Goal: Task Accomplishment & Management: Use online tool/utility

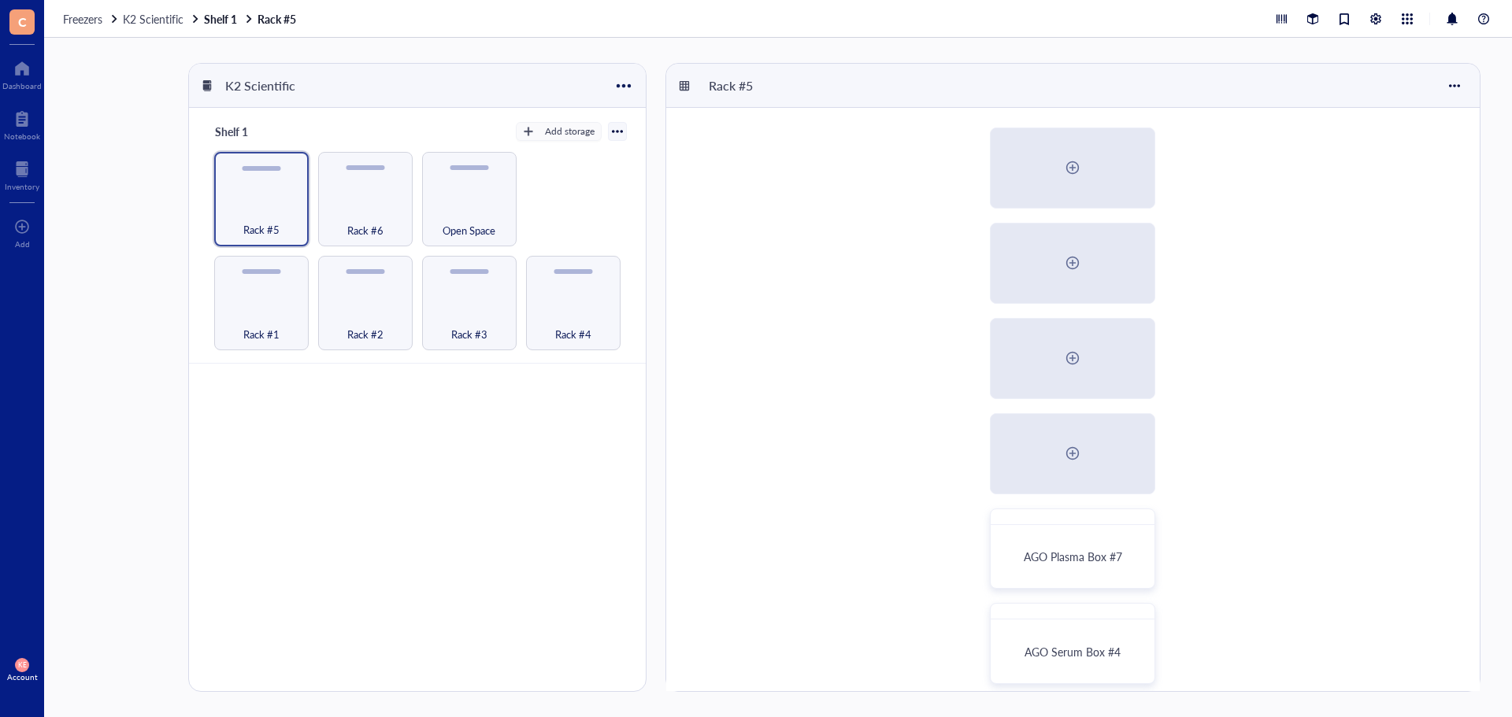
click at [125, 176] on div "K2 Scientific Shelf 1 Add storage Rack #1 Rack #2 Rack #3 Rack #4 Rack #5 Rack …" at bounding box center [778, 378] width 1468 height 680
click at [29, 128] on div at bounding box center [22, 118] width 36 height 25
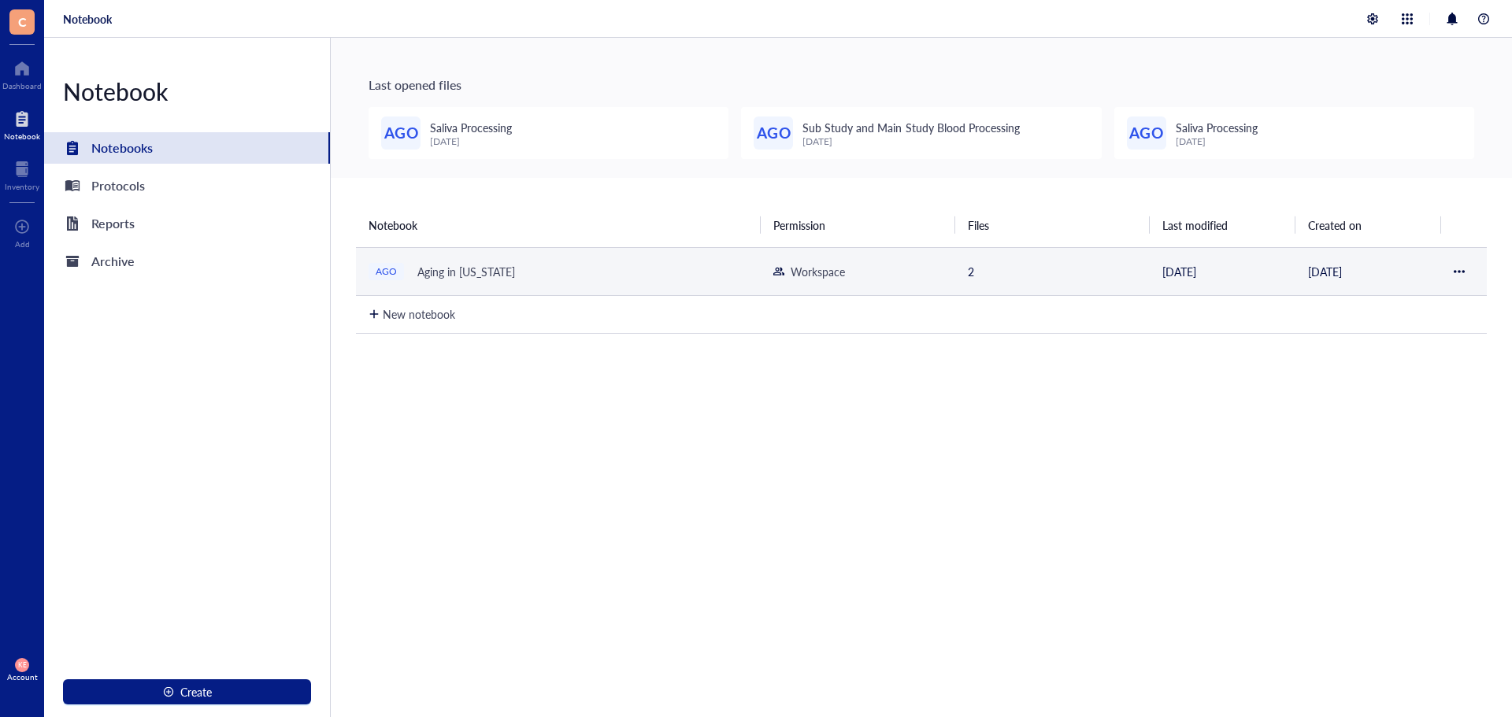
click at [431, 280] on div "Aging in [US_STATE]" at bounding box center [466, 272] width 112 height 22
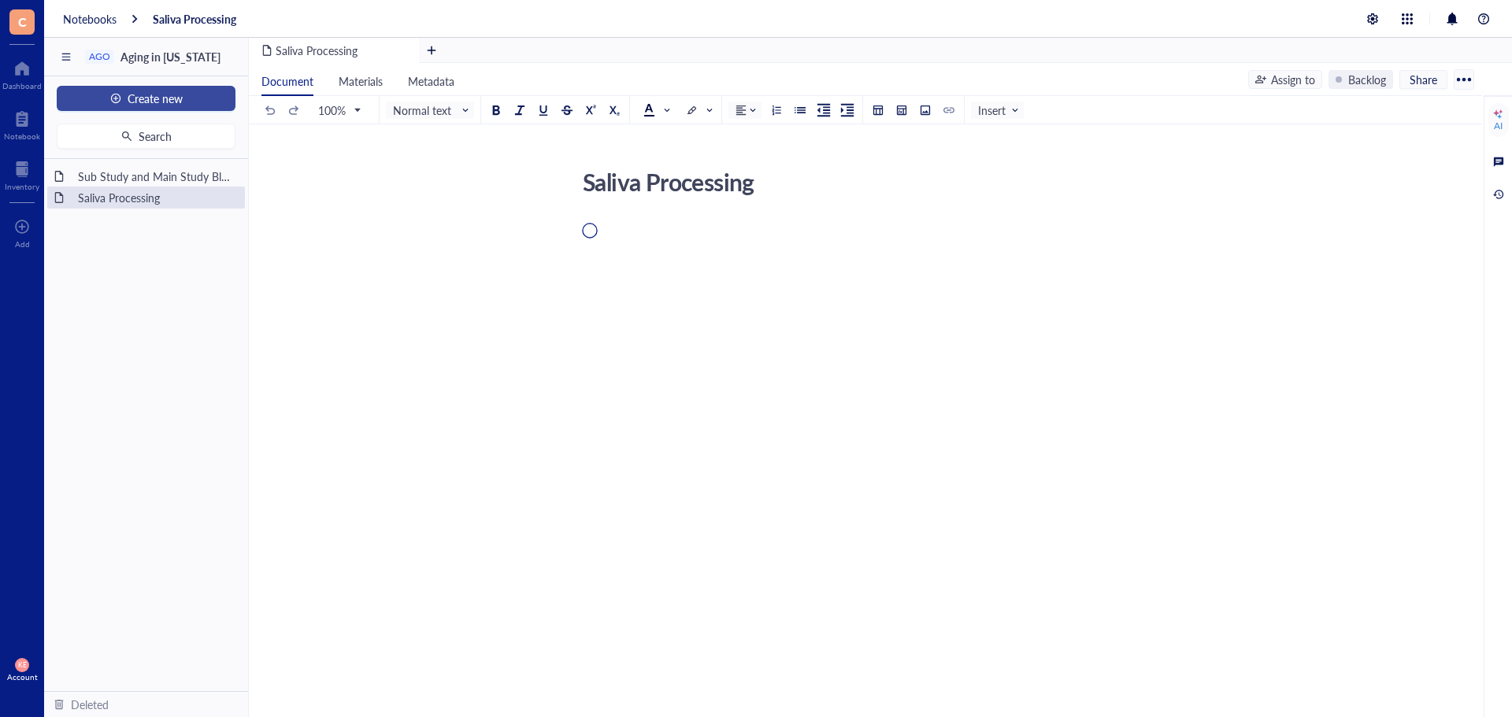
click at [112, 99] on div "button" at bounding box center [115, 98] width 11 height 11
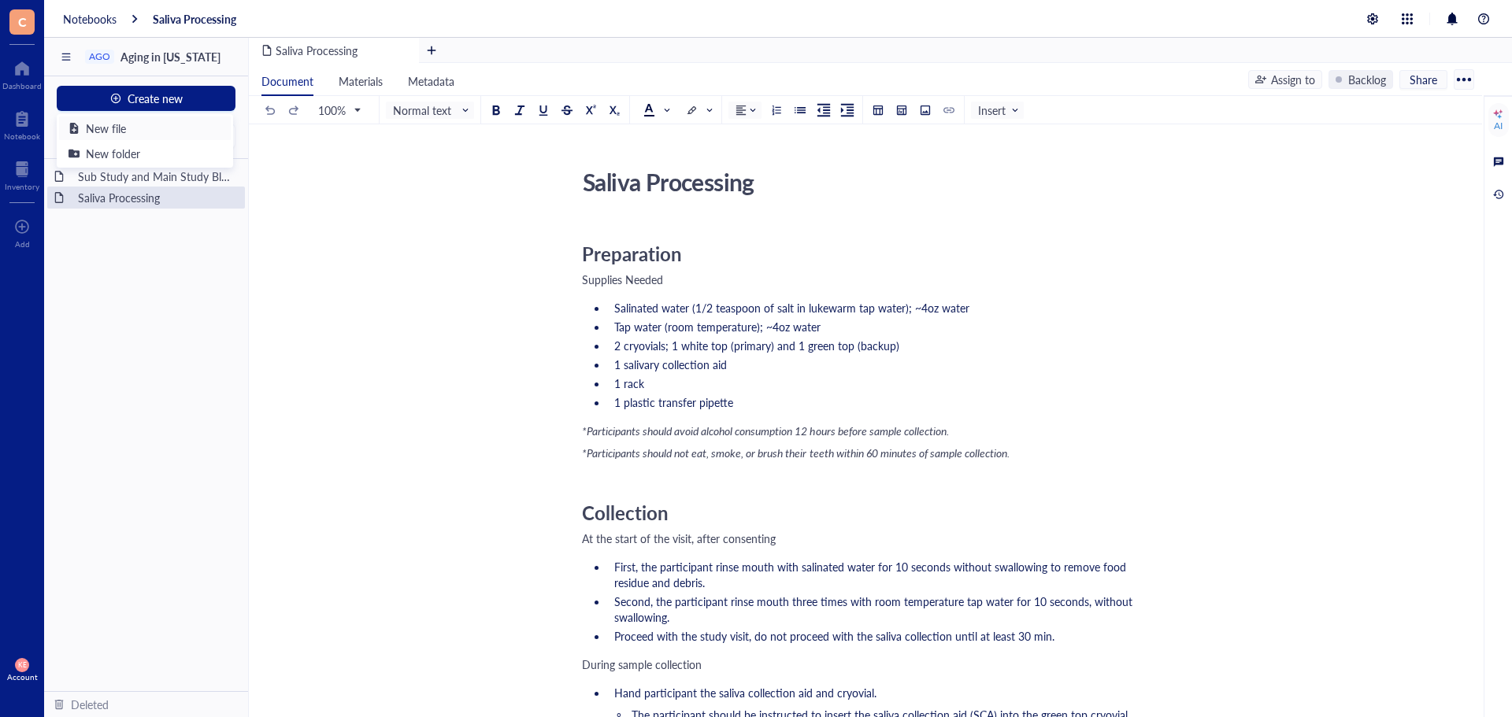
click at [113, 120] on div "New file" at bounding box center [106, 128] width 40 height 17
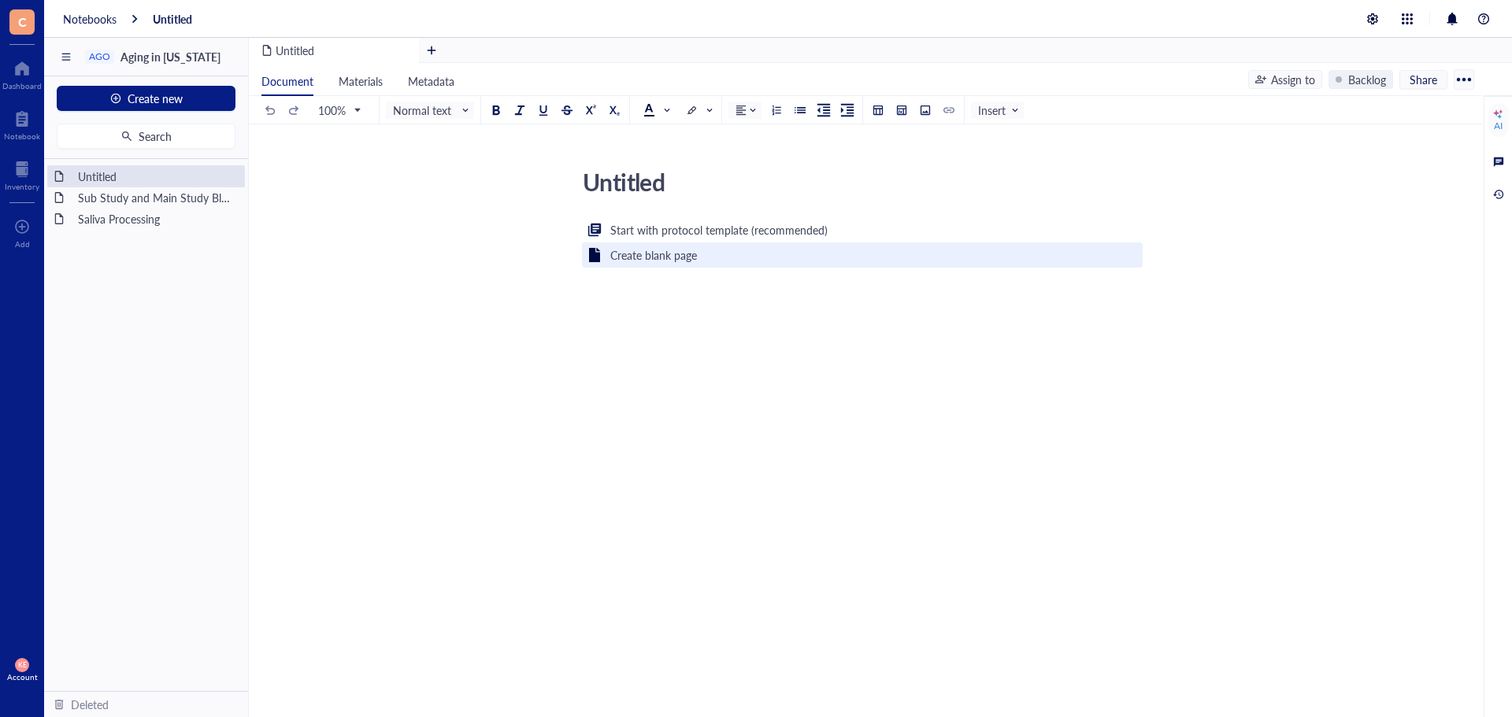
click at [686, 267] on div "Create blank page" at bounding box center [862, 255] width 561 height 25
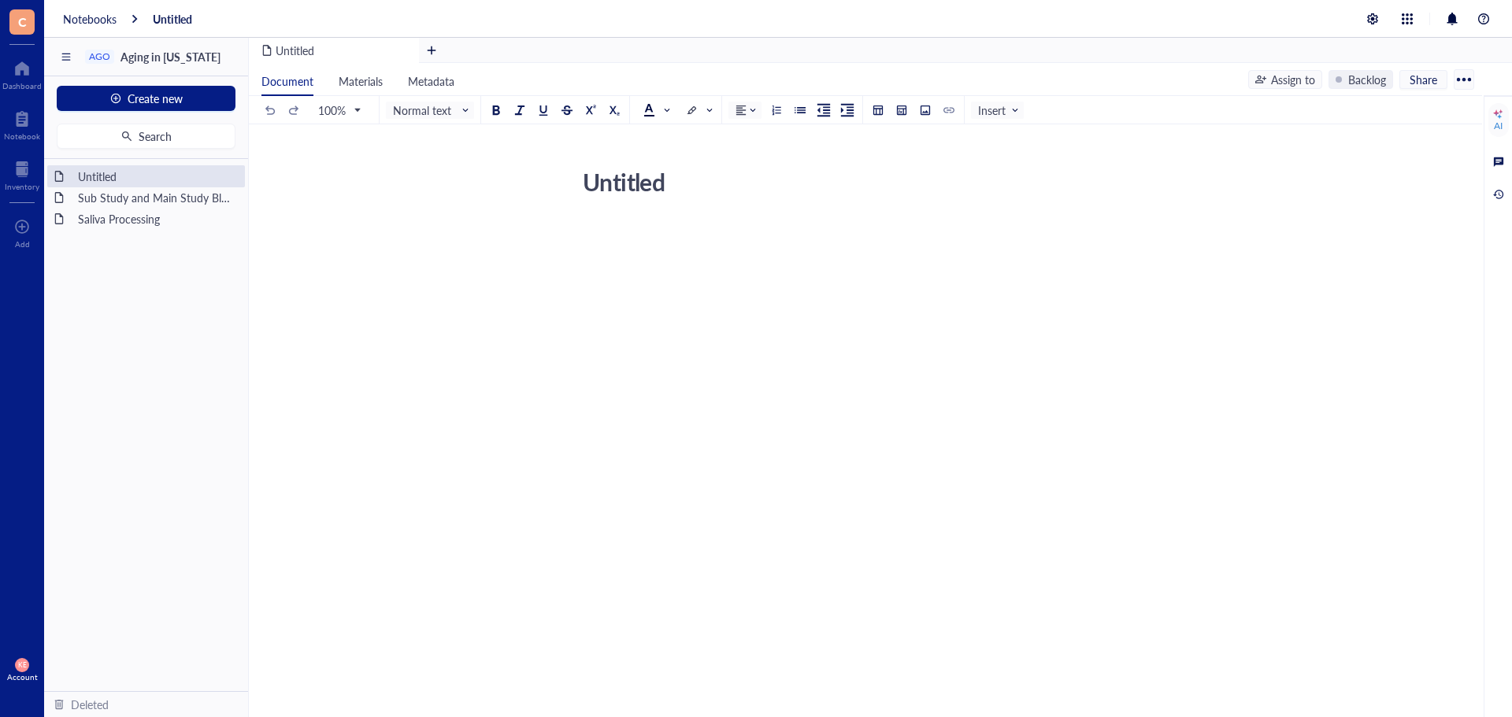
click at [631, 184] on div "Untitled" at bounding box center [856, 181] width 561 height 39
drag, startPoint x: 651, startPoint y: 189, endPoint x: 538, endPoint y: 187, distance: 113.4
click at [538, 187] on div "Untitled Untitled ﻿" at bounding box center [862, 344] width 1227 height 364
type textarea "Freezer Descriptions"
click at [580, 232] on div "Freezer Descriptions Freezer Descriptions ﻿" at bounding box center [862, 344] width 1227 height 364
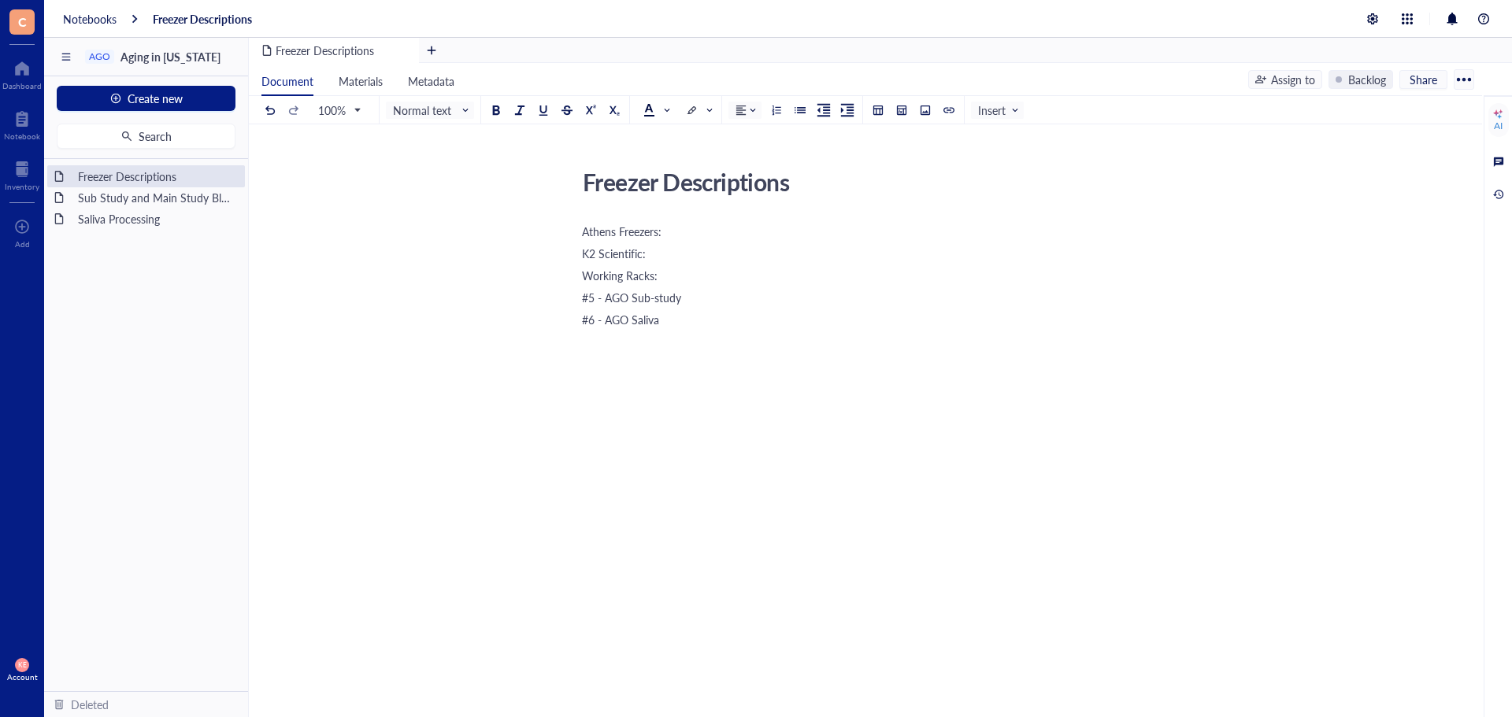
click at [670, 231] on div "Athens Freezers:" at bounding box center [862, 232] width 561 height 16
click at [426, 113] on span "Normal text" at bounding box center [431, 110] width 77 height 14
click at [754, 113] on span at bounding box center [746, 110] width 22 height 11
click at [754, 169] on div at bounding box center [756, 171] width 31 height 11
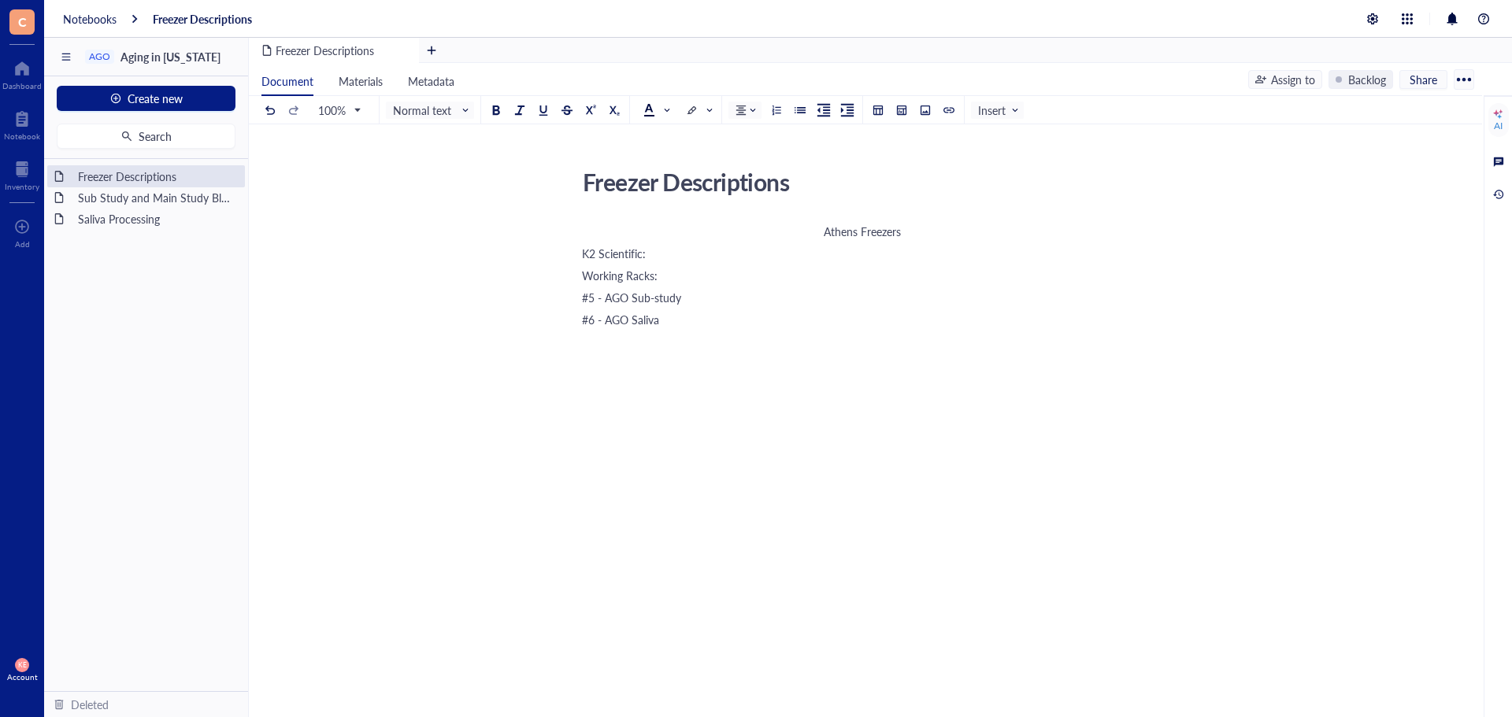
click at [791, 186] on div "Freezer Descriptions" at bounding box center [856, 181] width 561 height 39
click at [728, 113] on div "100% Normal text Normal text Heading 1 Heading 2 Heading 3 Insert" at bounding box center [642, 110] width 762 height 28
click at [751, 113] on span at bounding box center [746, 110] width 22 height 11
click at [754, 169] on div at bounding box center [756, 171] width 31 height 11
click at [812, 235] on div "Athens Freezers" at bounding box center [862, 232] width 561 height 16
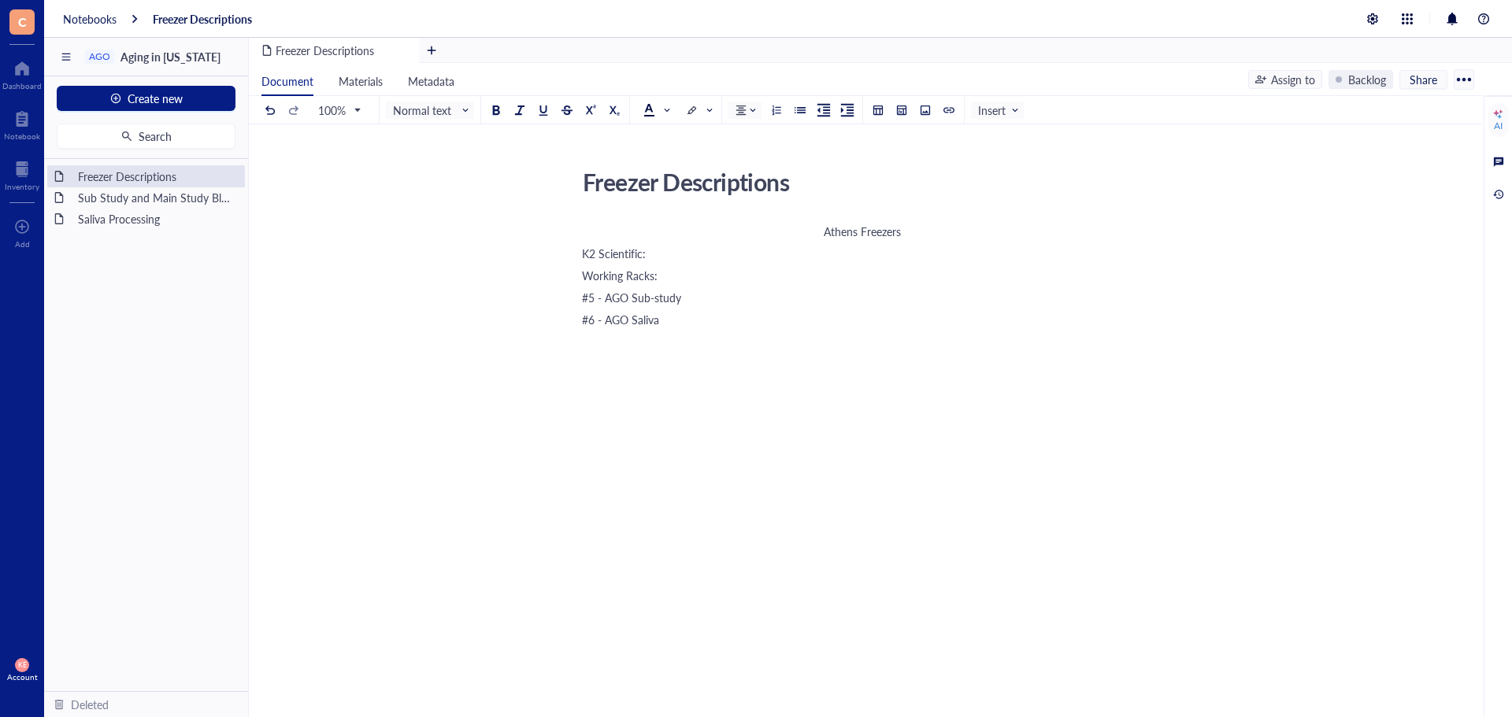
click at [775, 188] on div "Freezer Descriptions" at bounding box center [856, 181] width 561 height 39
drag, startPoint x: 702, startPoint y: 183, endPoint x: 550, endPoint y: 172, distance: 153.2
click at [550, 172] on div "Freezer Descriptions Freezer Descriptions Athens Freezers K2 Scientific: Workin…" at bounding box center [862, 388] width 1227 height 452
click at [471, 106] on span at bounding box center [433, 110] width 80 height 24
click at [467, 248] on div "Heading 3" at bounding box center [439, 237] width 106 height 33
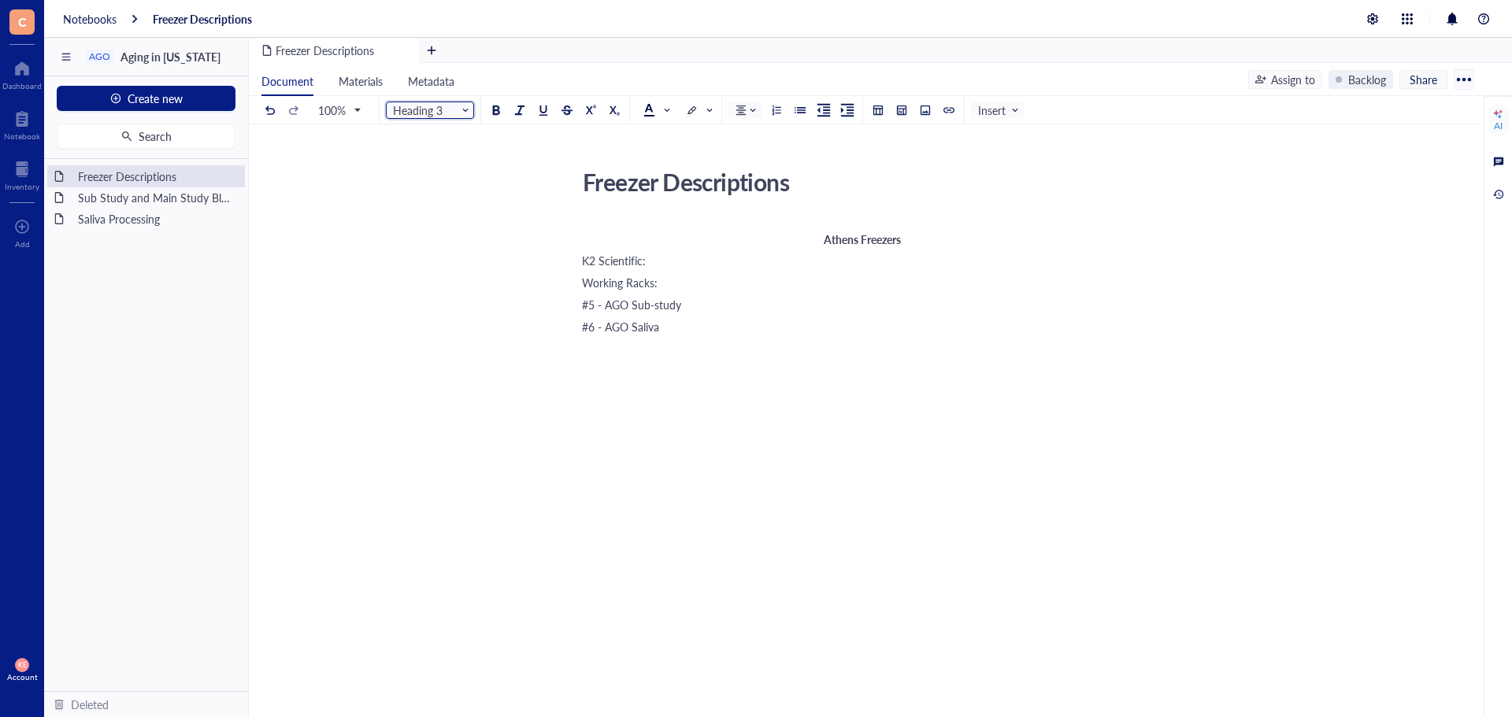
drag, startPoint x: 273, startPoint y: 108, endPoint x: 299, endPoint y: 110, distance: 26.1
click at [273, 108] on div at bounding box center [270, 110] width 11 height 11
drag, startPoint x: 822, startPoint y: 235, endPoint x: 904, endPoint y: 236, distance: 81.9
click at [904, 236] on div "Athens Freezers" at bounding box center [862, 232] width 561 height 16
click at [436, 117] on input "search" at bounding box center [426, 110] width 66 height 24
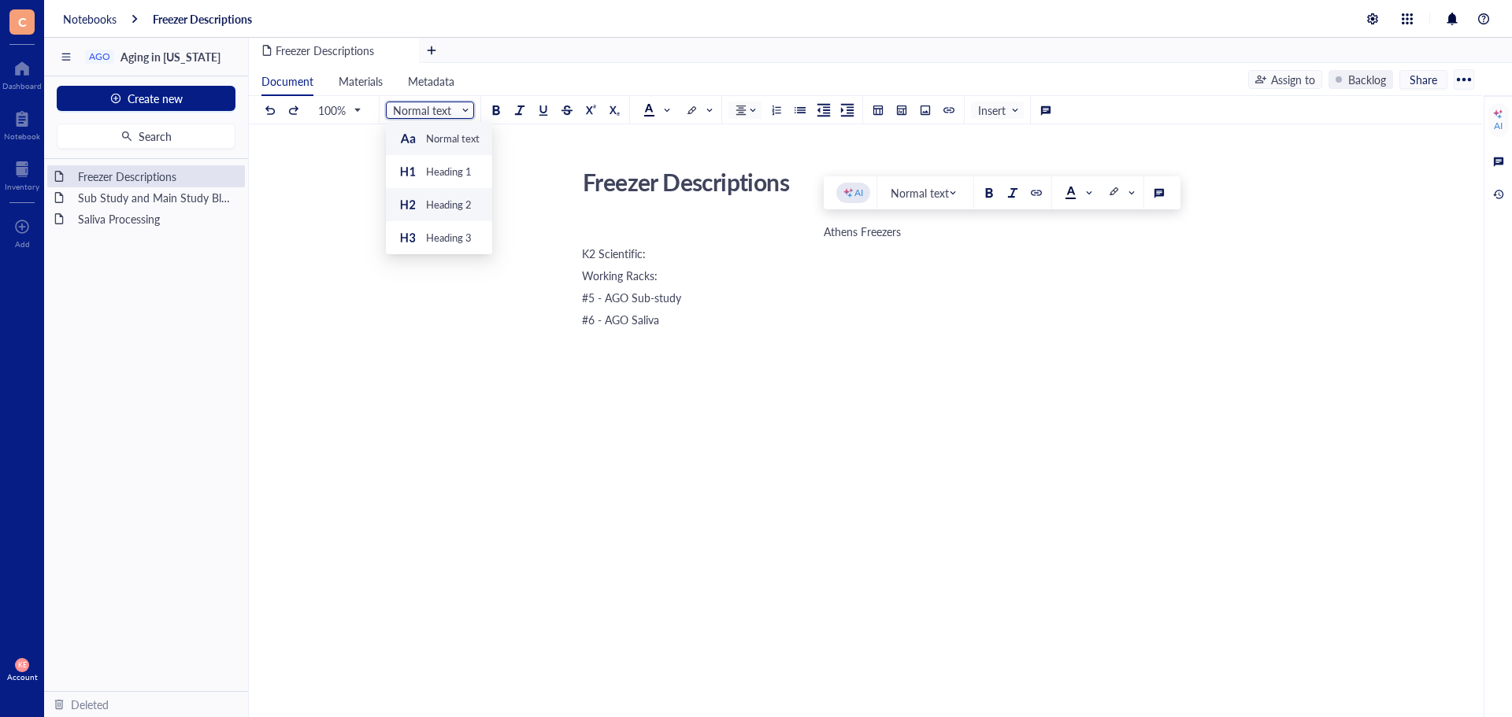
click at [436, 195] on div "Heading 2" at bounding box center [434, 204] width 73 height 19
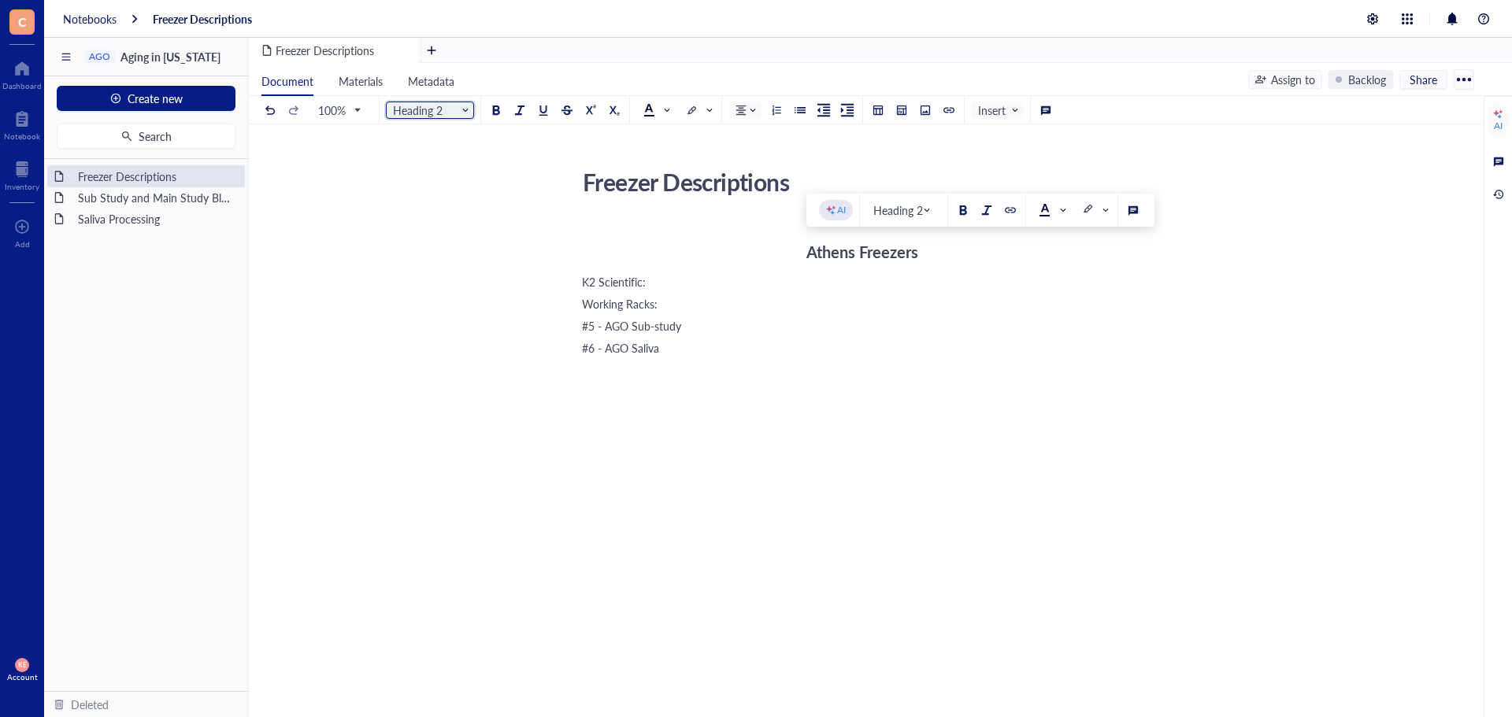
click at [446, 107] on span "Heading 2" at bounding box center [431, 110] width 77 height 14
click at [445, 232] on div "Heading 3" at bounding box center [449, 238] width 46 height 14
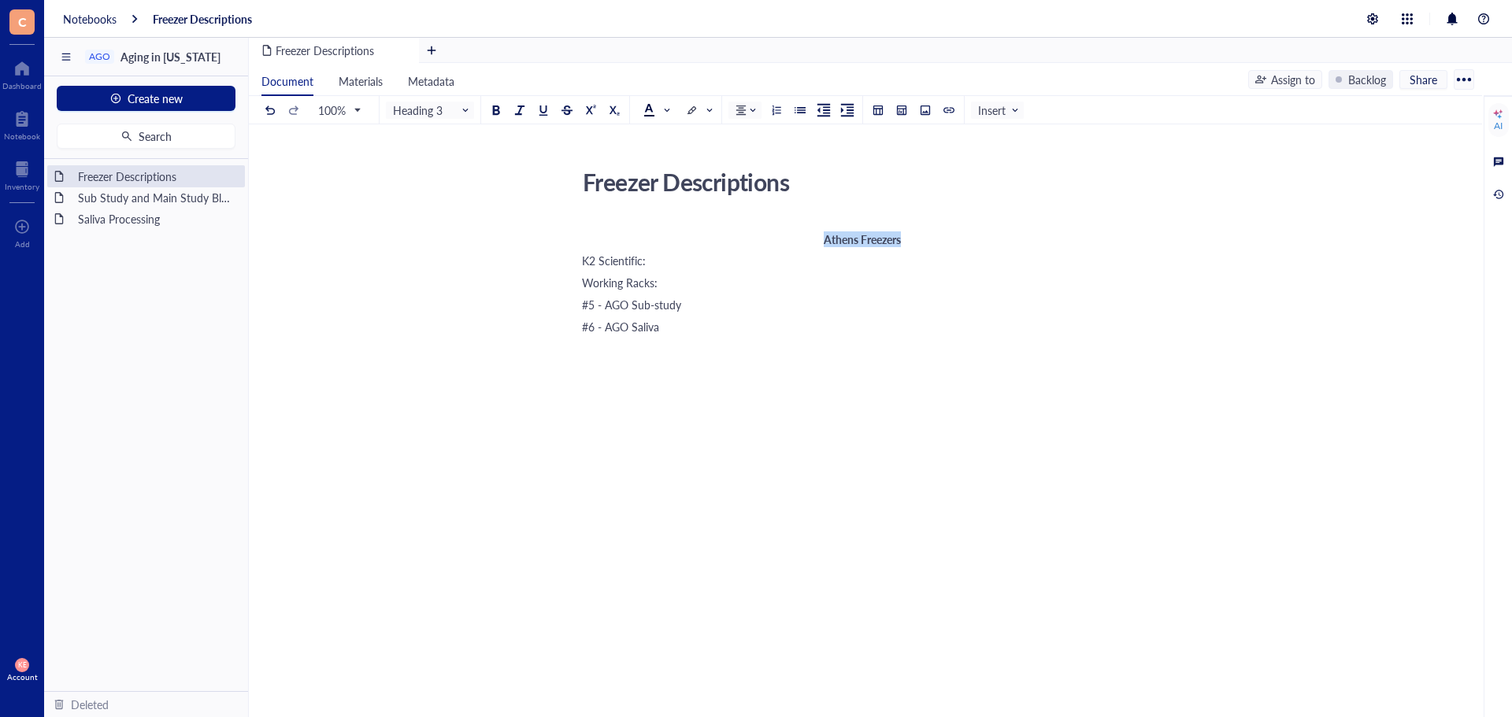
drag, startPoint x: 905, startPoint y: 242, endPoint x: 779, endPoint y: 241, distance: 126.8
click at [779, 241] on div "Athens Freezers" at bounding box center [862, 239] width 561 height 13
click at [434, 108] on span "Heading 3" at bounding box center [431, 110] width 77 height 14
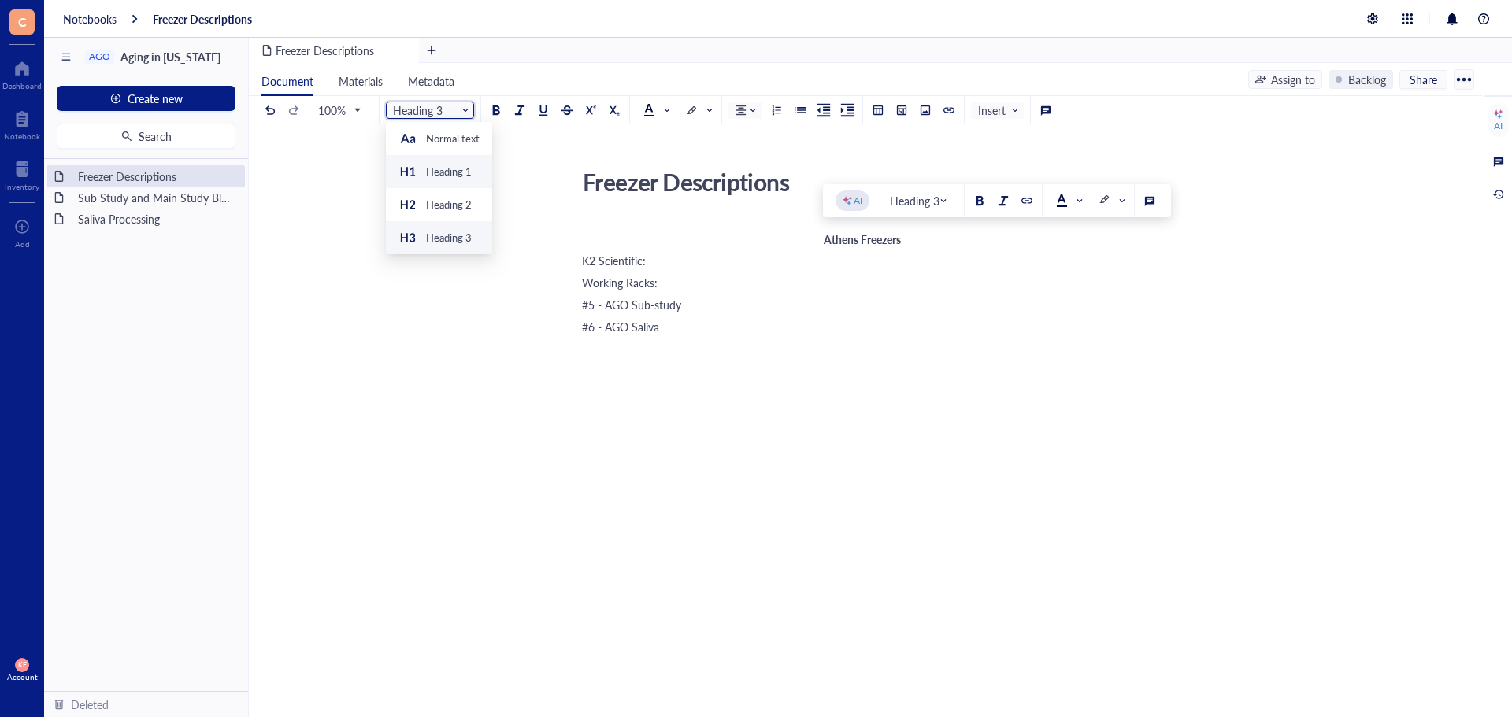
click at [450, 172] on div "Heading 1" at bounding box center [449, 172] width 46 height 14
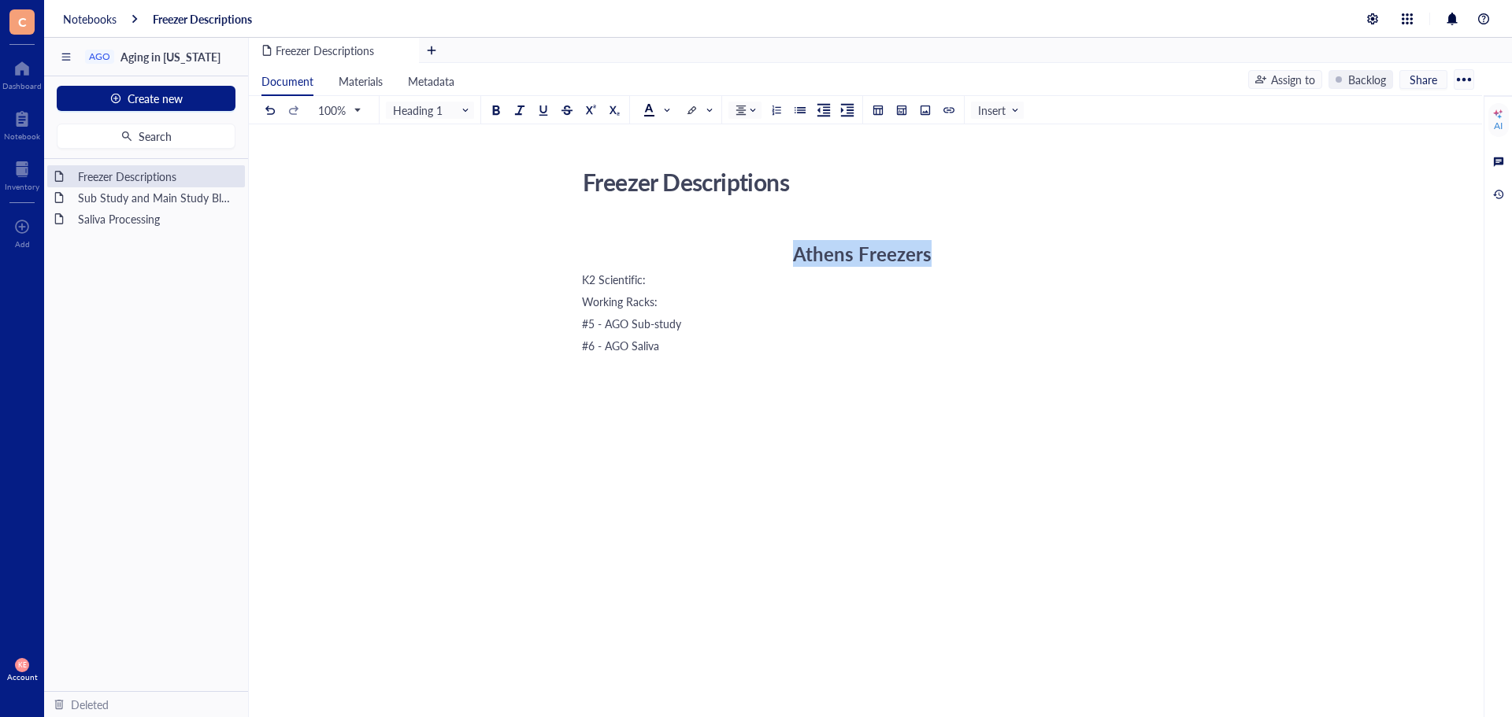
drag, startPoint x: 944, startPoint y: 253, endPoint x: 747, endPoint y: 255, distance: 196.9
click at [748, 255] on div "Athens Freezers" at bounding box center [862, 254] width 561 height 23
click at [440, 115] on span "Heading 1" at bounding box center [431, 110] width 77 height 14
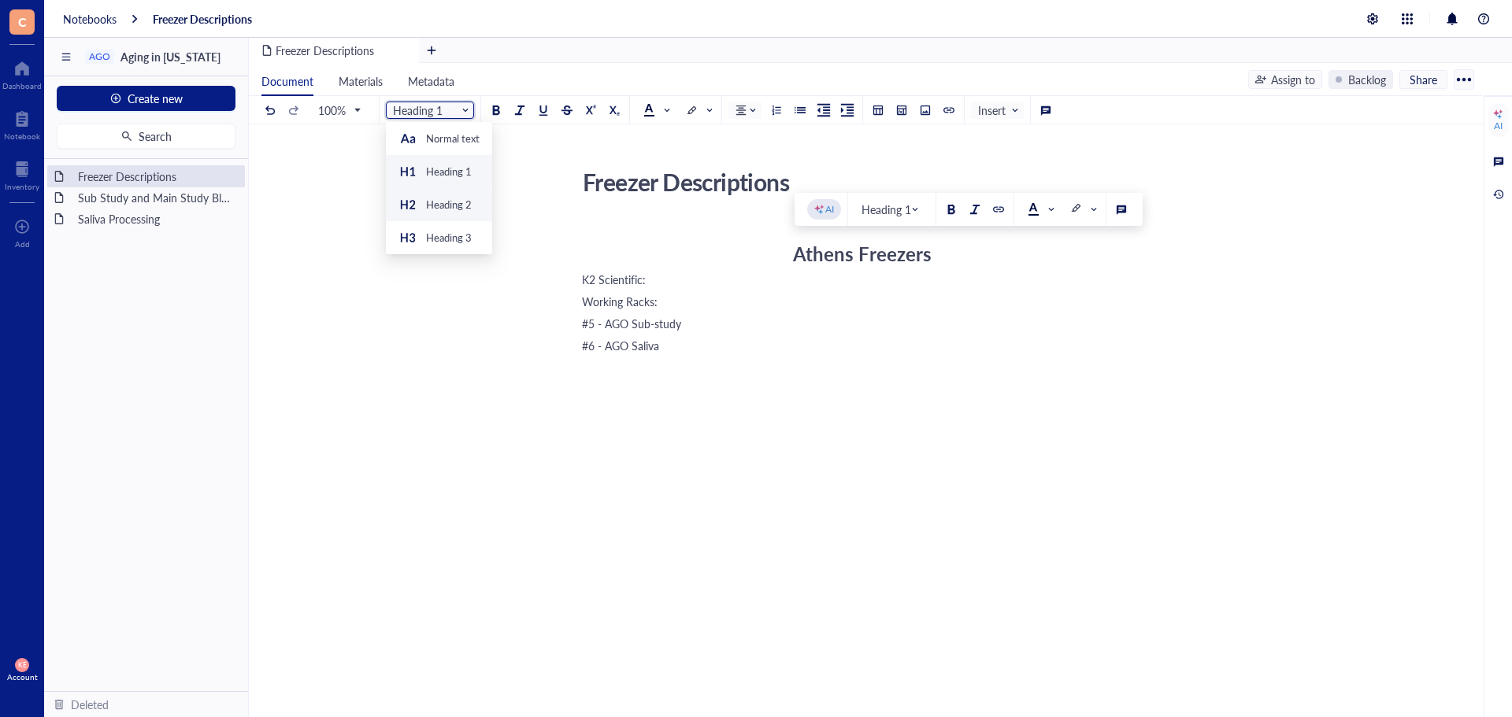
click at [453, 196] on div "Heading 2" at bounding box center [434, 204] width 73 height 19
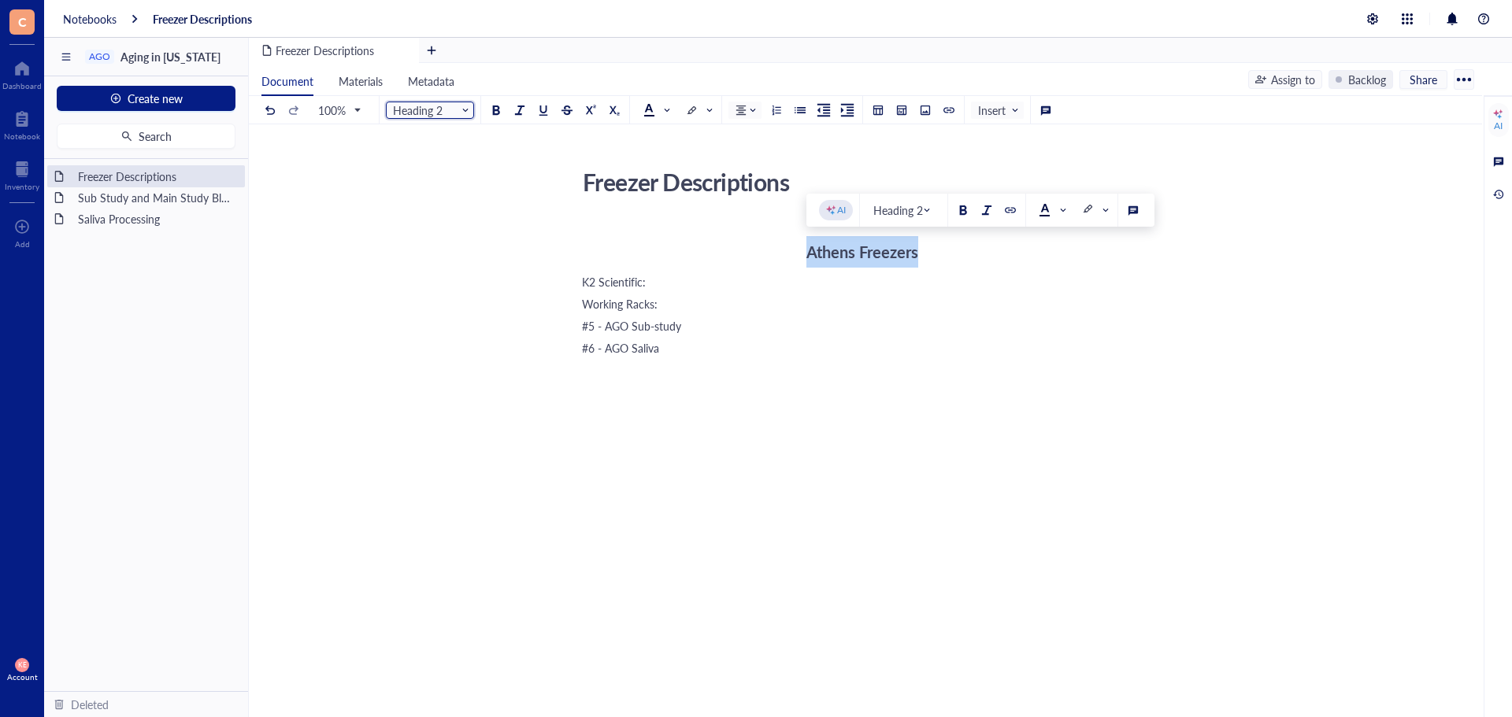
drag, startPoint x: 918, startPoint y: 258, endPoint x: 717, endPoint y: 257, distance: 200.8
click at [717, 257] on div "Athens Freezers" at bounding box center [862, 251] width 561 height 31
click at [465, 118] on span at bounding box center [433, 110] width 80 height 24
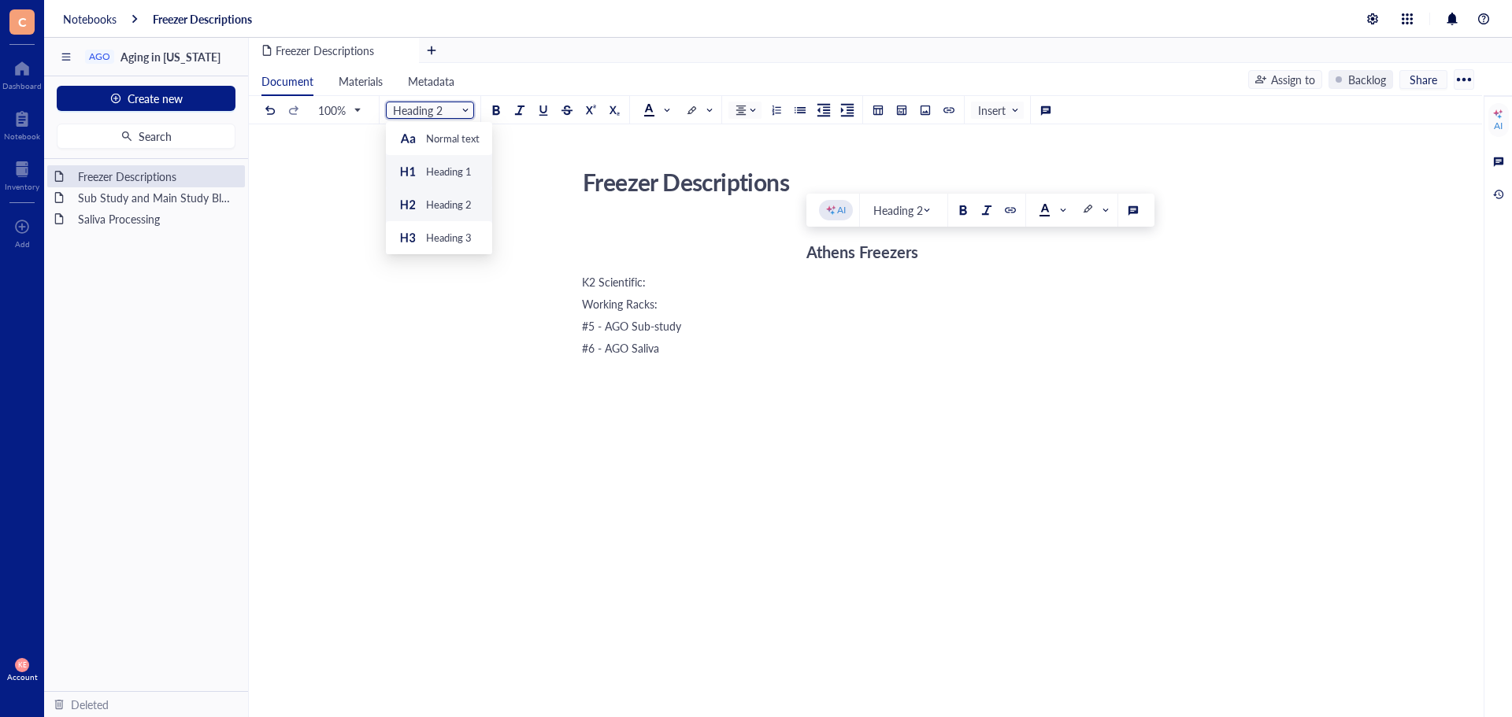
click at [461, 170] on div "Heading 1" at bounding box center [449, 172] width 46 height 14
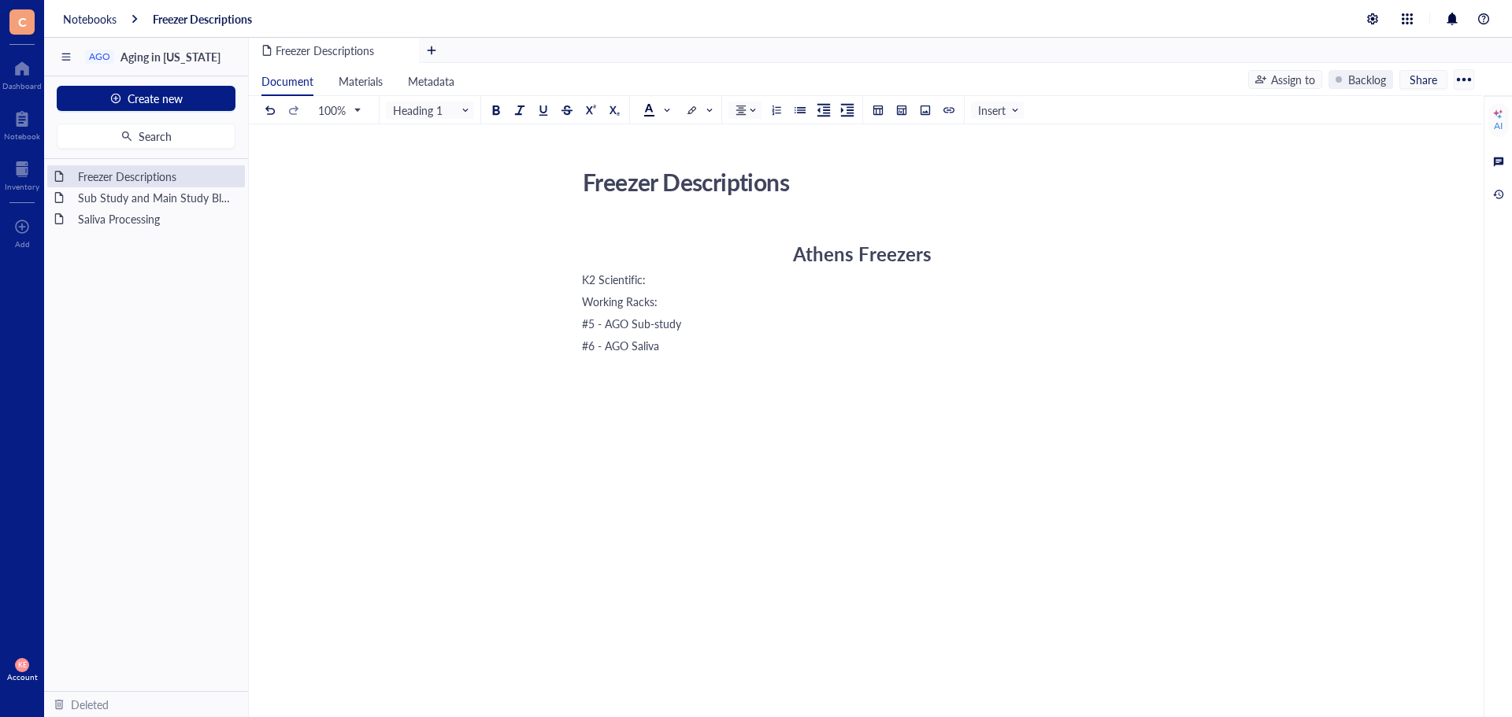
click at [647, 279] on div "K2 Scientific:" at bounding box center [862, 280] width 561 height 16
drag, startPoint x: 641, startPoint y: 276, endPoint x: 466, endPoint y: 136, distance: 224.0
click at [543, 272] on div "Freezer Descriptions Freezer Descriptions Athens Freezers K2 Scientific: Workin…" at bounding box center [862, 401] width 1227 height 478
click at [448, 105] on span "Normal text" at bounding box center [431, 110] width 77 height 14
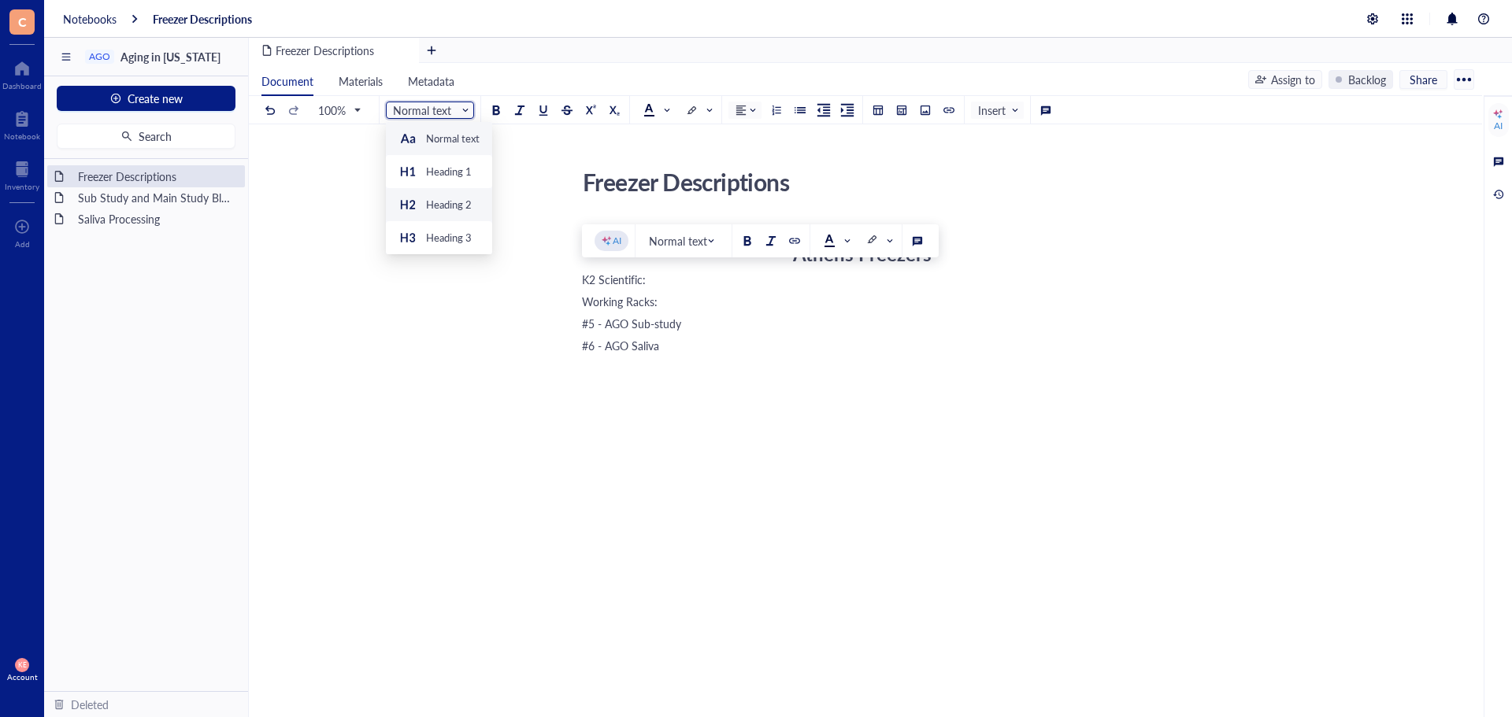
click at [465, 195] on div "Heading 2" at bounding box center [434, 204] width 73 height 19
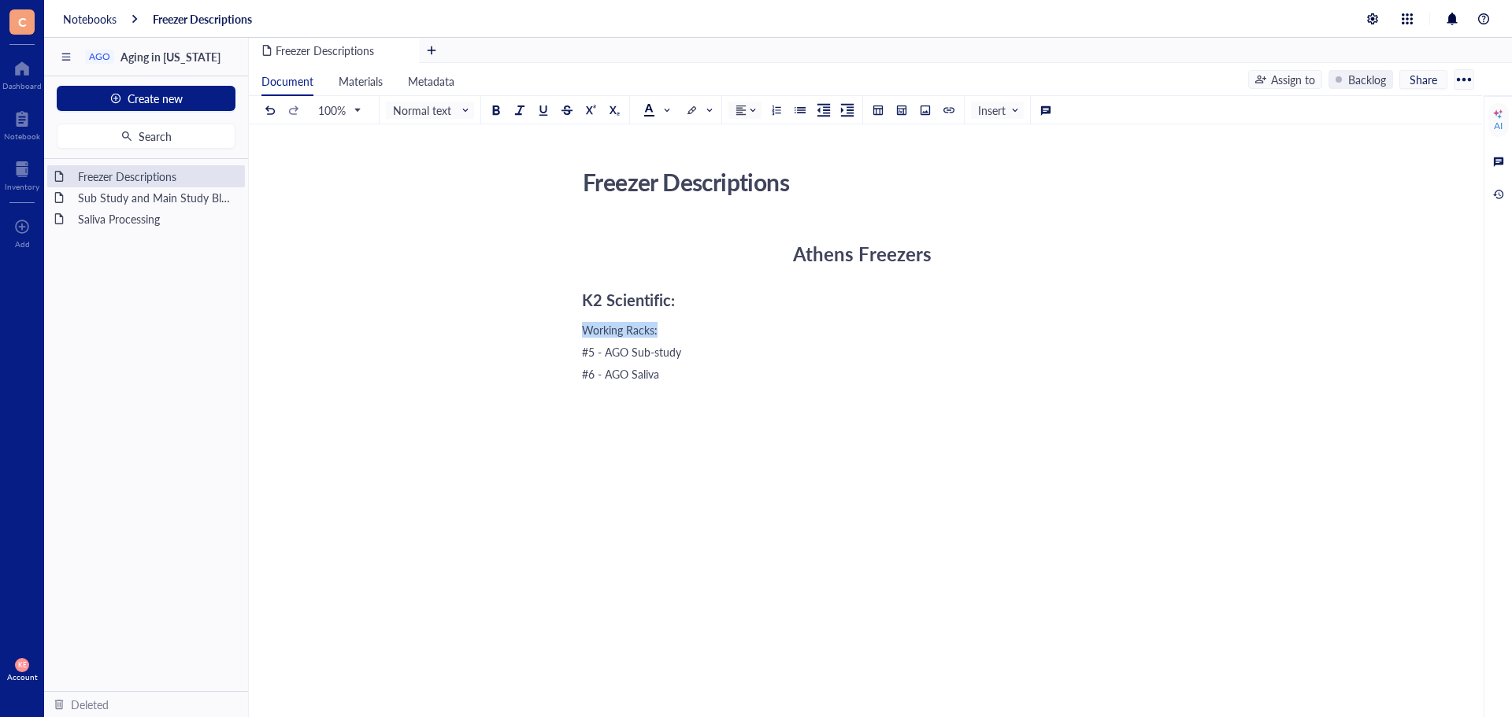
drag, startPoint x: 660, startPoint y: 331, endPoint x: 548, endPoint y: 325, distance: 111.9
click at [552, 331] on div "Freezer Descriptions Freezer Descriptions Athens Freezers K2 Scientific: Workin…" at bounding box center [862, 415] width 1227 height 506
click at [430, 120] on input "search" at bounding box center [426, 110] width 66 height 24
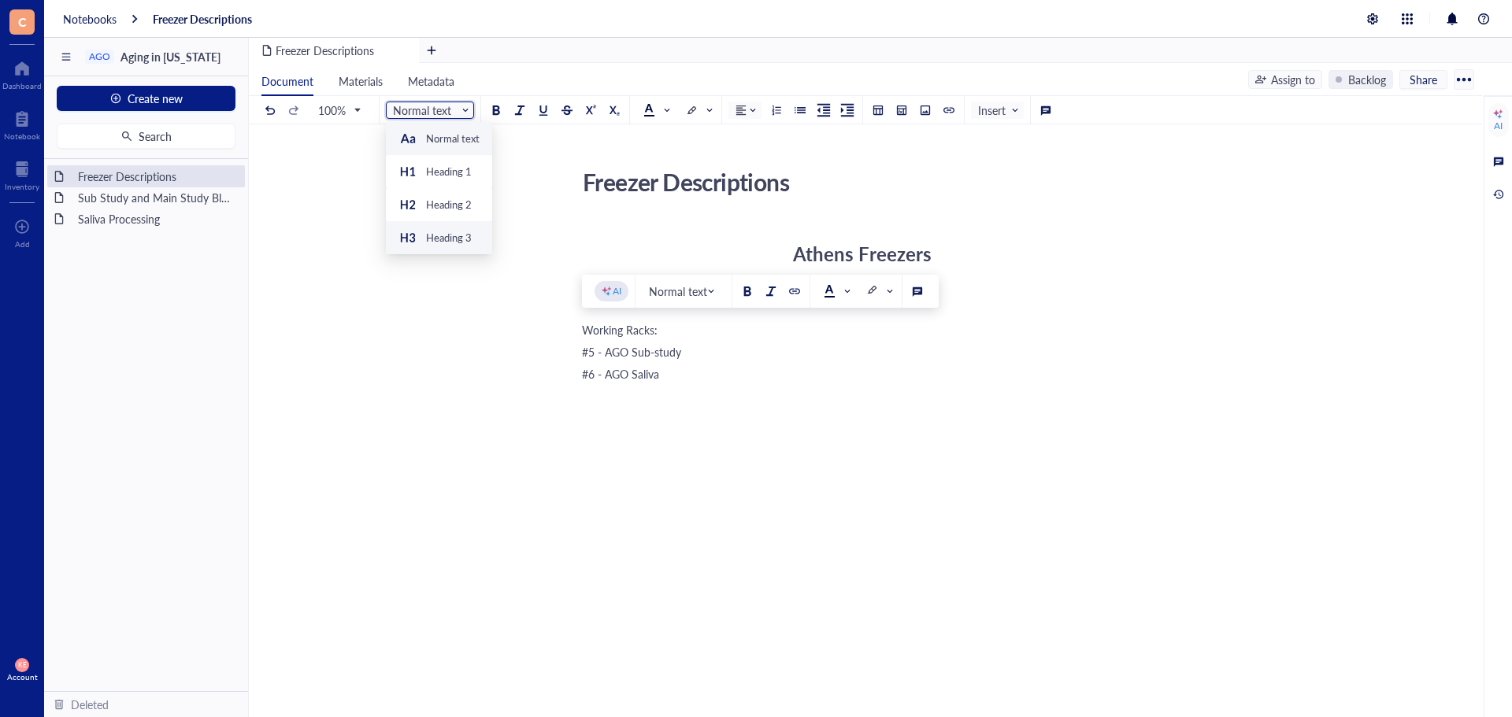
click at [463, 231] on div "Heading 3" at bounding box center [449, 238] width 46 height 14
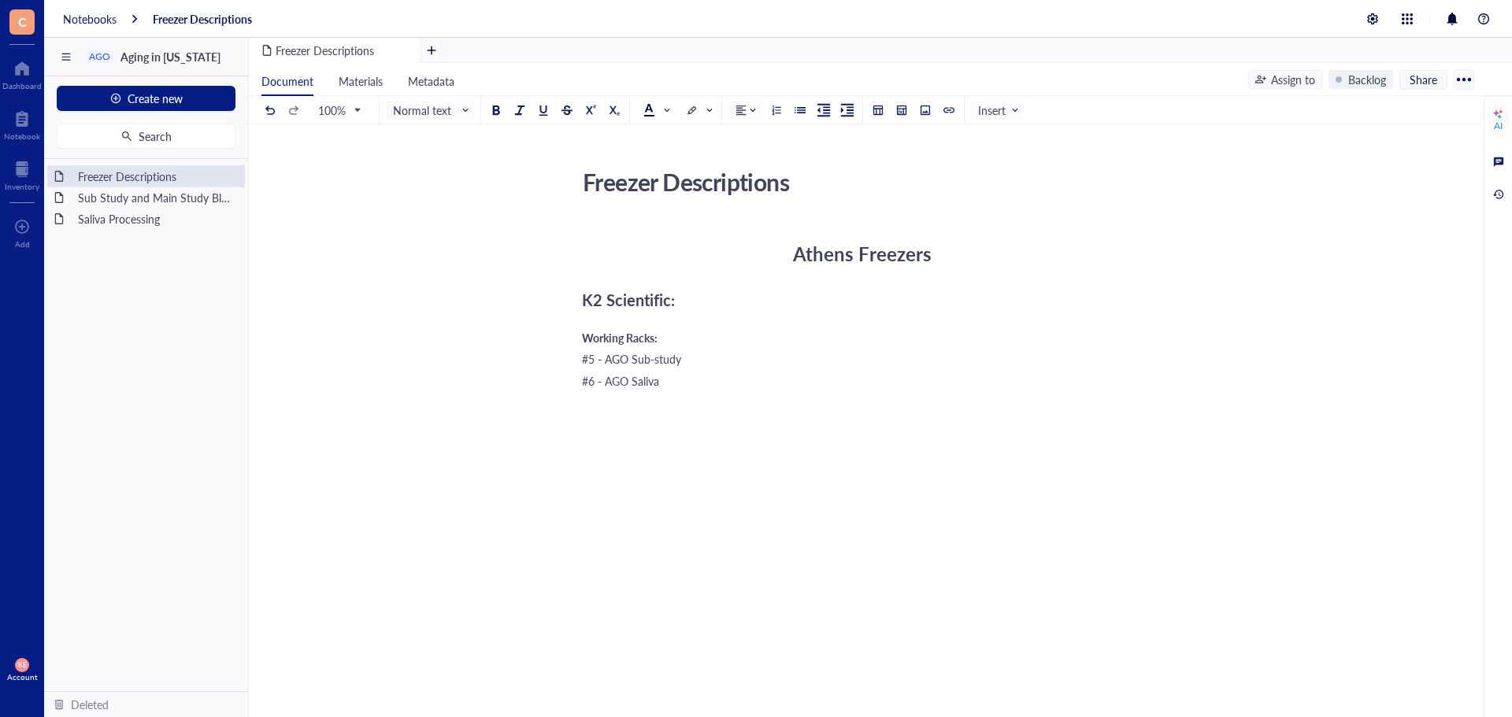
click at [740, 394] on div "Athens Freezers K2 Scientific: Working Racks: #5 - AGO Sub-study #6 - AGO Saliva" at bounding box center [862, 447] width 561 height 455
click at [582, 428] on div "Freezer Descriptions Freezer Descriptions Athens Freezers K2 Scientific: Workin…" at bounding box center [862, 474] width 1227 height 624
drag, startPoint x: 637, startPoint y: 425, endPoint x: 464, endPoint y: 303, distance: 211.9
click at [565, 426] on div "Freezer Descriptions Freezer Descriptions Athens Freezers K2 Scientific: Workin…" at bounding box center [862, 474] width 1227 height 624
click at [427, 109] on span "Normal text" at bounding box center [431, 110] width 77 height 14
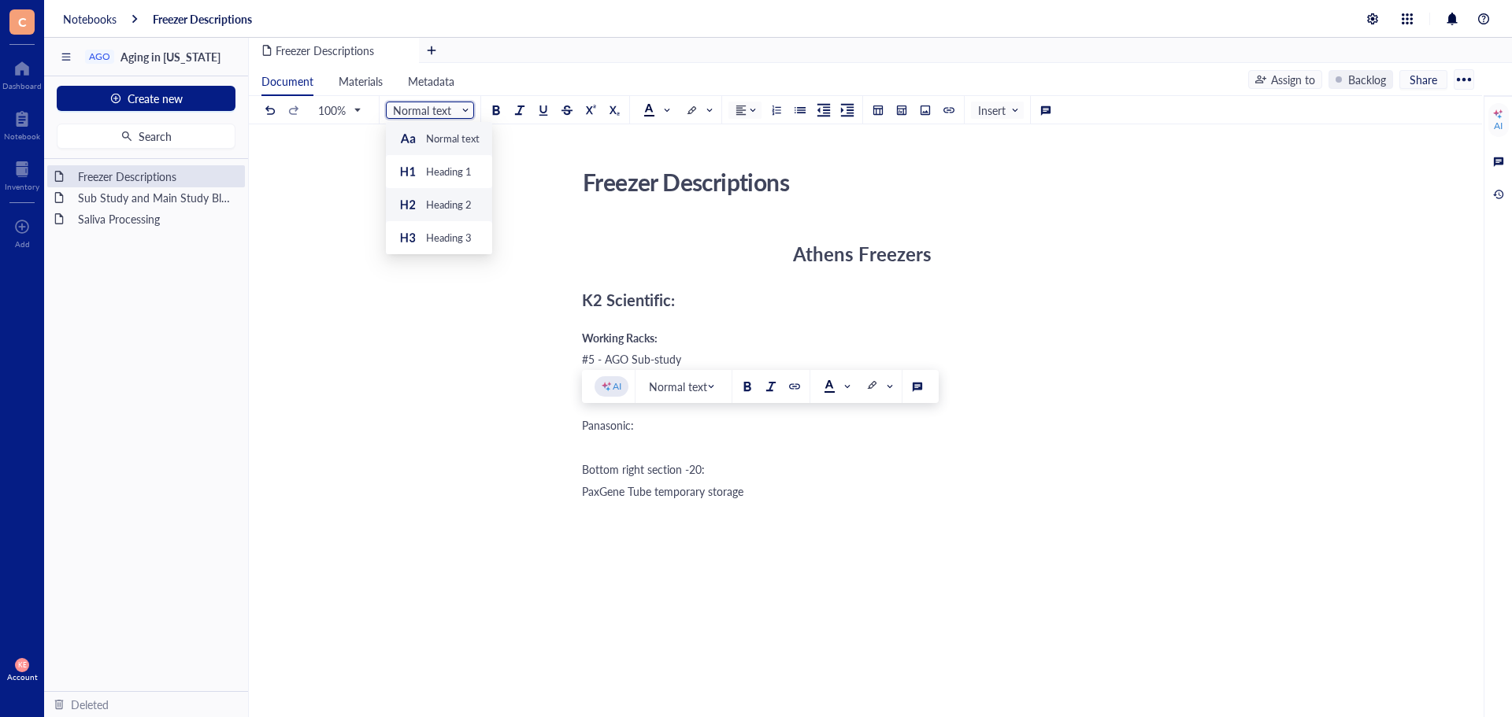
click at [442, 199] on div "Heading 2" at bounding box center [449, 205] width 46 height 14
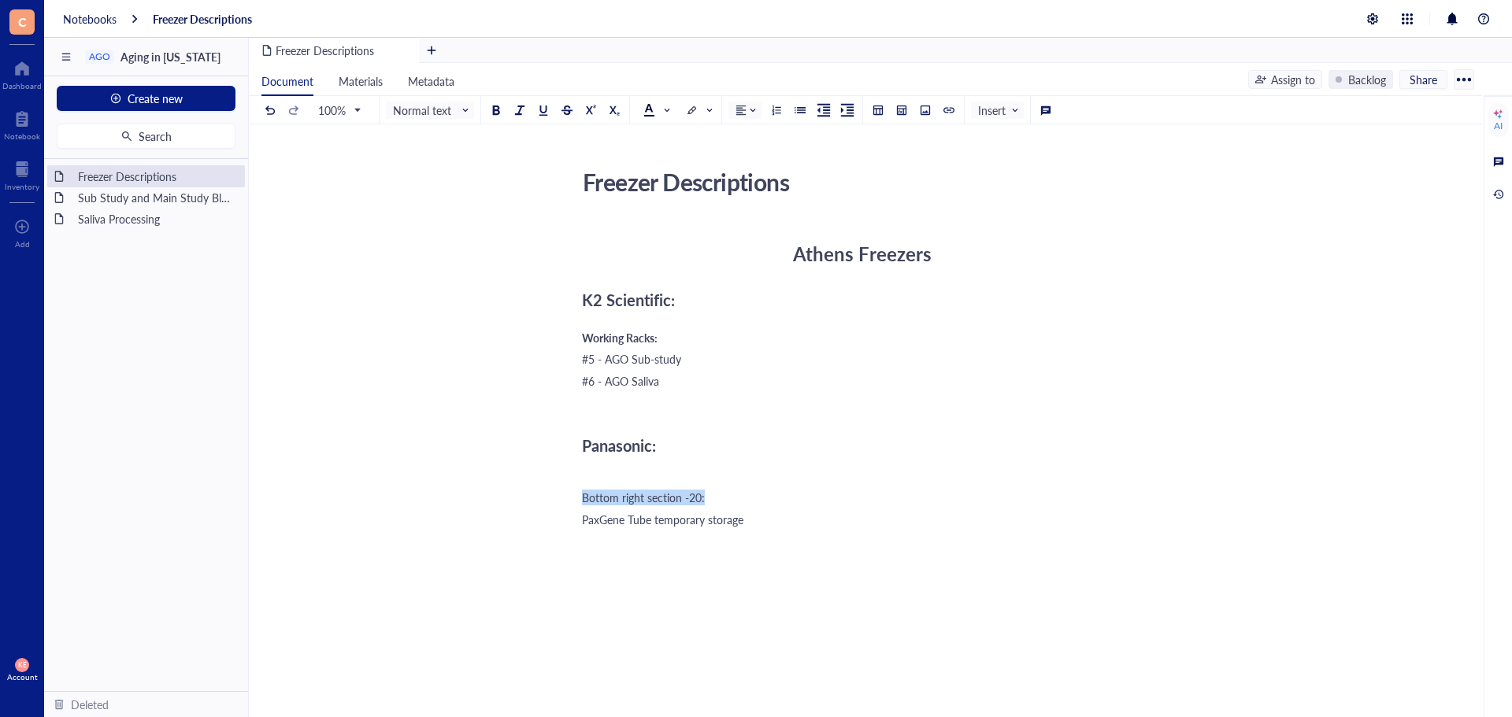
drag, startPoint x: 713, startPoint y: 496, endPoint x: 531, endPoint y: 483, distance: 182.4
click at [534, 487] on div "Freezer Descriptions Freezer Descriptions Athens Freezers K2 Scientific: Workin…" at bounding box center [862, 488] width 1227 height 652
click at [443, 118] on input "search" at bounding box center [426, 110] width 66 height 24
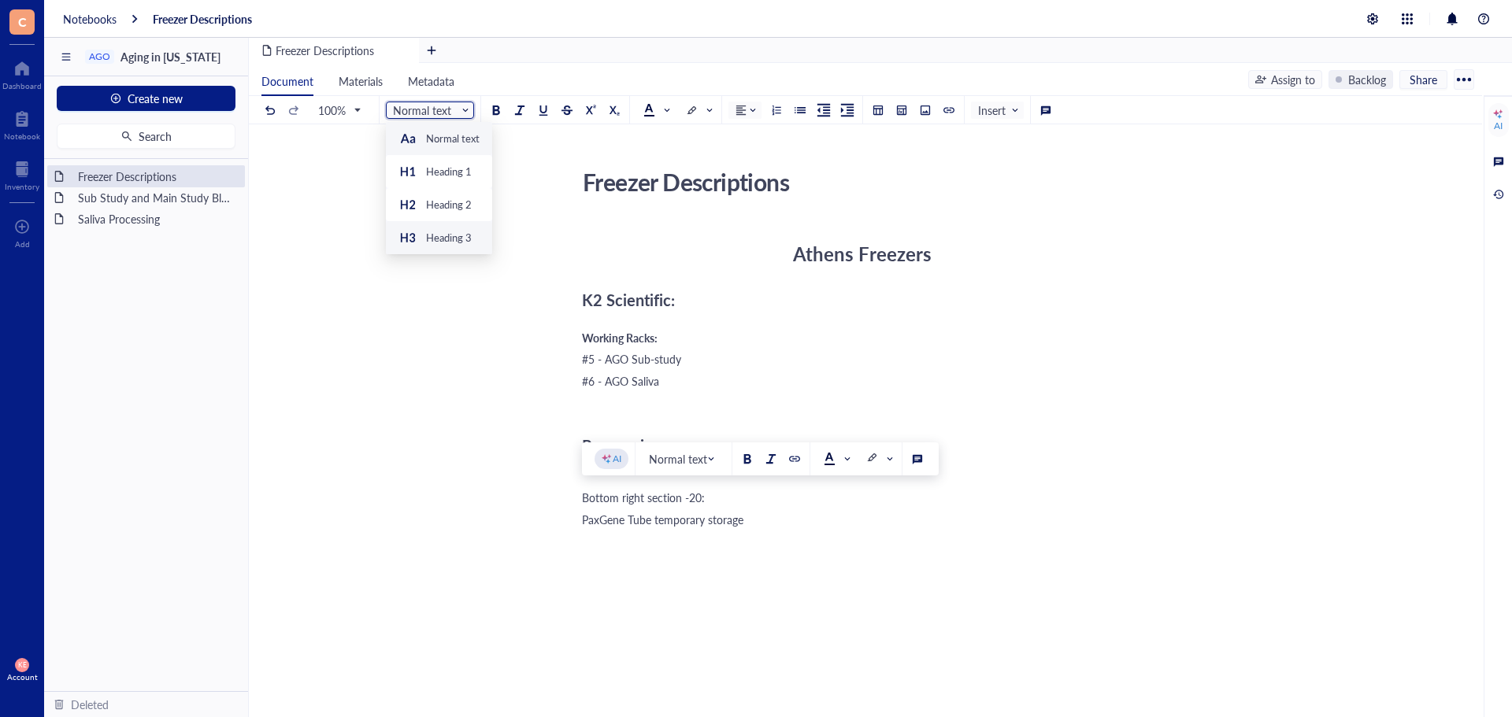
click at [457, 237] on div "Heading 3" at bounding box center [449, 238] width 46 height 14
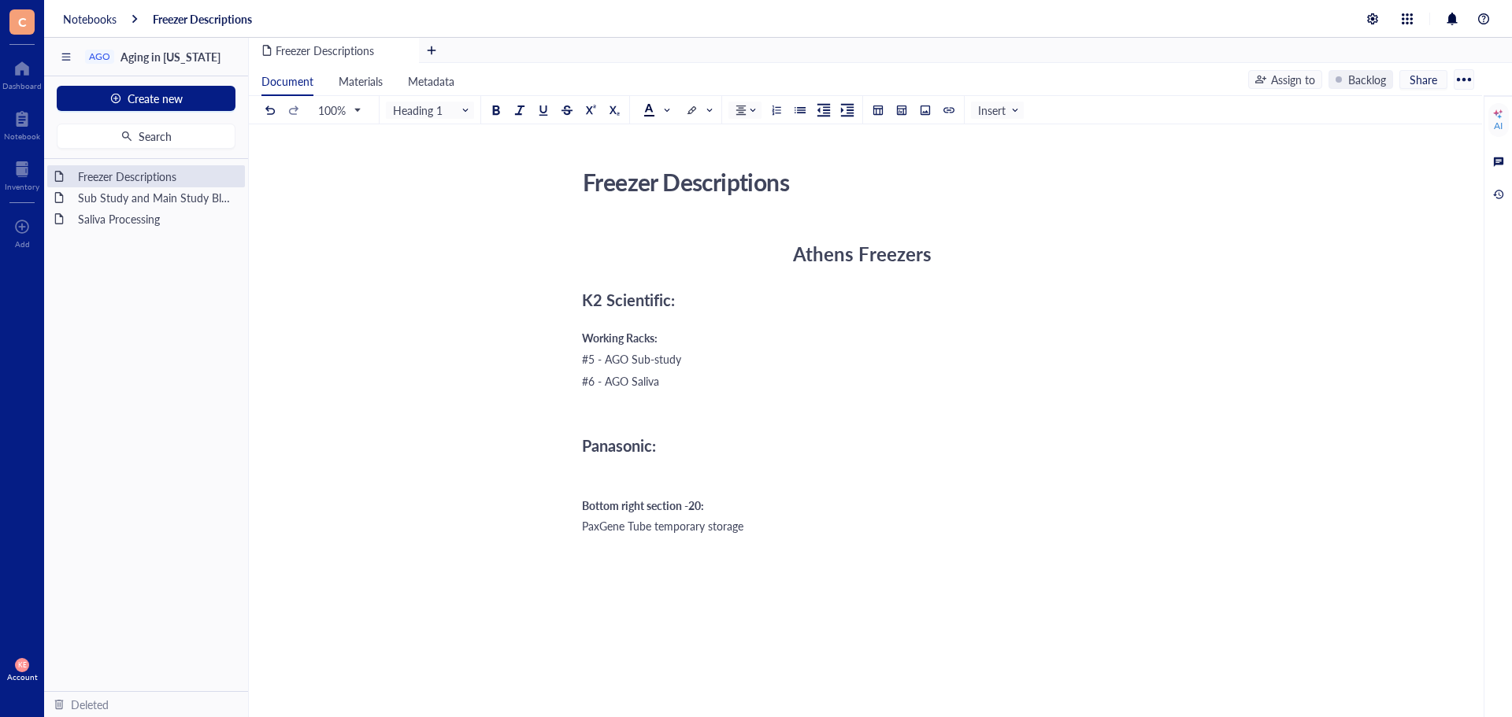
click at [656, 468] on div "﻿" at bounding box center [862, 476] width 561 height 16
click at [774, 512] on div "PaxGene Tube temporary storage" at bounding box center [862, 504] width 561 height 16
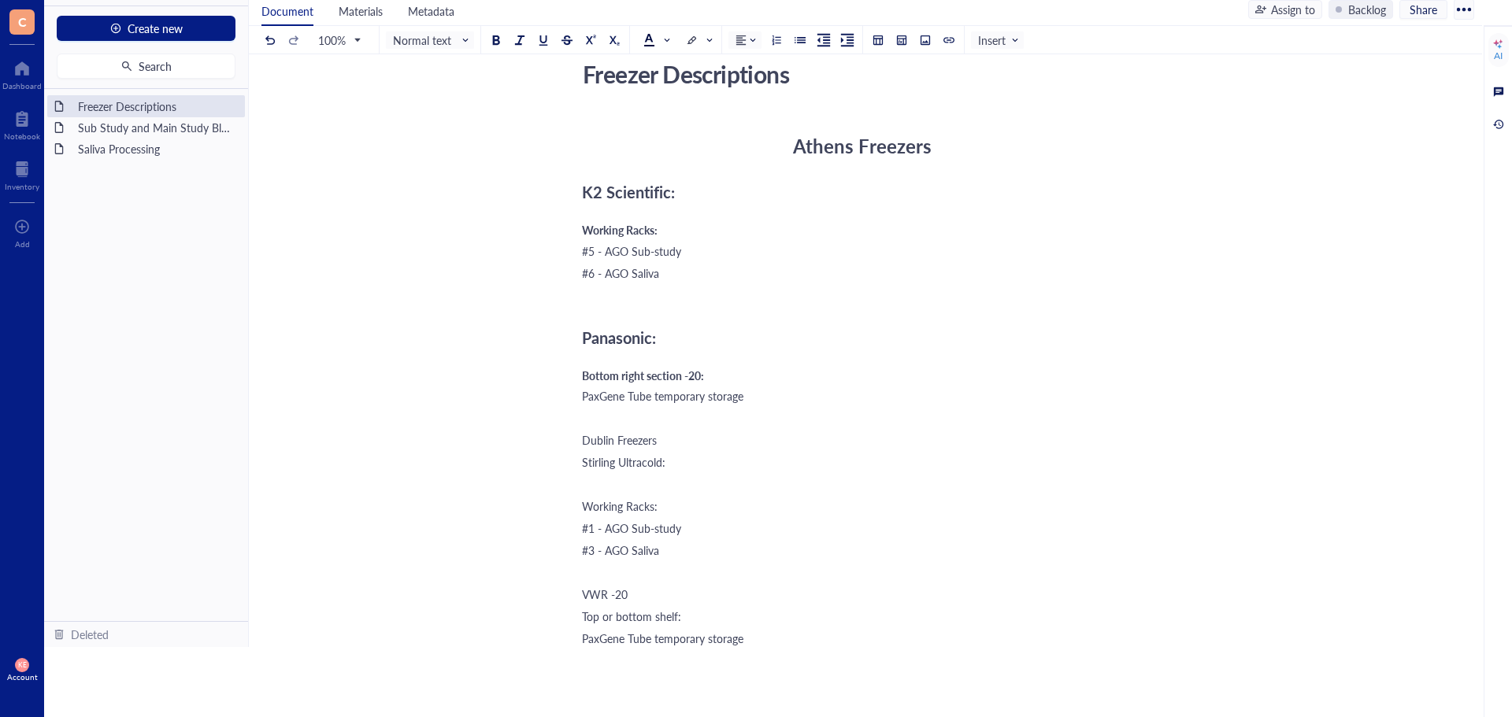
scroll to position [37, 0]
click at [671, 190] on span "K2 Scientific:" at bounding box center [628, 193] width 93 height 22
click at [652, 346] on span "Panasonic:" at bounding box center [619, 339] width 74 height 22
click at [661, 466] on span "Stirling Ultracold:" at bounding box center [623, 463] width 83 height 16
click at [584, 442] on span "Dublin Freezers" at bounding box center [619, 441] width 75 height 16
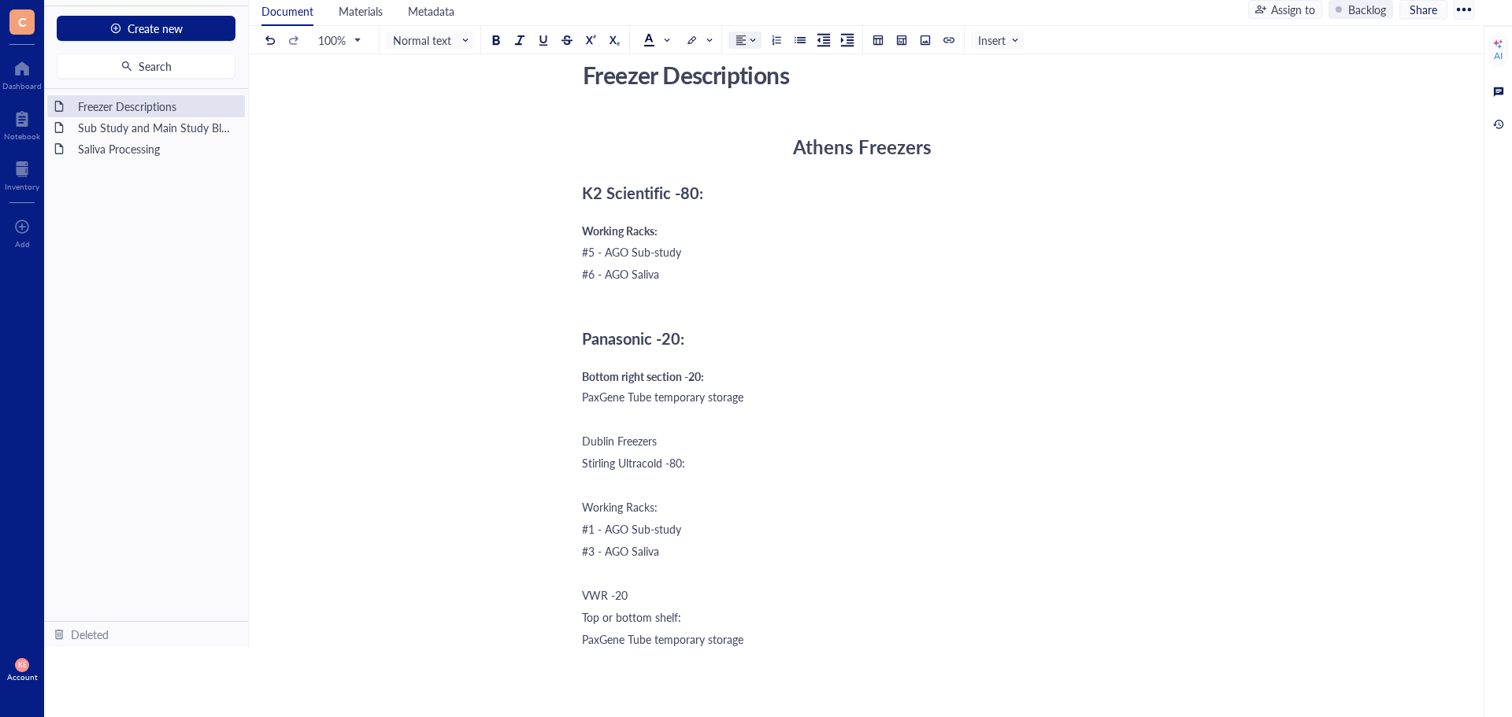
click at [748, 46] on span at bounding box center [747, 40] width 25 height 24
click at [750, 102] on div at bounding box center [746, 101] width 11 height 11
drag, startPoint x: 905, startPoint y: 440, endPoint x: 781, endPoint y: 438, distance: 123.6
click at [782, 438] on div "Dublin Freezers" at bounding box center [862, 441] width 561 height 16
click at [471, 48] on span at bounding box center [433, 40] width 80 height 24
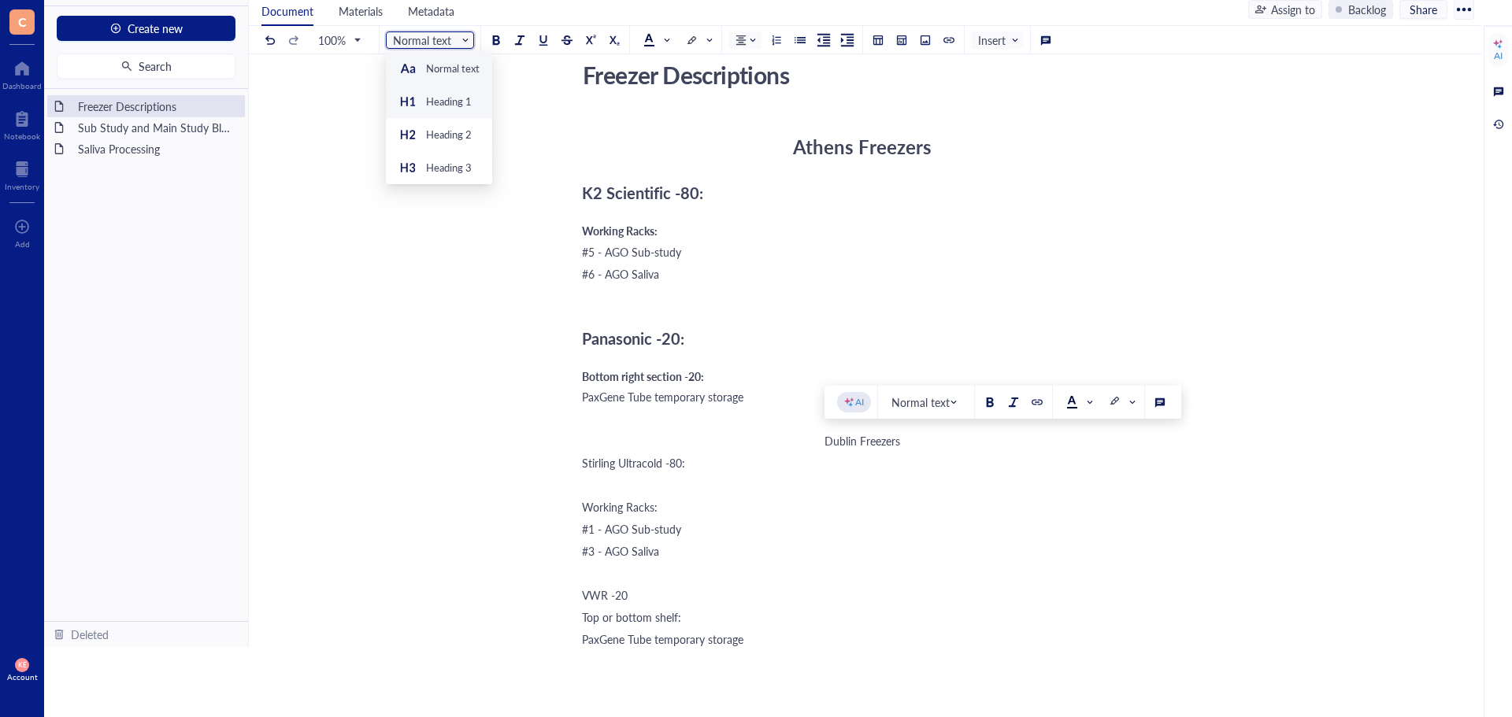
click at [461, 98] on div "Heading 1" at bounding box center [449, 101] width 46 height 14
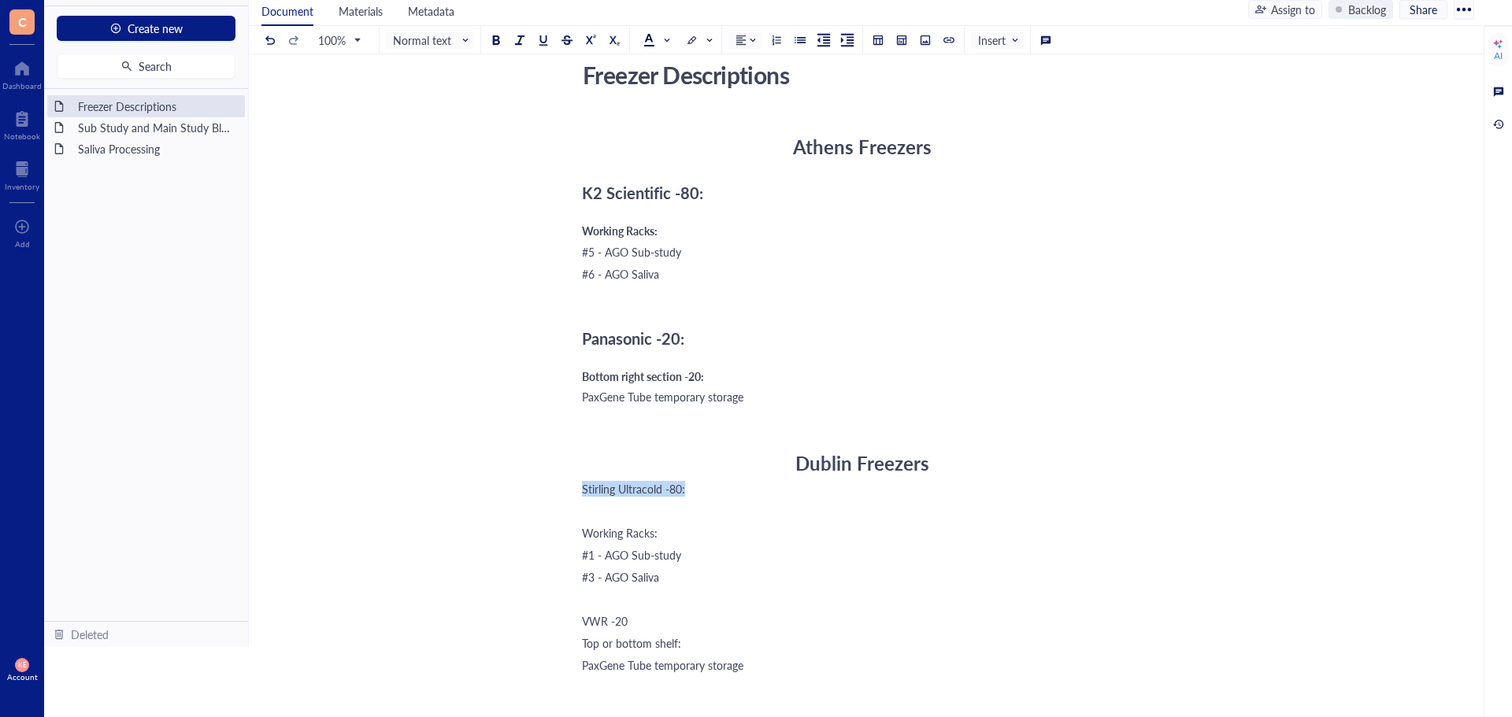
drag, startPoint x: 688, startPoint y: 494, endPoint x: 568, endPoint y: 481, distance: 120.4
click at [568, 481] on div "Freezer Descriptions Freezer Descriptions Athens Freezers K2 Scientific -80: Wo…" at bounding box center [862, 507] width 1227 height 905
click at [413, 46] on span "Normal text" at bounding box center [431, 40] width 77 height 14
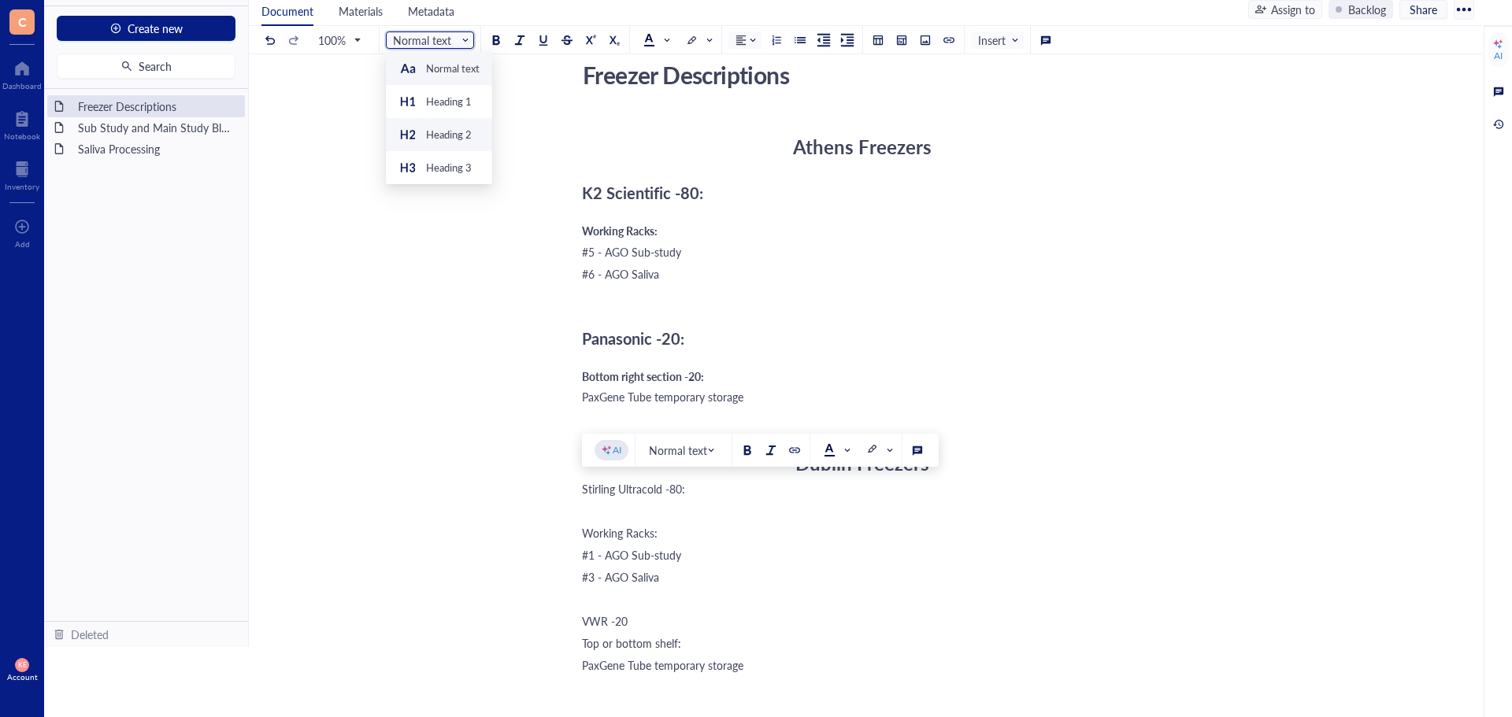
click at [427, 128] on div "Heading 2" at bounding box center [449, 135] width 46 height 14
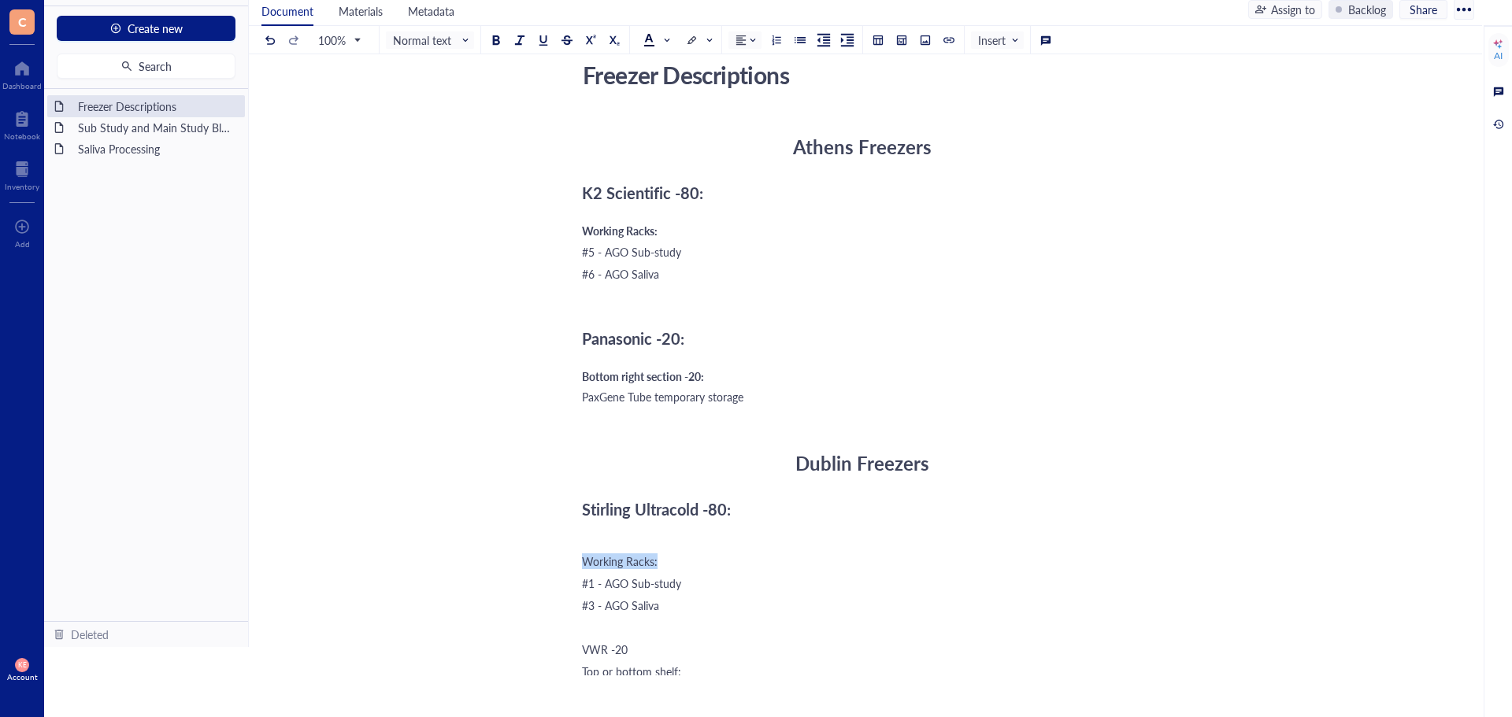
drag, startPoint x: 587, startPoint y: 557, endPoint x: 477, endPoint y: 358, distance: 227.0
click at [567, 557] on div "Freezer Descriptions Freezer Descriptions Athens Freezers K2 Scientific -80: Wo…" at bounding box center [862, 521] width 1227 height 933
click at [439, 51] on input "search" at bounding box center [426, 40] width 66 height 24
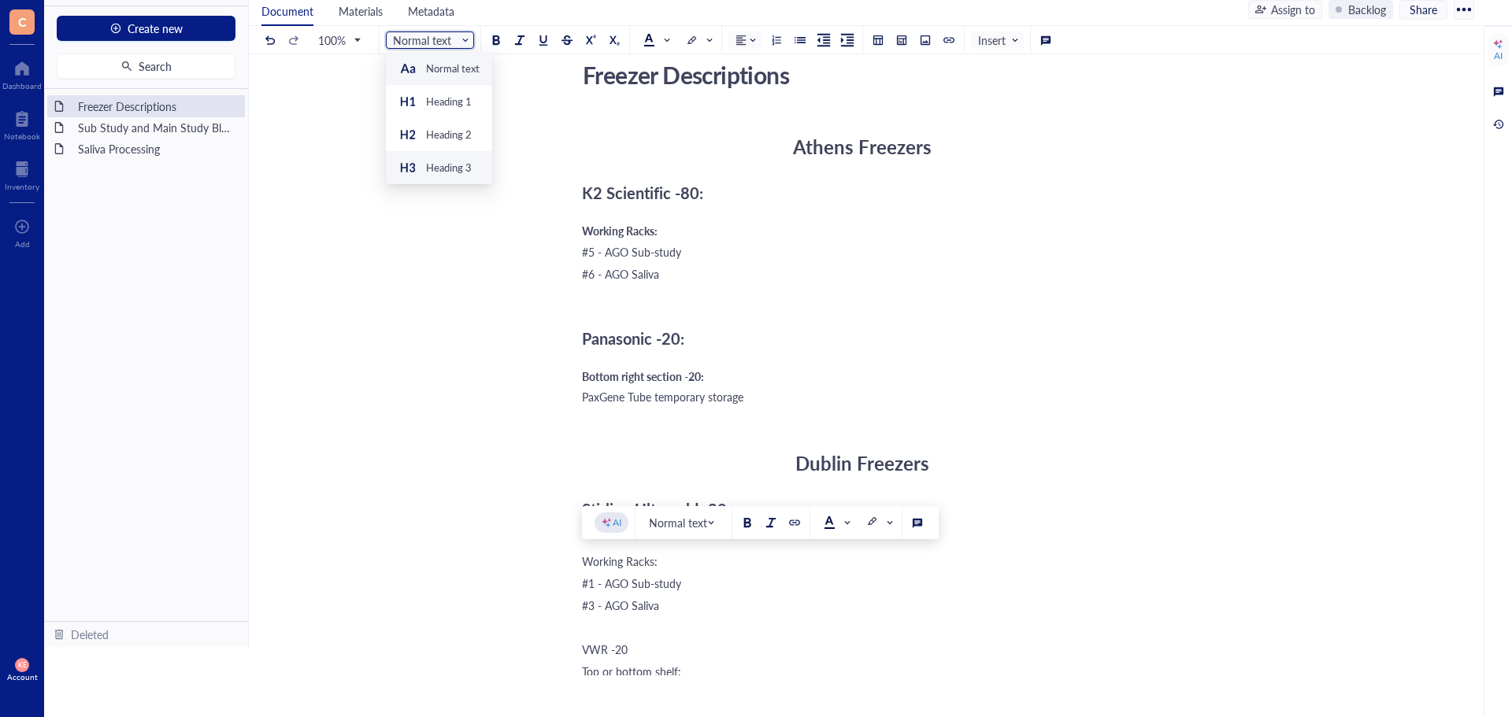
click at [461, 167] on div "Heading 3" at bounding box center [449, 168] width 46 height 14
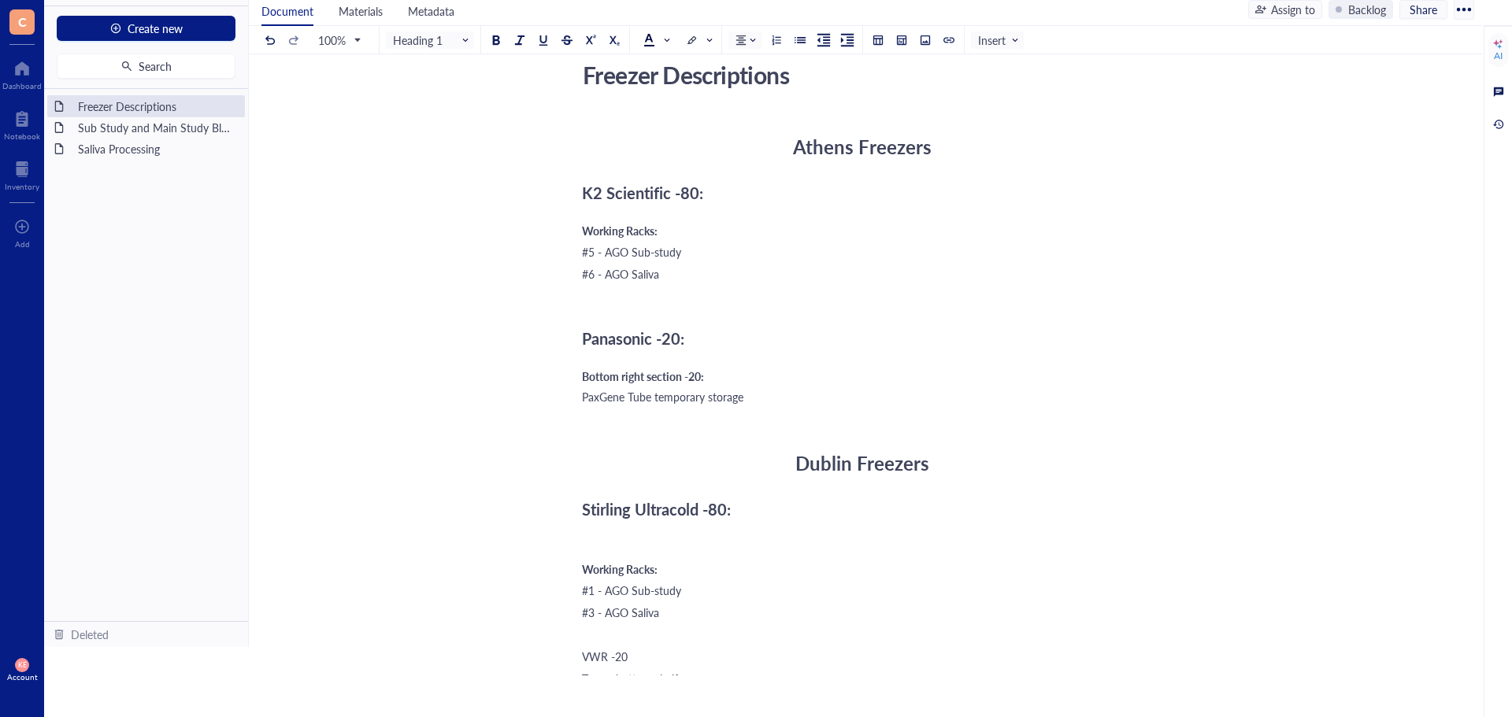
scroll to position [194, 0]
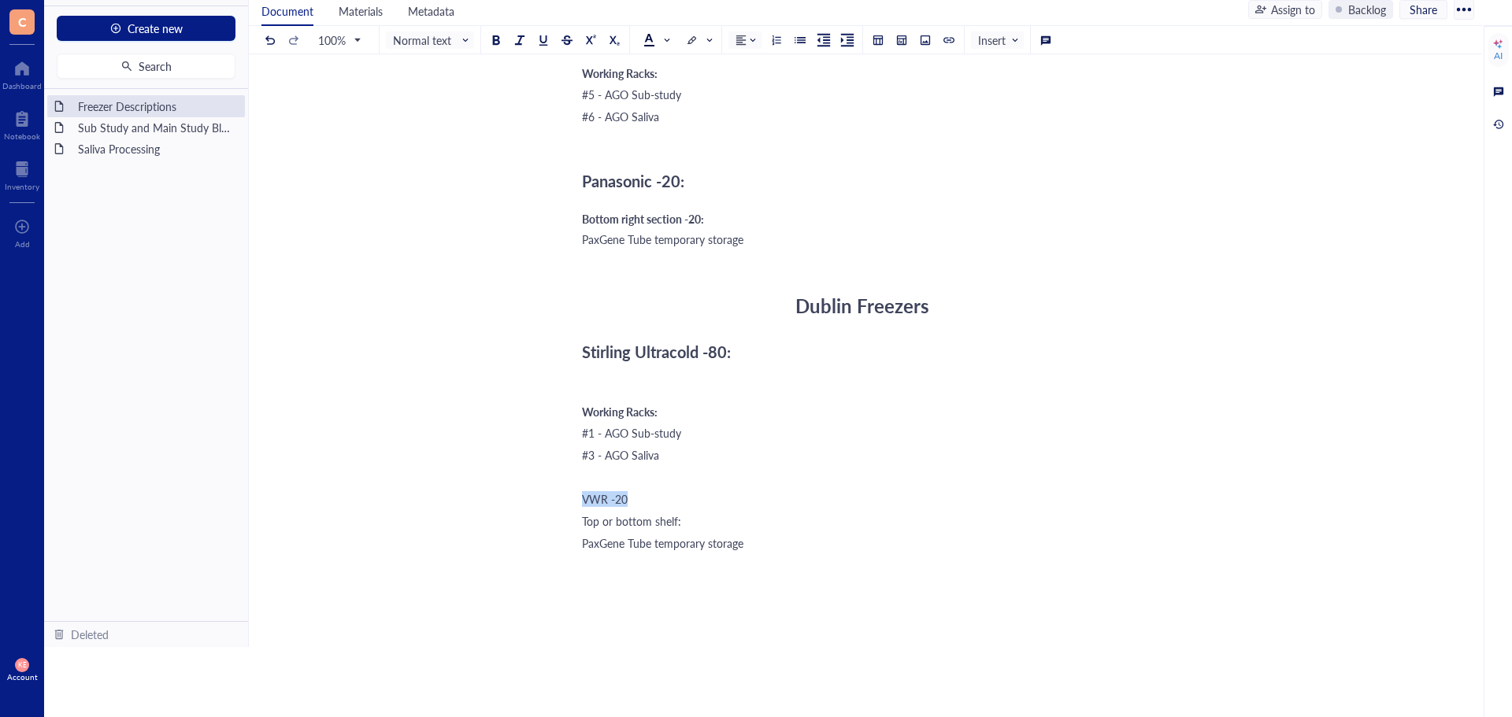
drag, startPoint x: 626, startPoint y: 495, endPoint x: 571, endPoint y: 496, distance: 55.1
click at [571, 496] on div "Freezer Descriptions Freezer Descriptions Athens Freezers K2 Scientific -80: Wo…" at bounding box center [862, 368] width 1227 height 940
drag, startPoint x: 449, startPoint y: 43, endPoint x: 450, endPoint y: 82, distance: 39.4
click at [446, 44] on span "Normal text" at bounding box center [431, 40] width 77 height 14
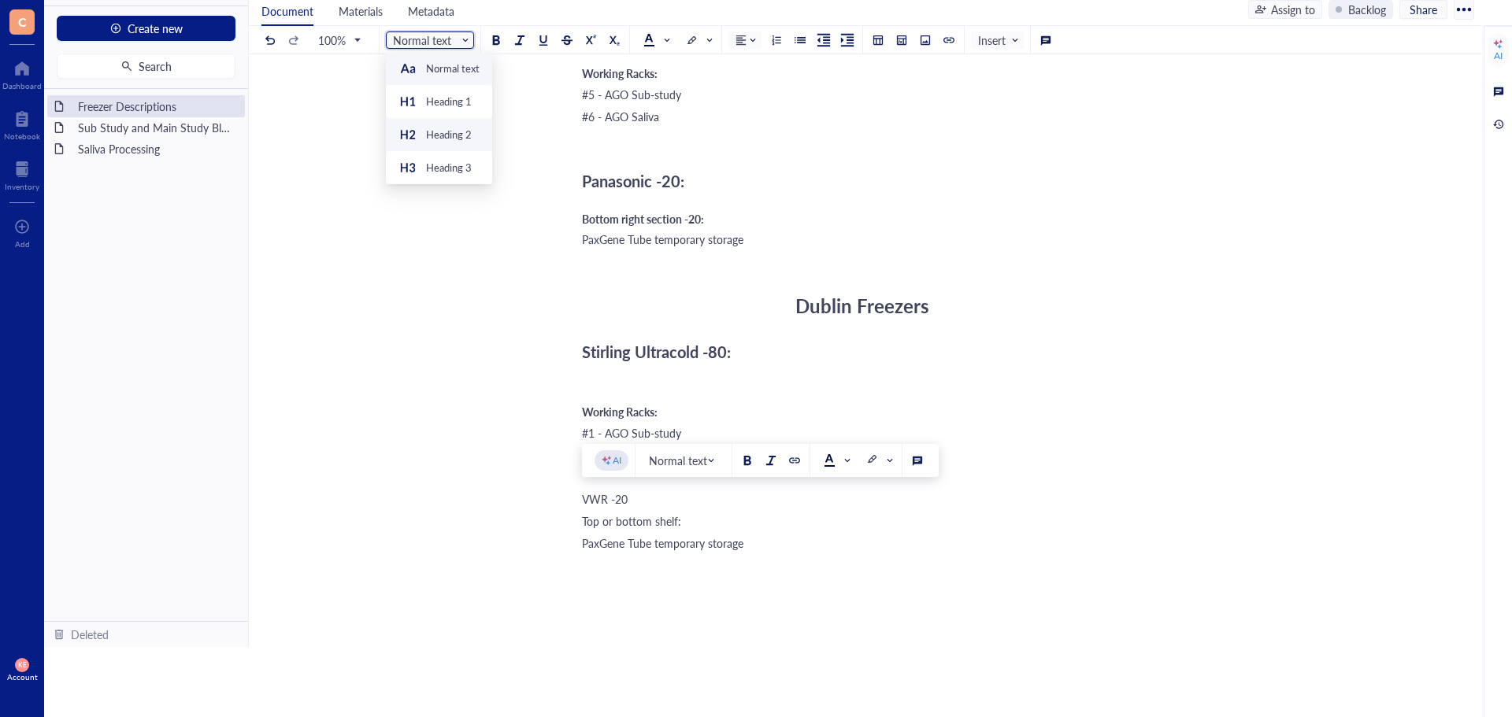
click at [452, 144] on div "Heading 2" at bounding box center [439, 134] width 106 height 33
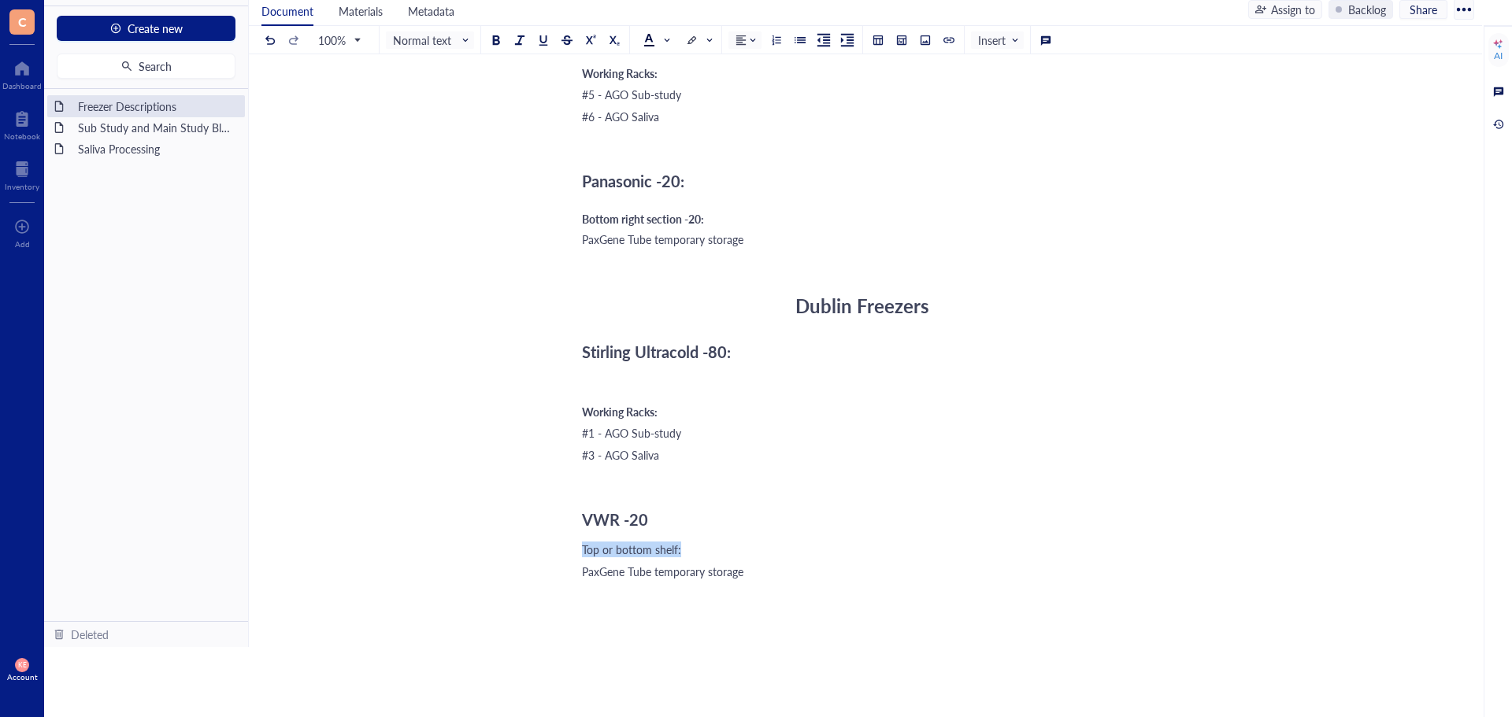
drag, startPoint x: 690, startPoint y: 558, endPoint x: 567, endPoint y: 555, distance: 122.9
click at [567, 555] on div "Freezer Descriptions Freezer Descriptions Athens Freezers K2 Scientific -80: Wo…" at bounding box center [862, 382] width 1227 height 968
click at [412, 54] on div "Freezer Descriptions Freezer Descriptions Athens Freezers K2 Scientific -80: Wo…" at bounding box center [862, 382] width 1227 height 968
click at [439, 50] on input "search" at bounding box center [426, 40] width 66 height 24
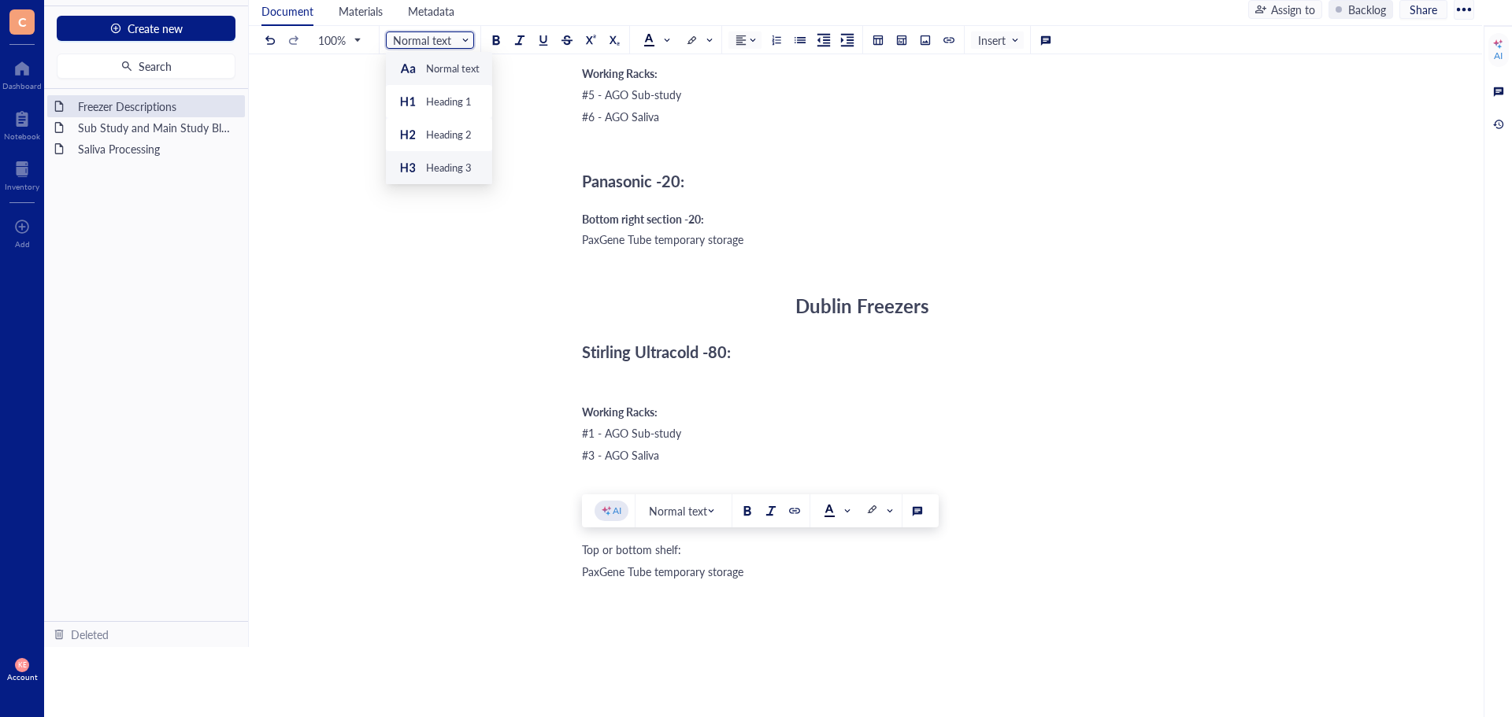
click at [465, 176] on div "Heading 3" at bounding box center [434, 167] width 73 height 19
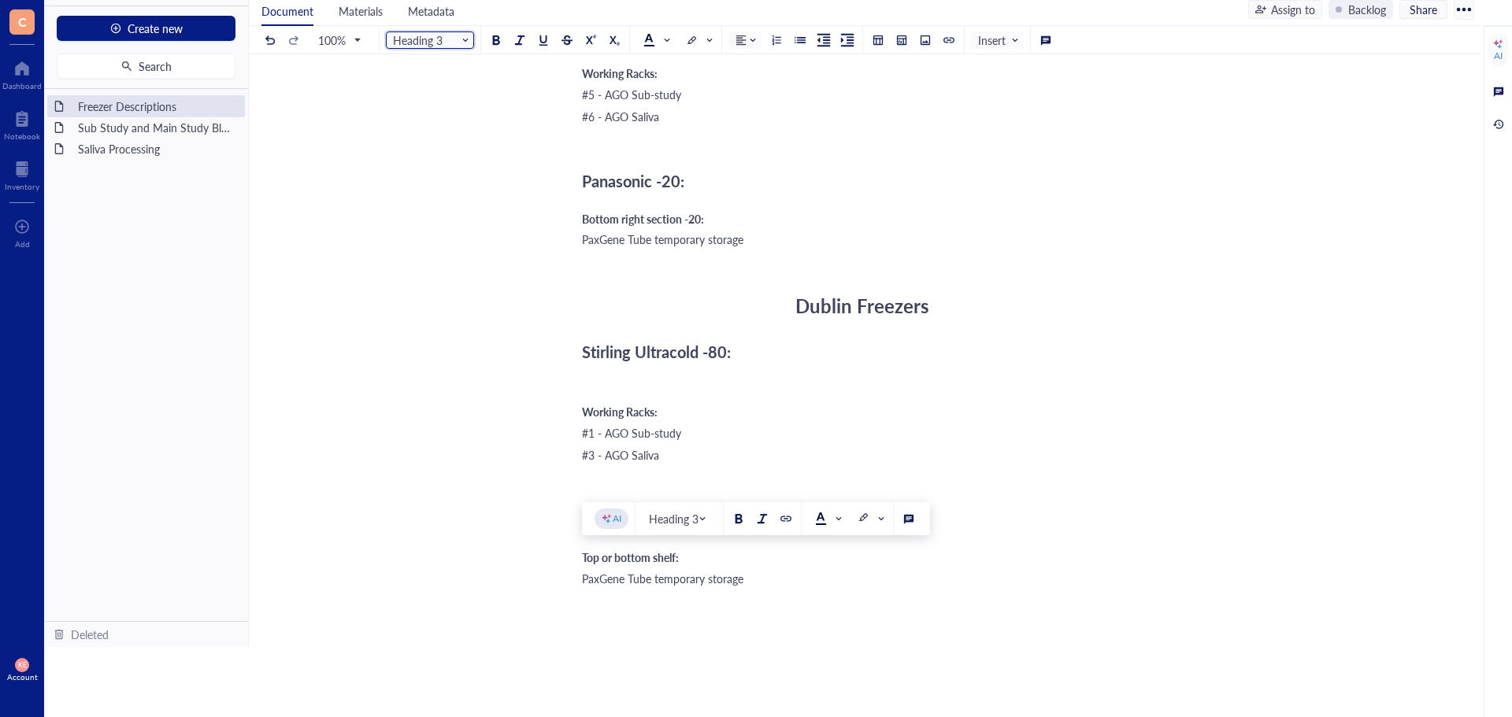
click at [1072, 383] on div "﻿" at bounding box center [862, 382] width 561 height 16
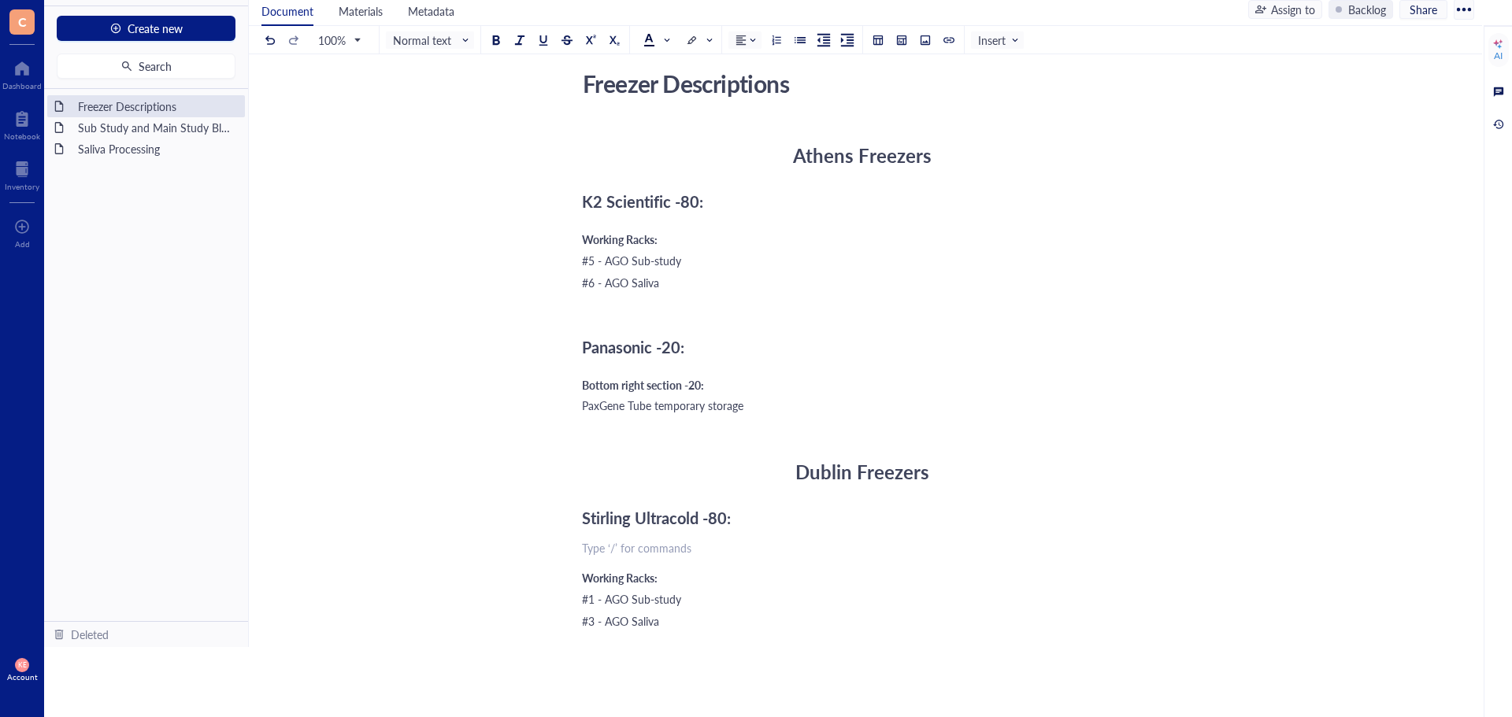
scroll to position [0, 0]
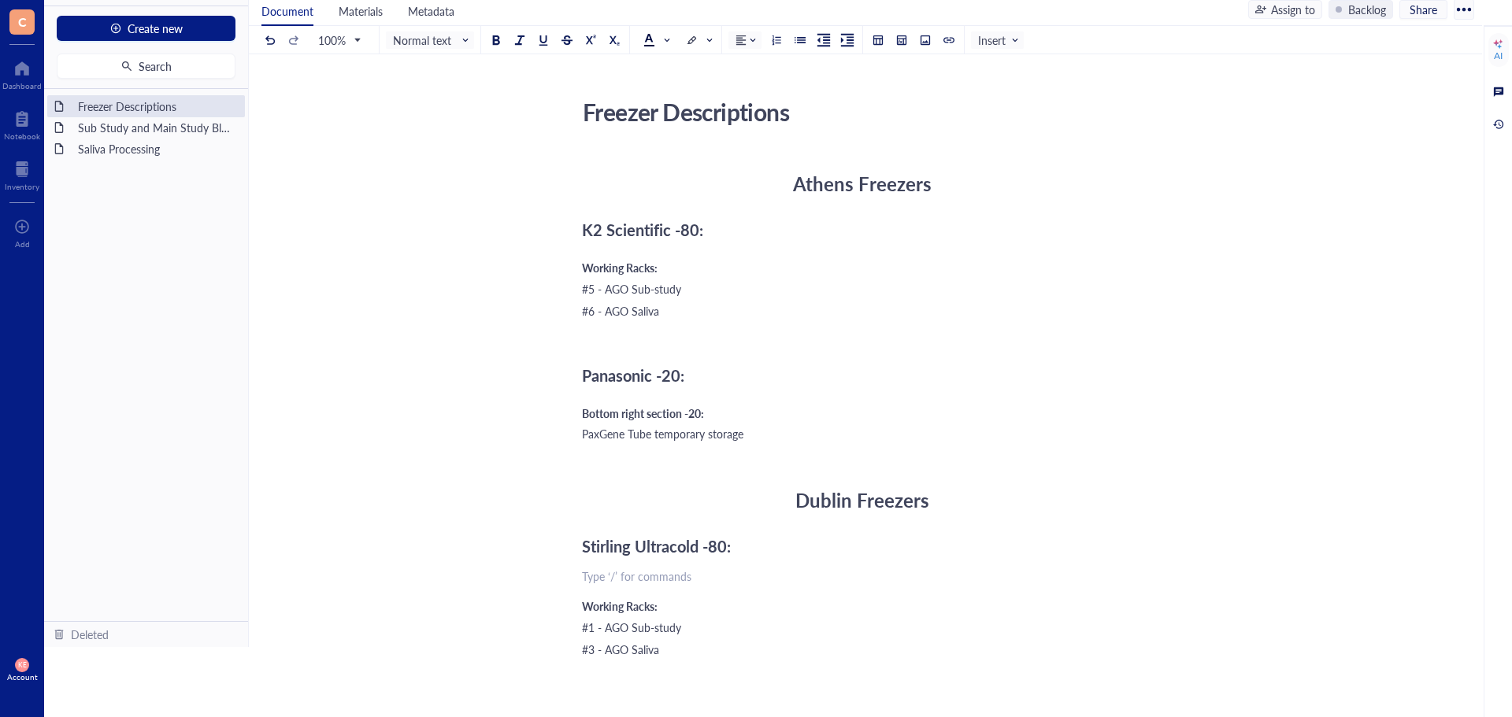
click at [862, 244] on div "K2 Scientific -80:" at bounding box center [862, 229] width 561 height 31
click at [924, 46] on button at bounding box center [925, 39] width 17 height 17
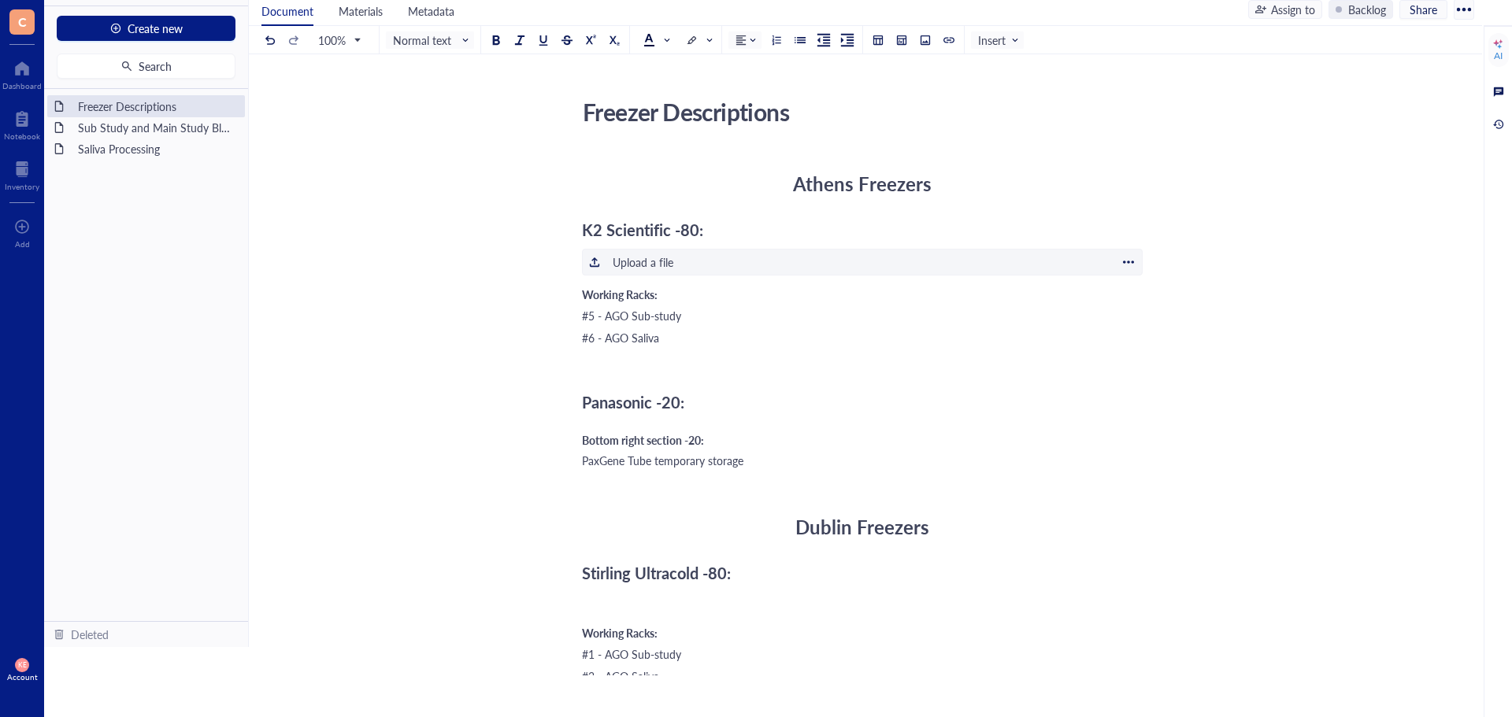
click at [628, 267] on div "Upload a file" at bounding box center [643, 262] width 61 height 17
click at [1135, 262] on div at bounding box center [1129, 262] width 14 height 14
click at [1145, 313] on span "Delete" at bounding box center [1179, 311] width 90 height 17
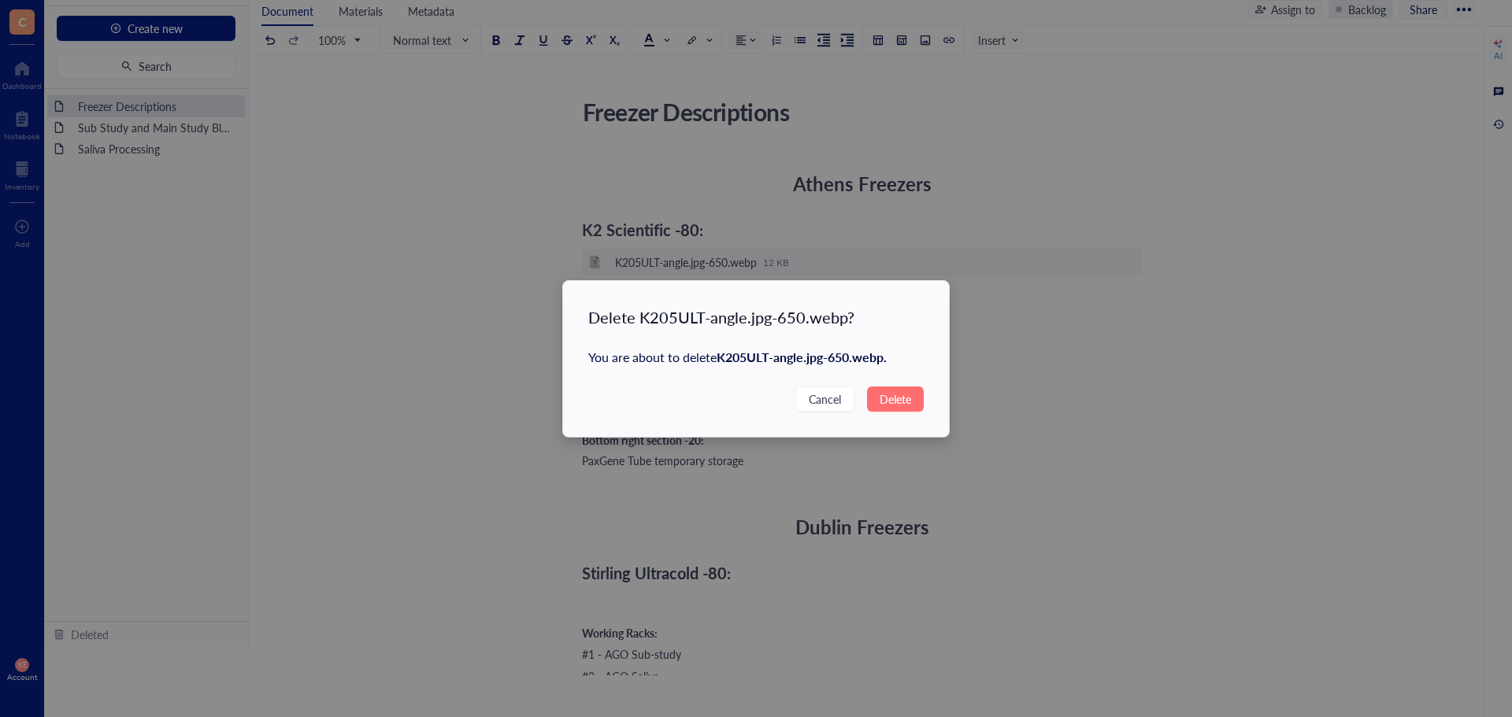
click at [905, 402] on span "Delete" at bounding box center [895, 399] width 31 height 17
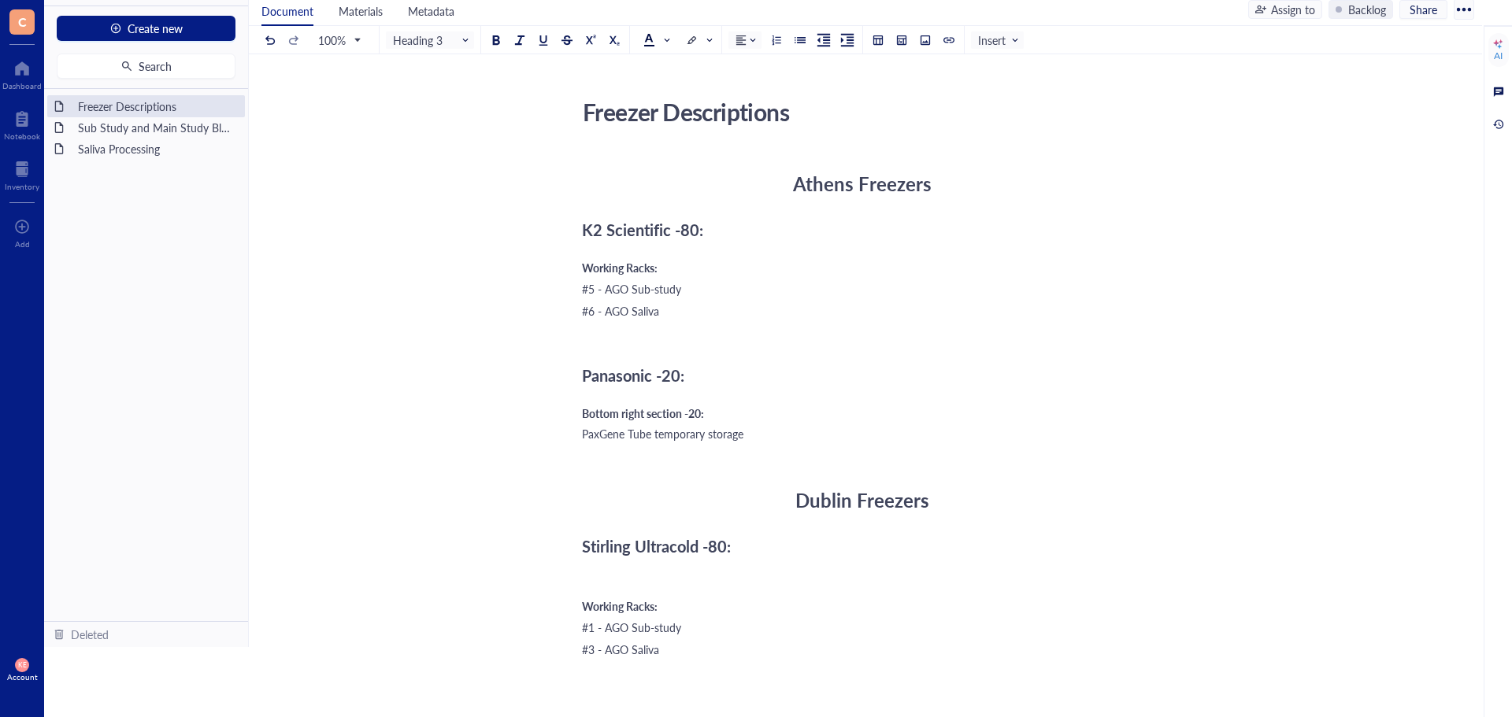
click at [623, 252] on div "Athens Freezers K2 Scientific -80: Working Racks: #5 - AGO Sub-study #6 - AGO S…" at bounding box center [862, 608] width 561 height 917
click at [725, 243] on div "K2 Scientific -80:" at bounding box center [862, 229] width 561 height 31
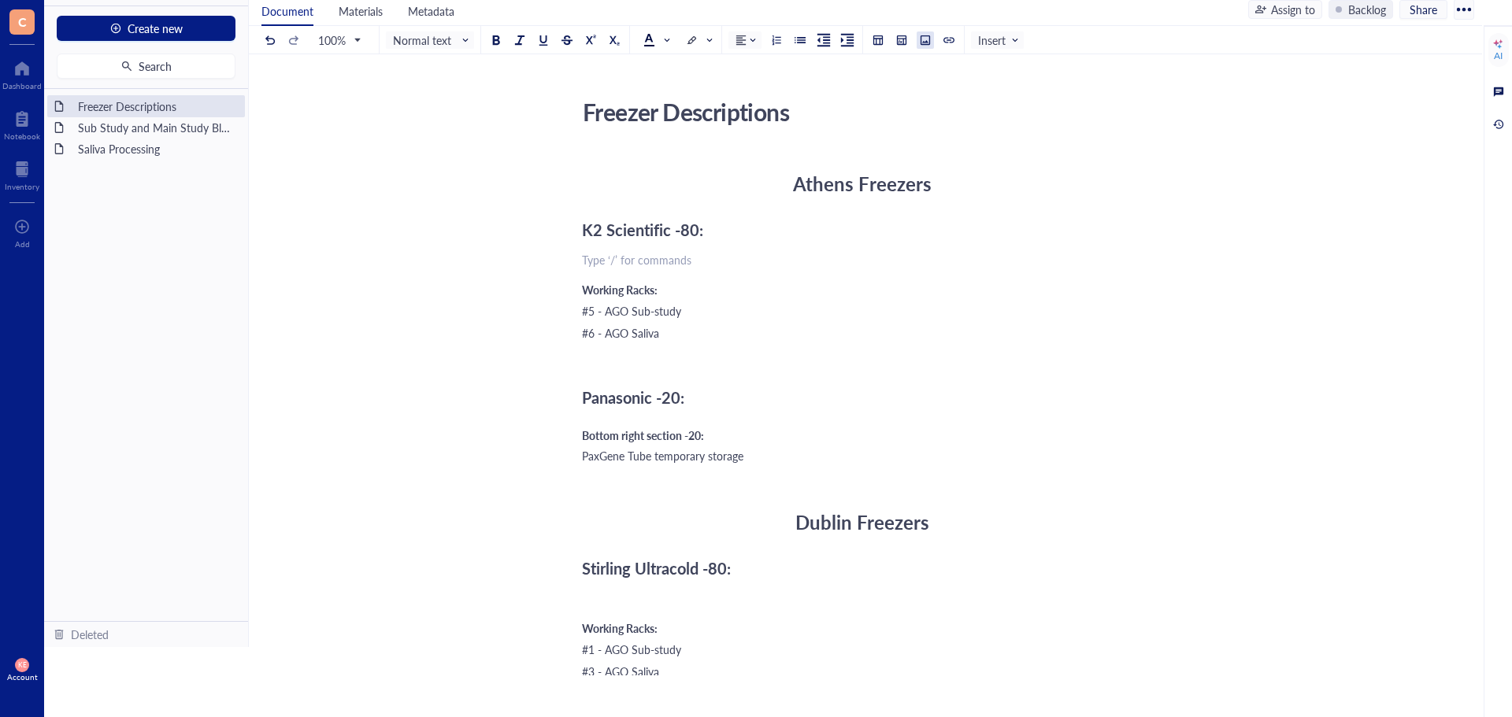
click at [929, 45] on div at bounding box center [925, 40] width 11 height 11
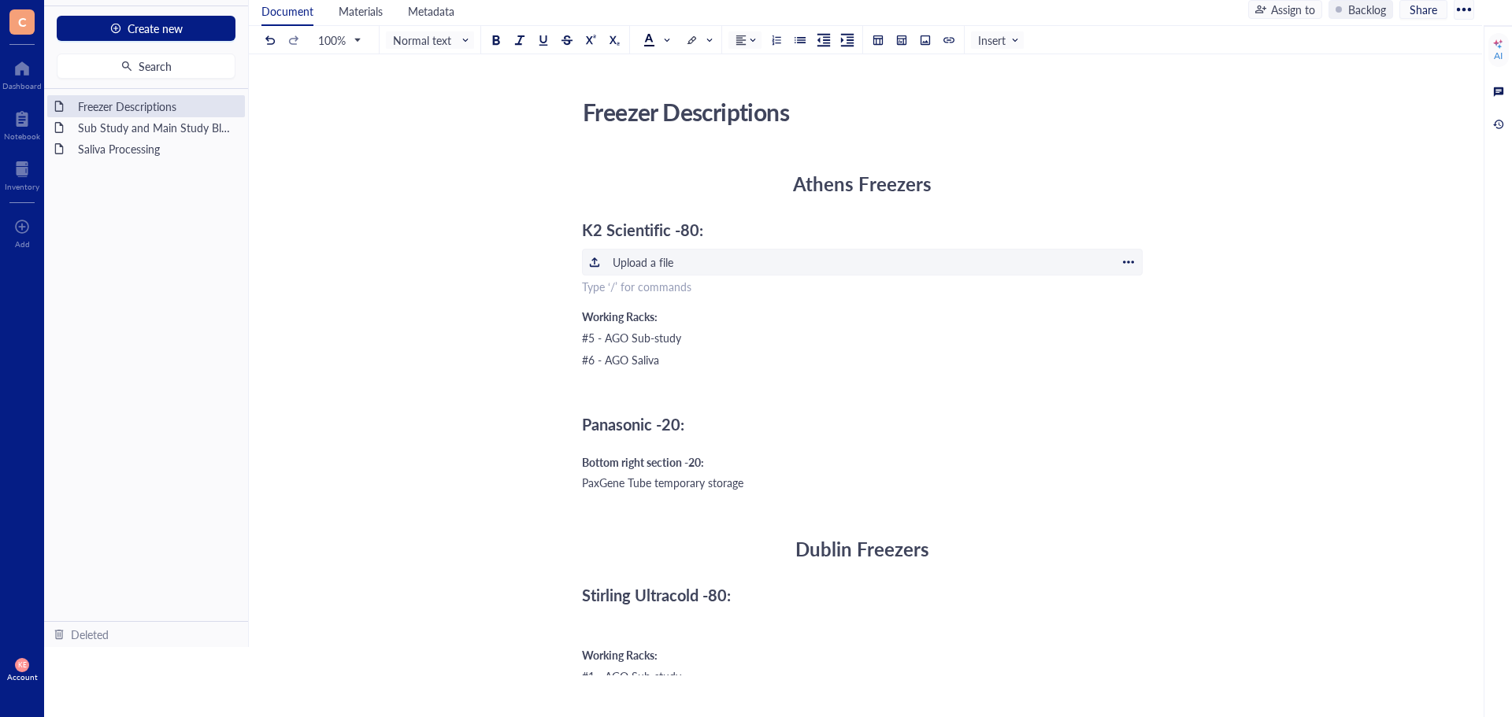
click at [624, 269] on div "Upload a file" at bounding box center [643, 262] width 61 height 17
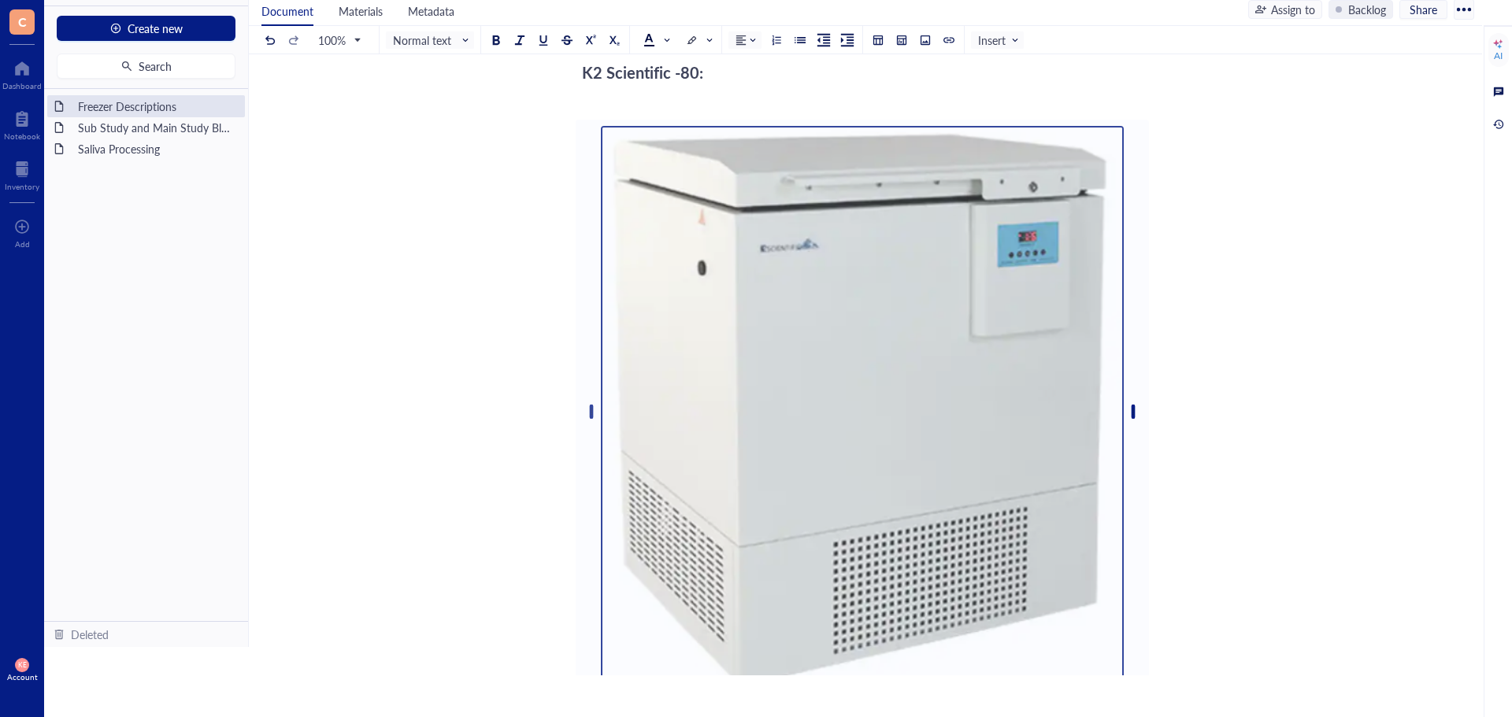
click at [1000, 481] on img at bounding box center [862, 412] width 523 height 572
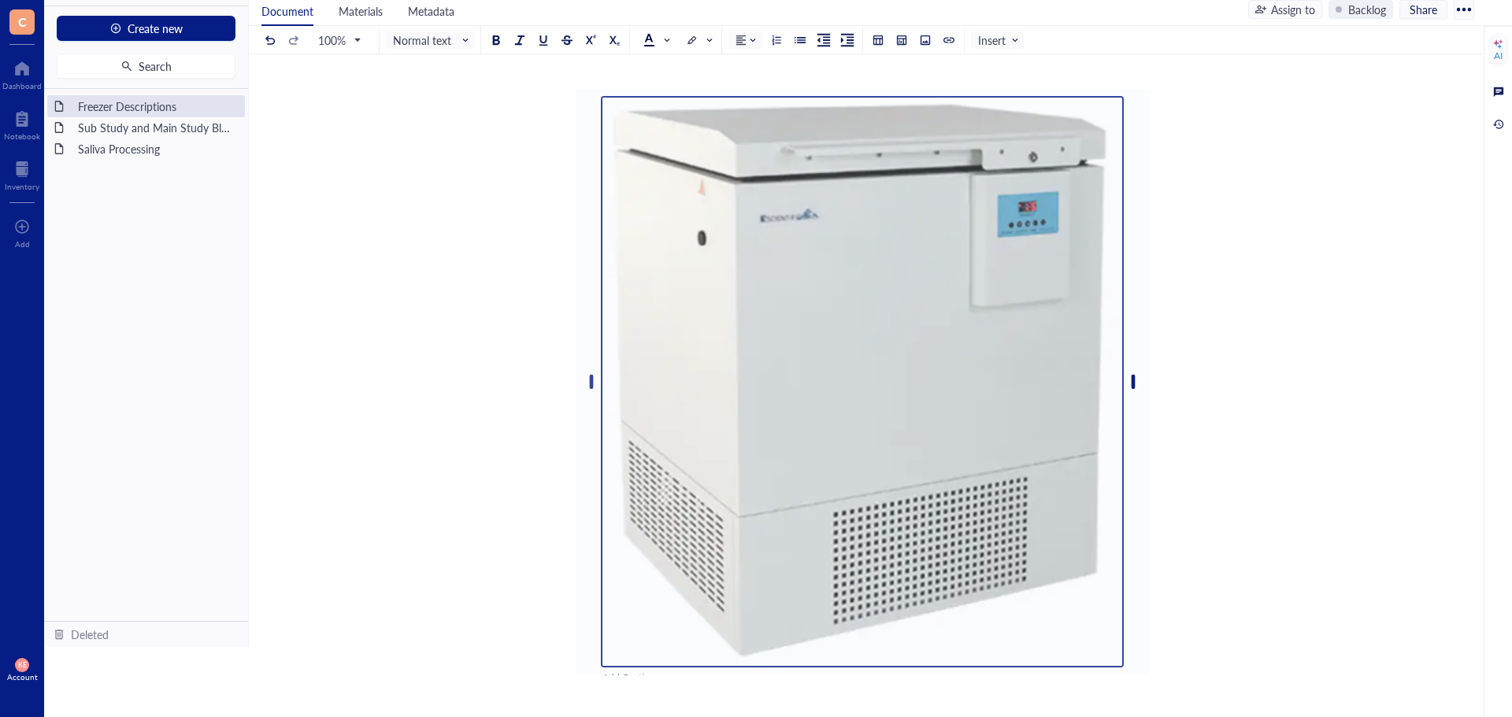
scroll to position [157, 0]
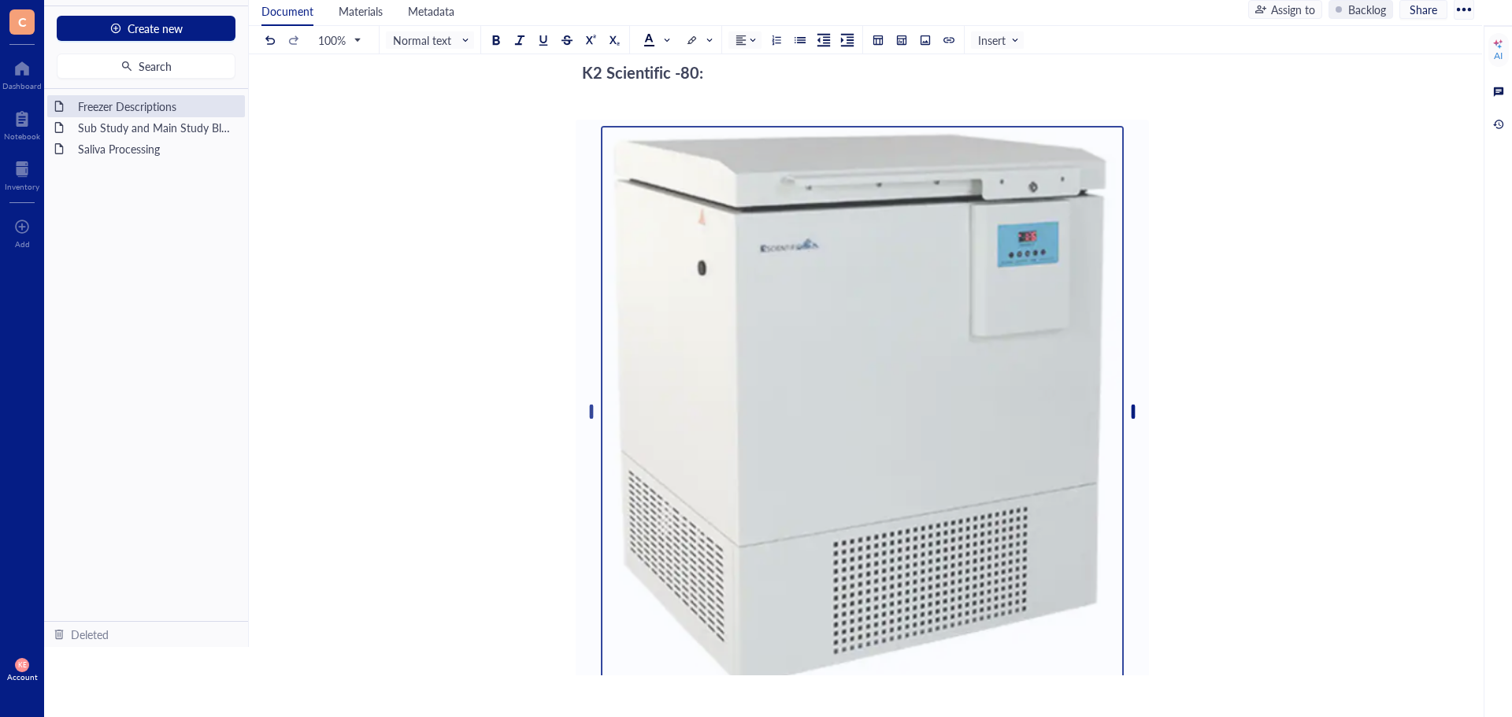
click at [844, 322] on img at bounding box center [862, 412] width 523 height 572
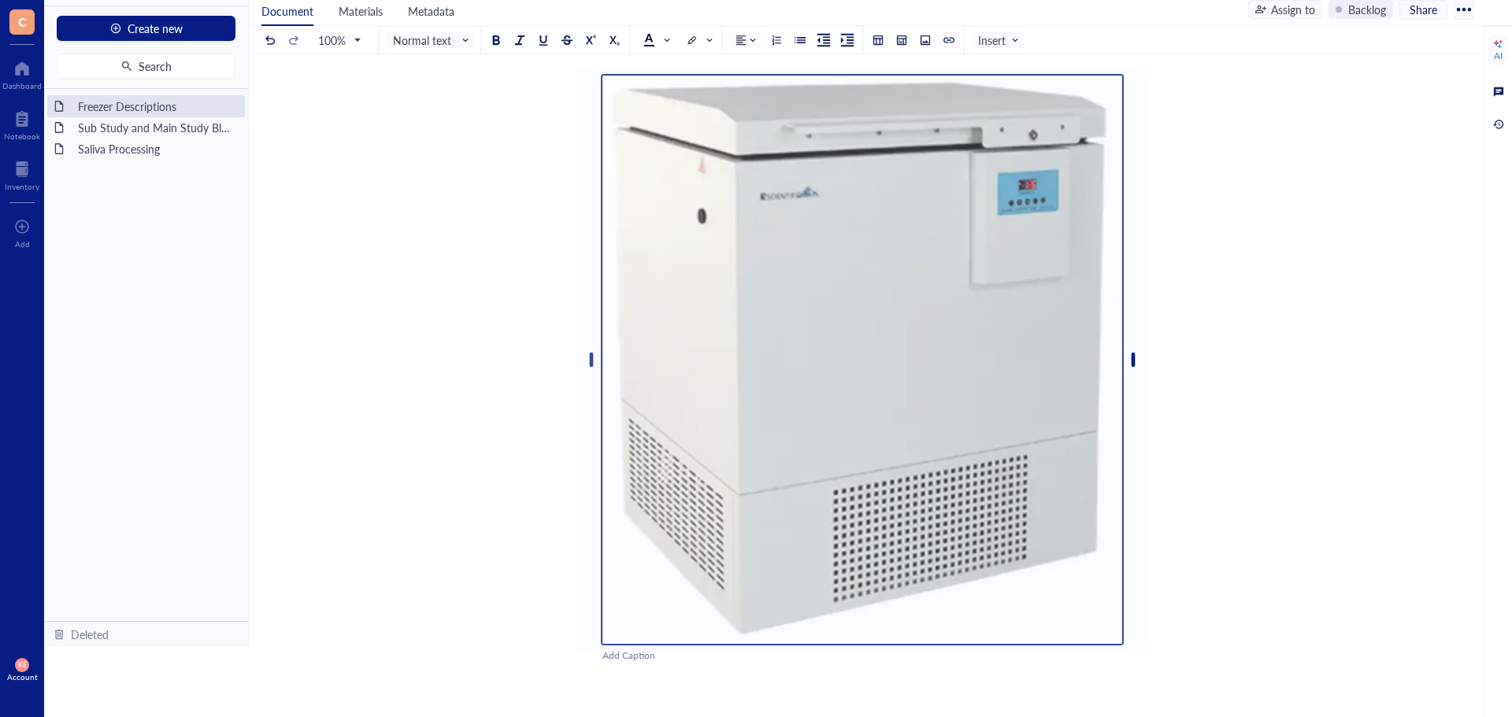
scroll to position [236, 0]
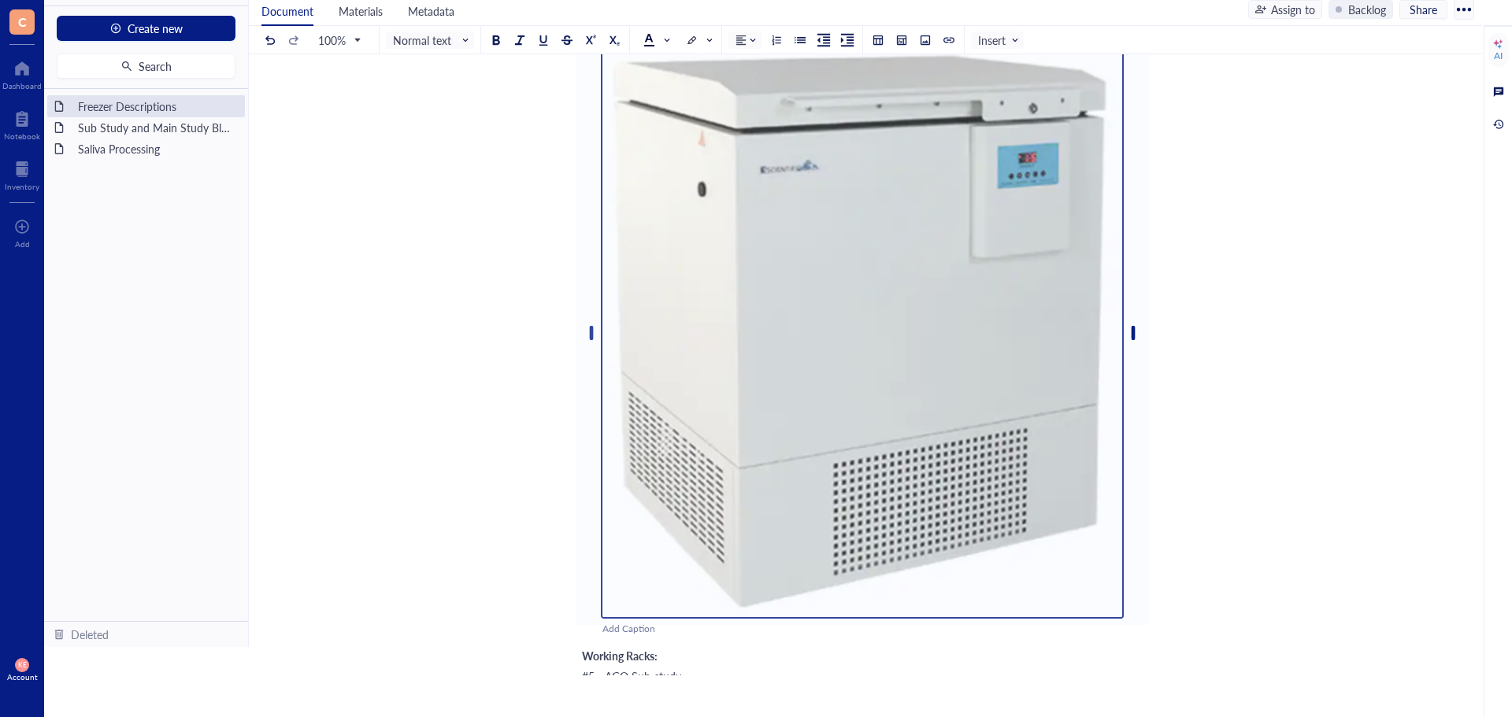
click at [1104, 623] on div "Add Caption" at bounding box center [882, 629] width 561 height 15
click at [929, 507] on img at bounding box center [862, 333] width 523 height 572
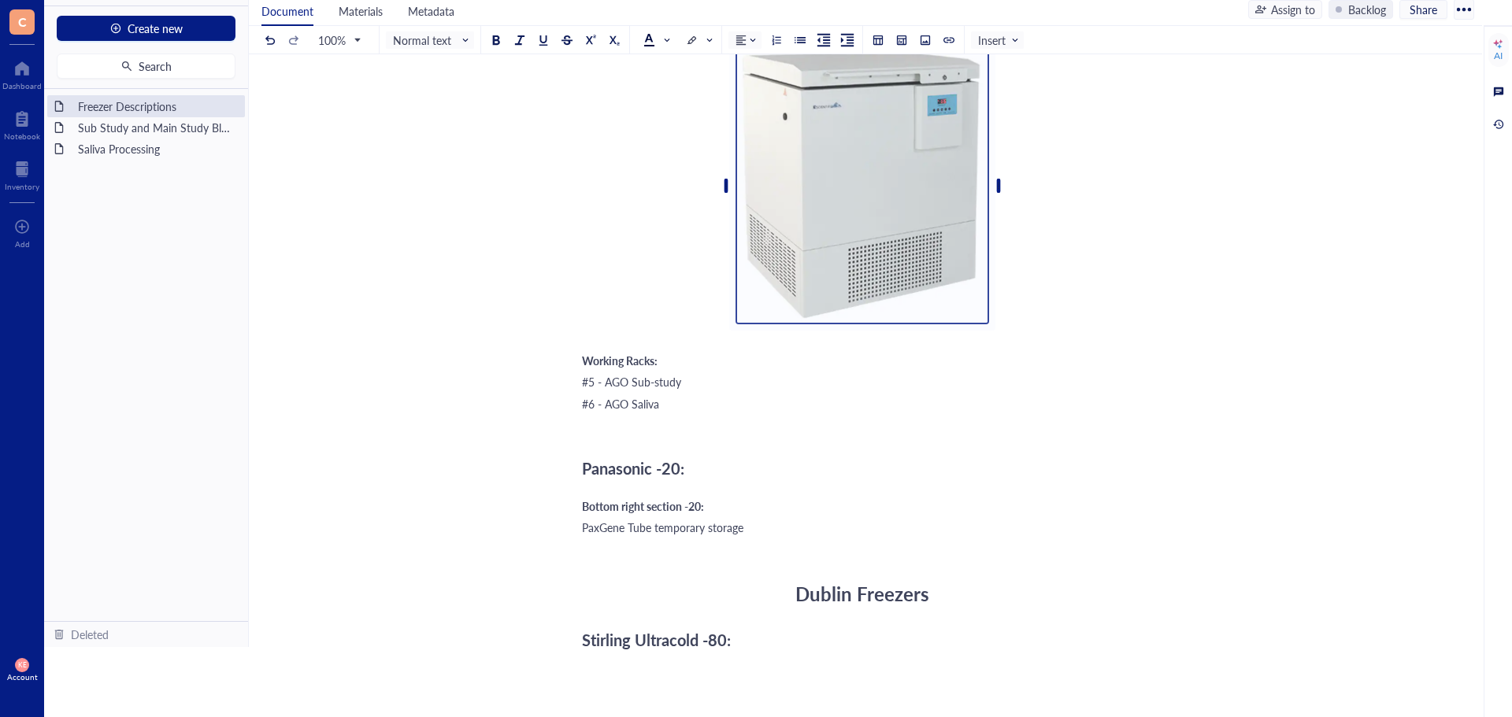
drag, startPoint x: 1136, startPoint y: 334, endPoint x: 829, endPoint y: 277, distance: 312.3
click at [829, 277] on div at bounding box center [862, 185] width 254 height 277
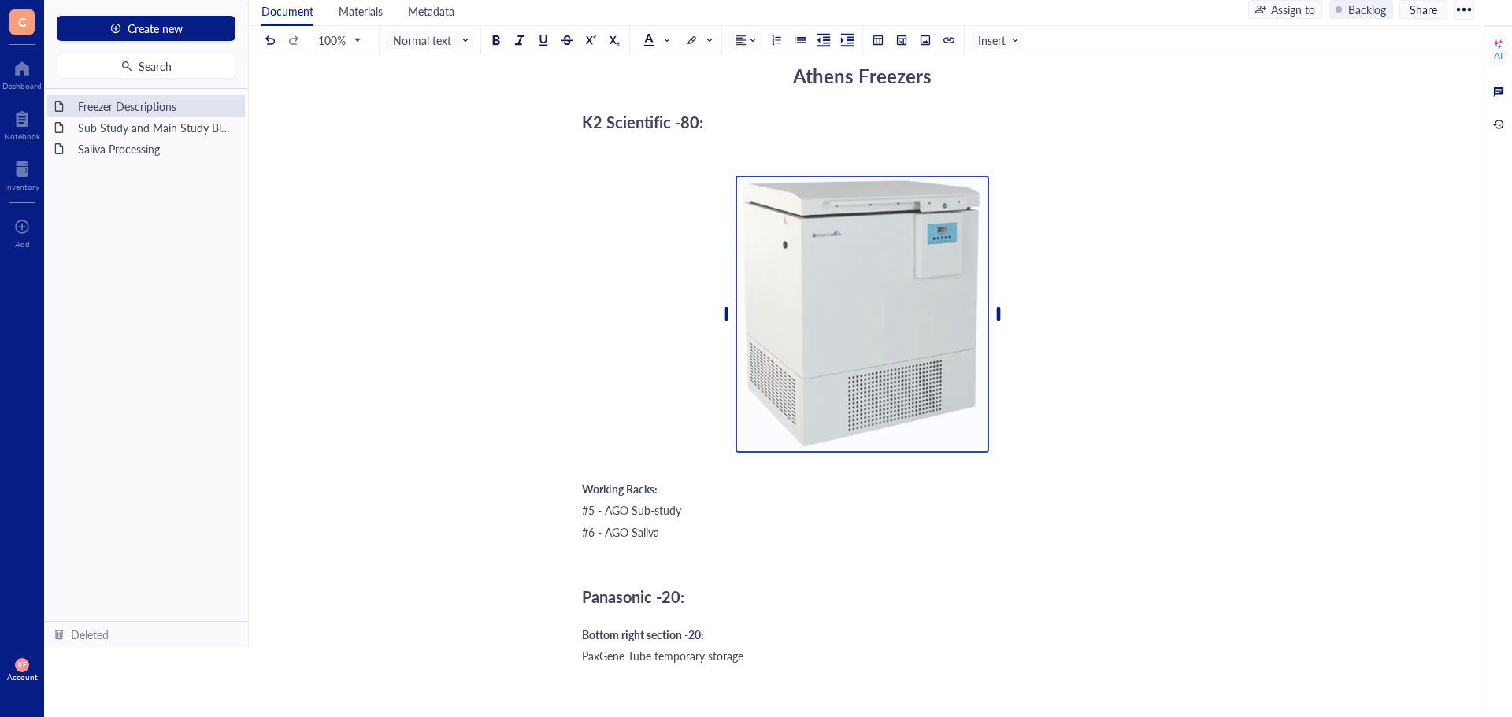
scroll to position [0, 0]
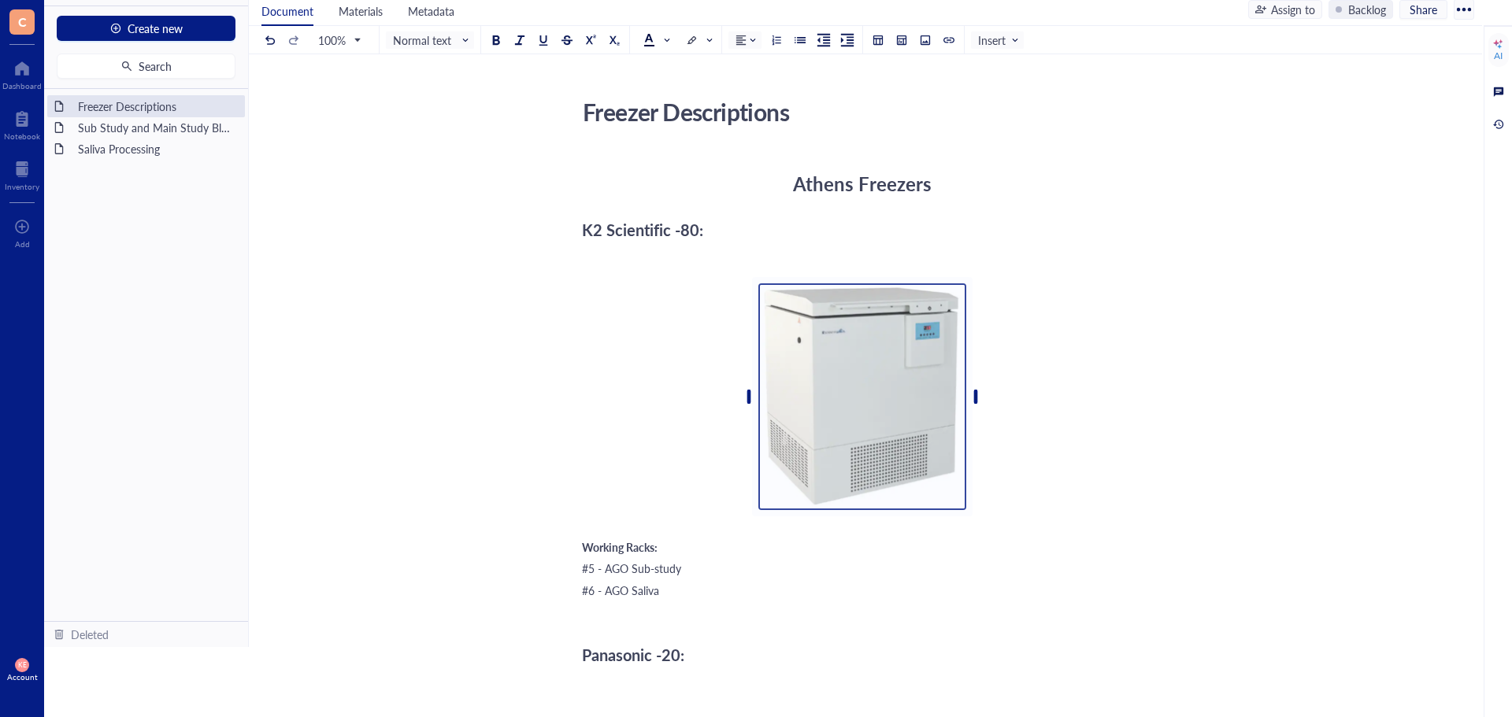
drag, startPoint x: 1003, startPoint y: 424, endPoint x: 954, endPoint y: 421, distance: 49.7
click at [954, 421] on div at bounding box center [862, 396] width 208 height 227
click at [802, 259] on div "﻿" at bounding box center [862, 260] width 561 height 16
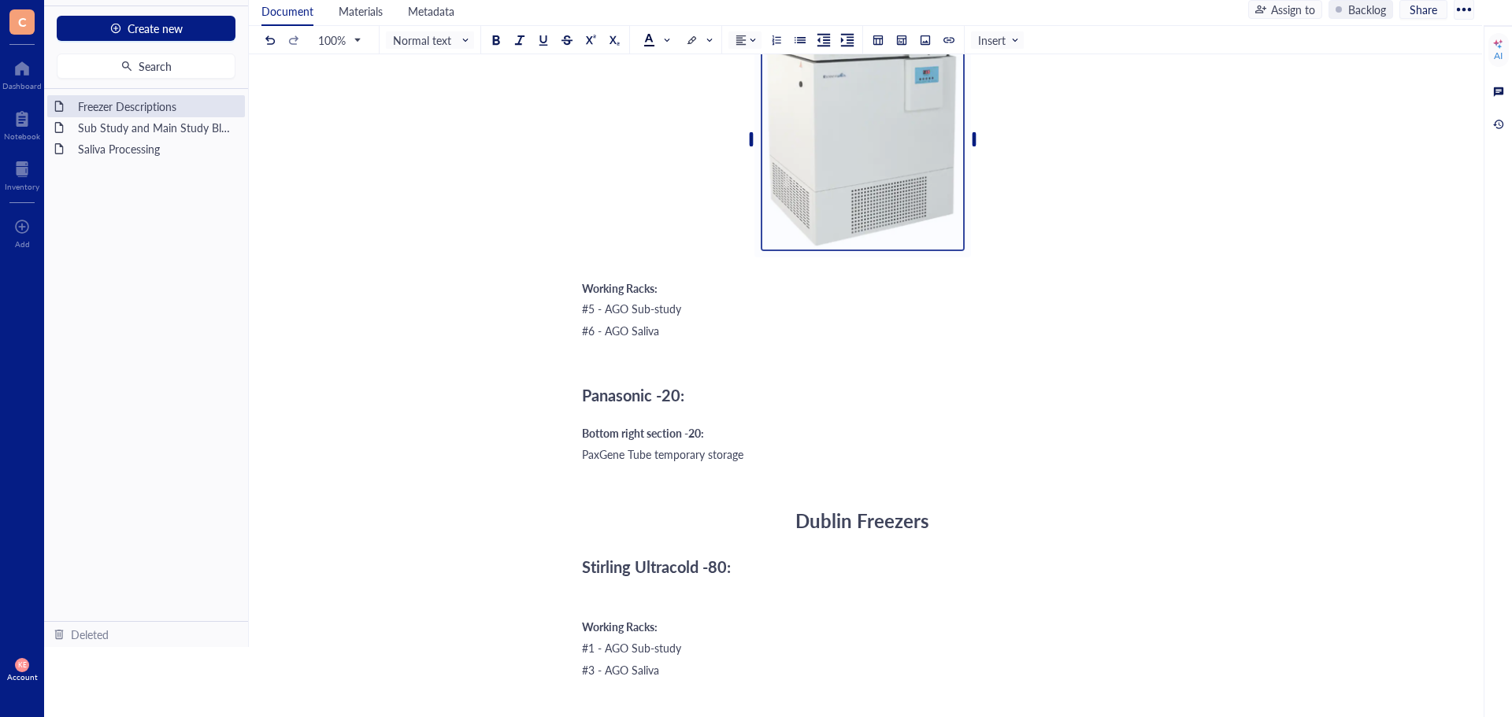
scroll to position [236, 0]
click at [765, 418] on div "Athens Freezers K2 Scientific -80: ﻿ To pick up a draggable item, press the spa…" at bounding box center [862, 499] width 561 height 1171
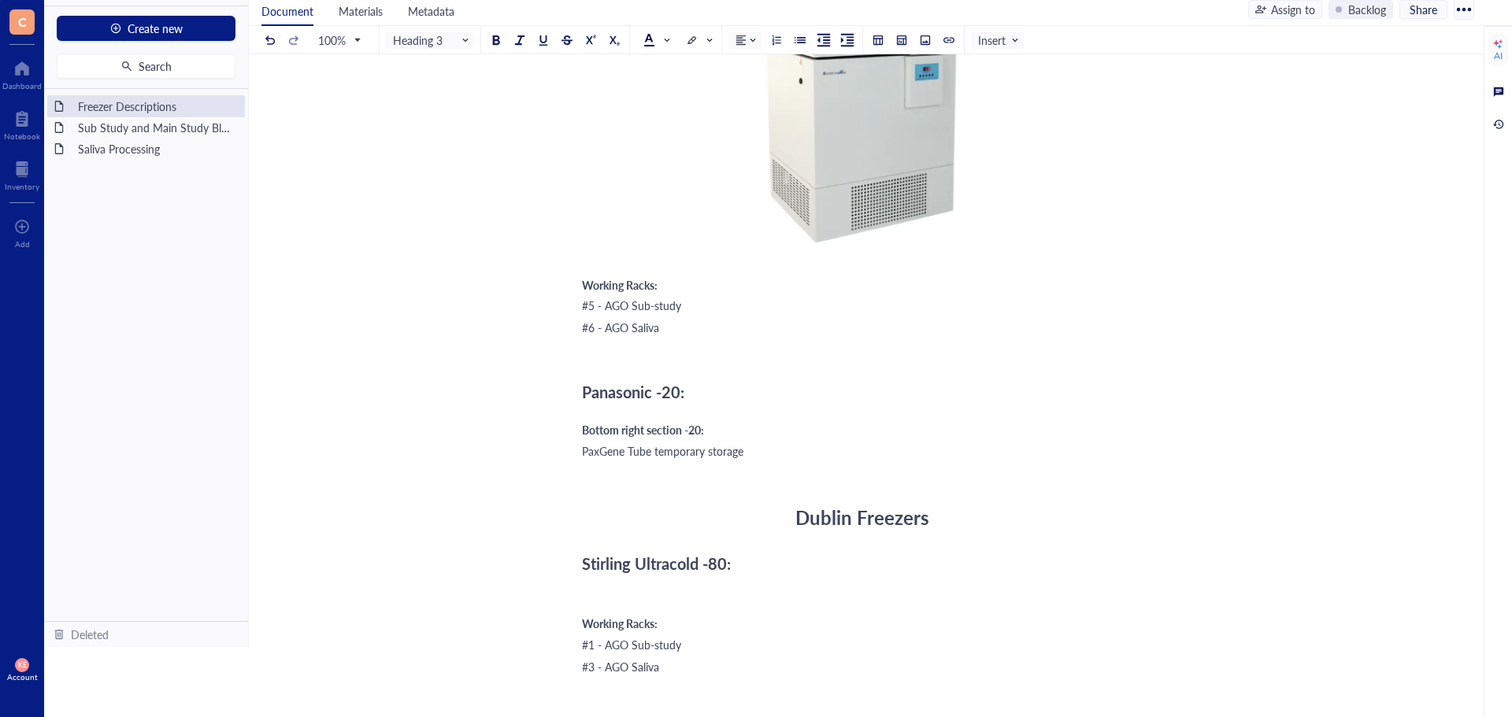
click at [765, 413] on div "Athens Freezers K2 Scientific -80: ﻿ To pick up a draggable item, press the spa…" at bounding box center [862, 499] width 561 height 1171
click at [663, 404] on div "Panasonic -20:" at bounding box center [862, 391] width 561 height 31
click at [614, 421] on div "Athens Freezers K2 Scientific -80: ﻿ To pick up a draggable item, press the spa…" at bounding box center [862, 499] width 561 height 1171
click at [609, 403] on span "Panasonic -20:" at bounding box center [633, 392] width 102 height 22
click at [602, 413] on div "Athens Freezers K2 Scientific -80: ﻿ To pick up a draggable item, press the spa…" at bounding box center [862, 499] width 561 height 1171
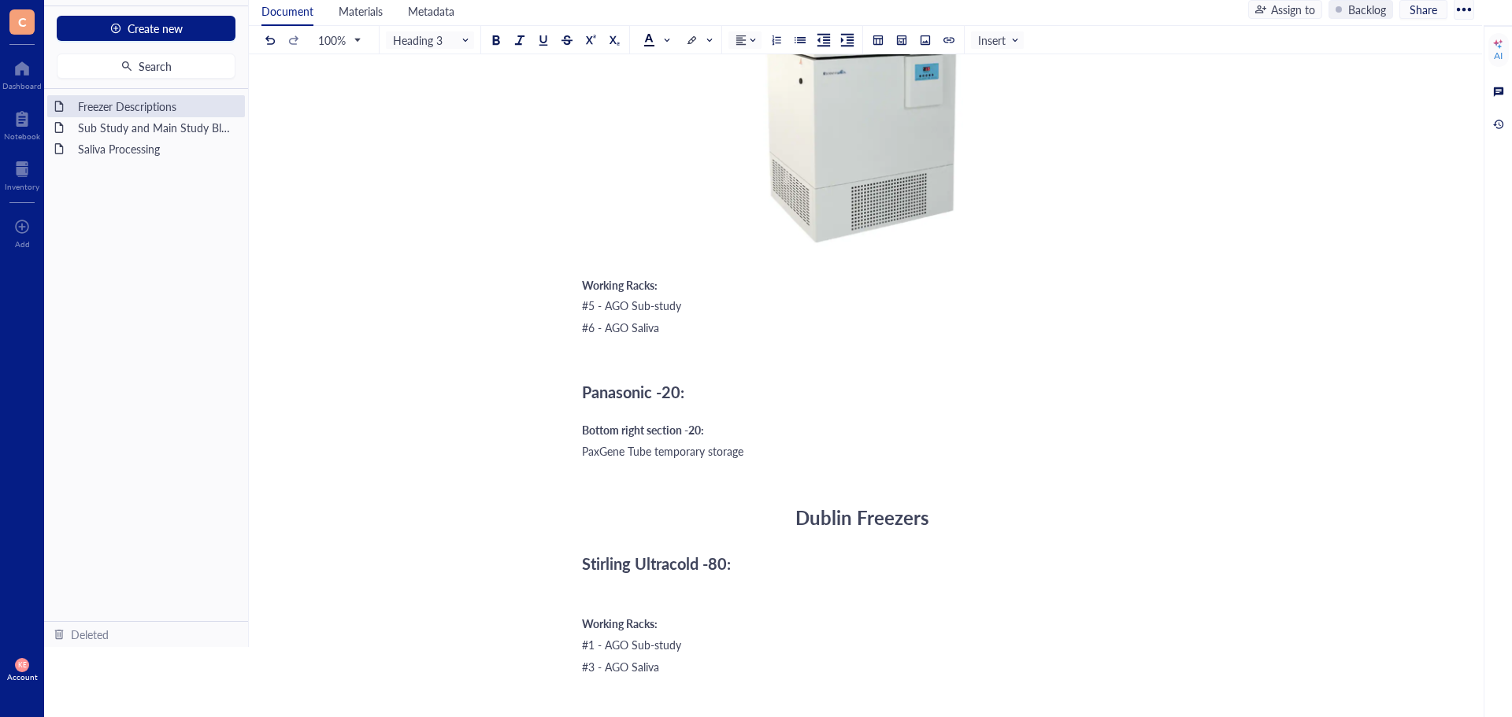
click at [594, 417] on div "Athens Freezers K2 Scientific -80: ﻿ To pick up a draggable item, press the spa…" at bounding box center [862, 499] width 561 height 1171
click at [731, 417] on div "Athens Freezers K2 Scientific -80: ﻿ To pick up a draggable item, press the spa…" at bounding box center [862, 499] width 561 height 1171
click at [730, 402] on div "Panasonic -20:" at bounding box center [862, 391] width 561 height 31
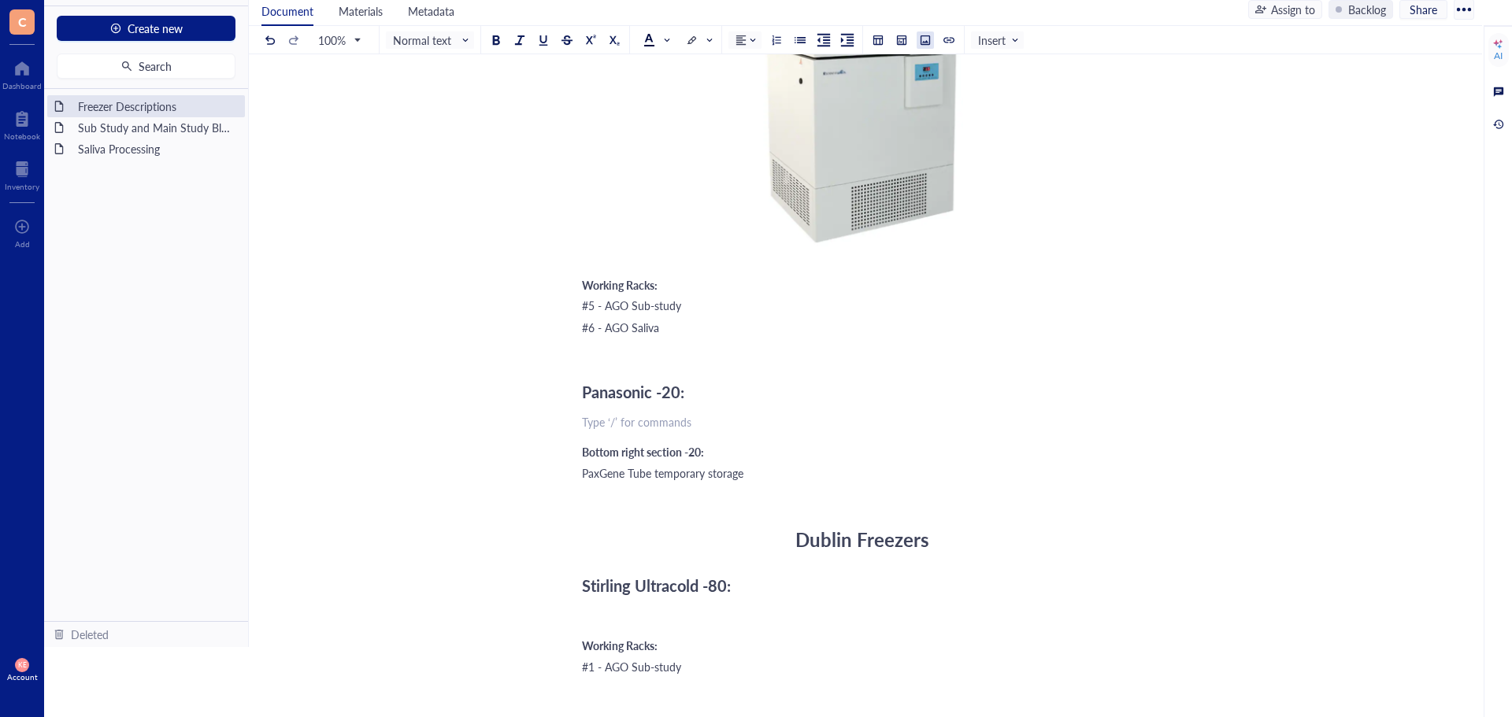
click at [929, 40] on div at bounding box center [925, 40] width 11 height 11
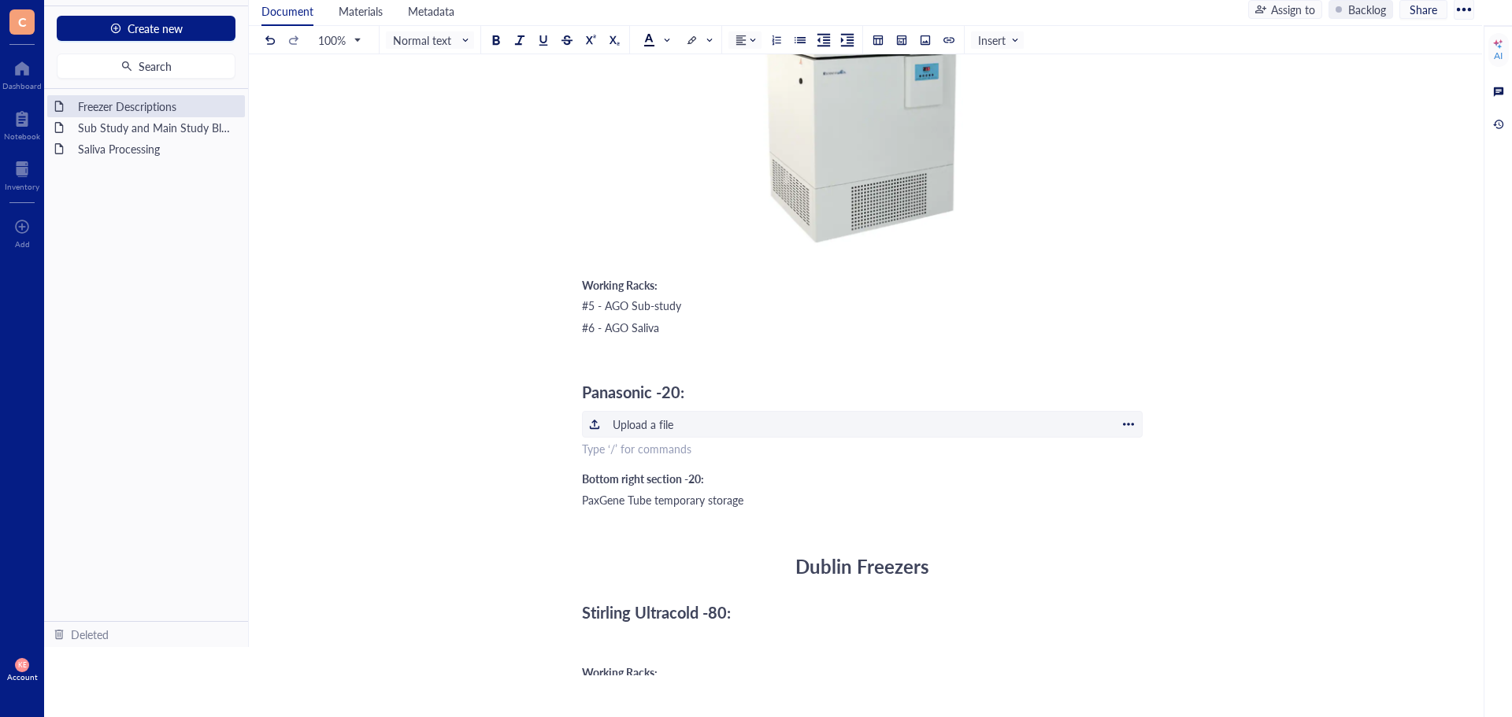
click at [658, 431] on div "Upload a file" at bounding box center [643, 424] width 61 height 17
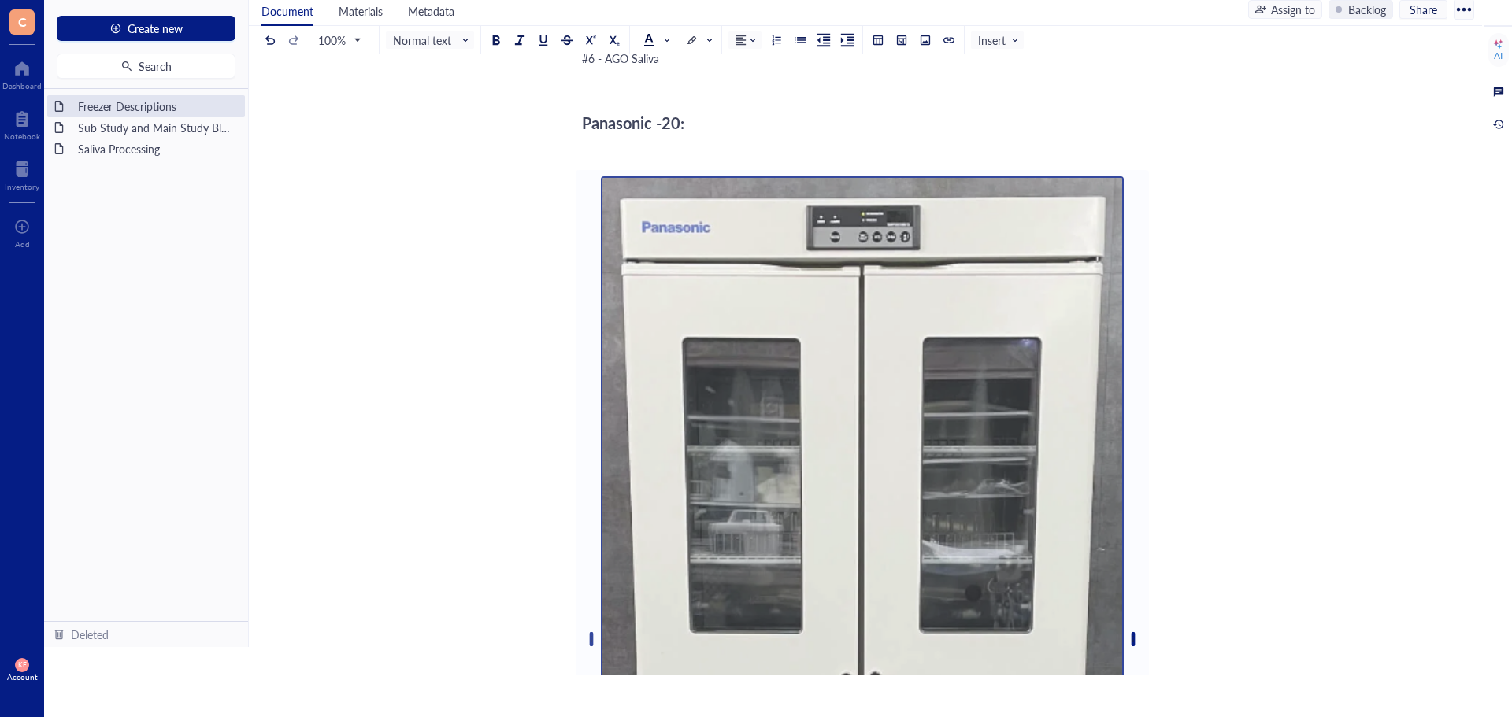
scroll to position [551, 0]
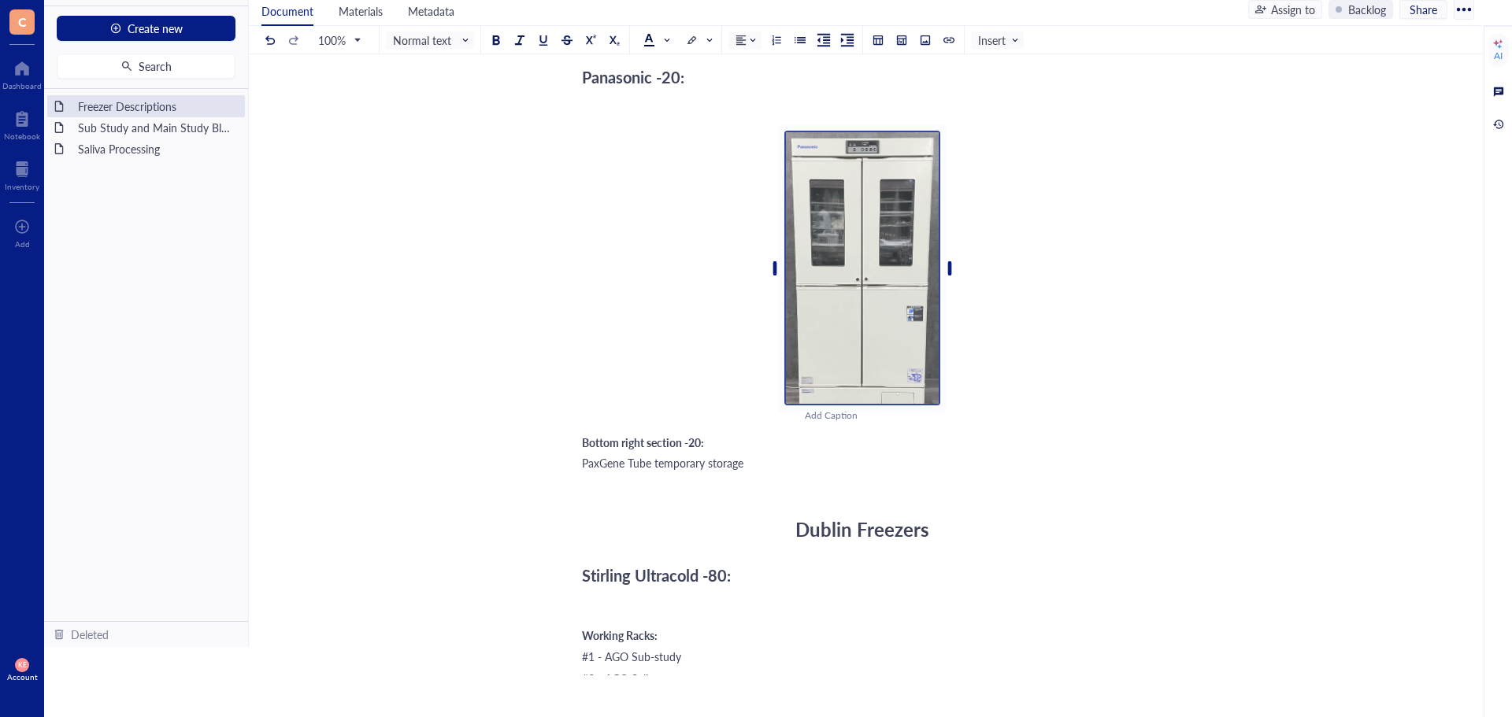
drag, startPoint x: 1118, startPoint y: 595, endPoint x: 731, endPoint y: 520, distance: 393.9
click at [731, 520] on div "Athens Freezers K2 Scientific -80: ﻿ To pick up a draggable item, press the spa…" at bounding box center [862, 348] width 561 height 1498
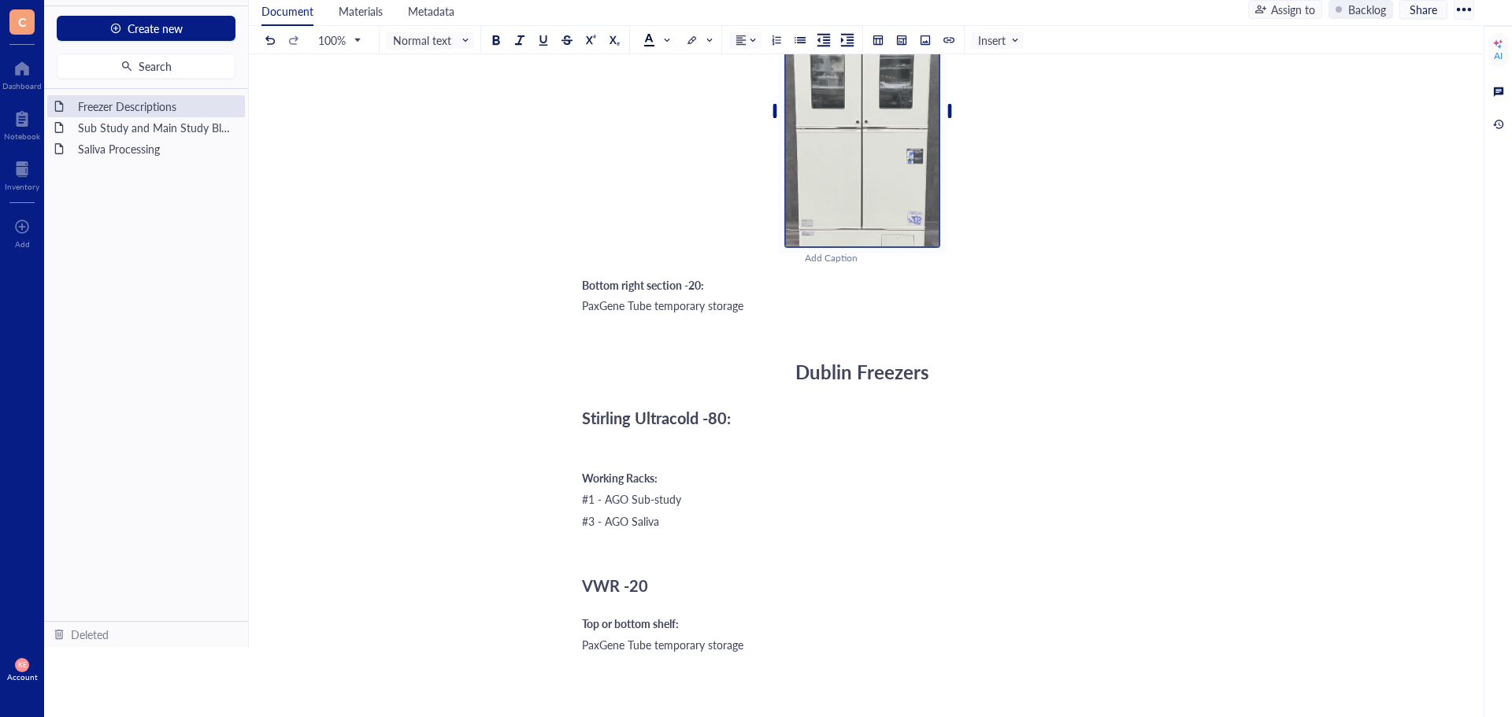
scroll to position [787, 0]
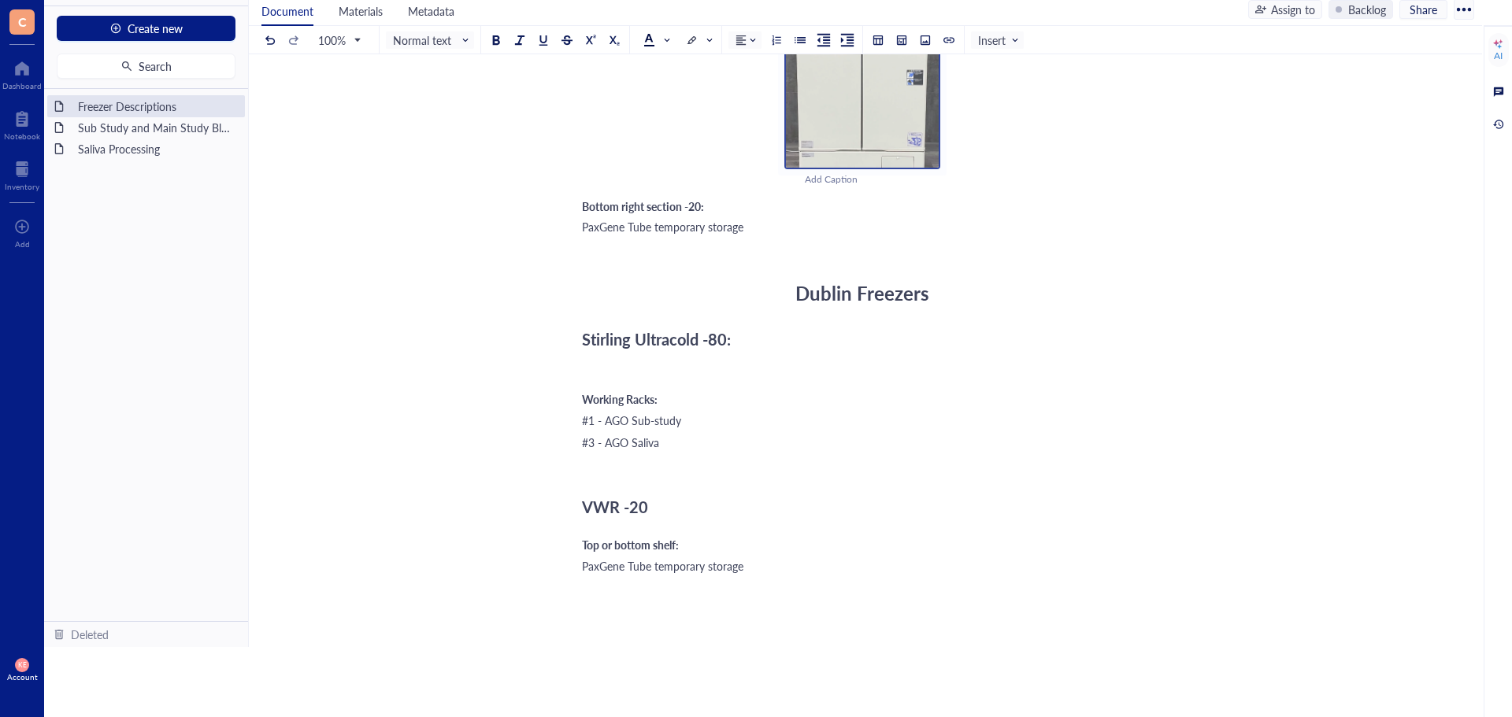
click at [664, 378] on div "Athens Freezers K2 Scientific -80: ﻿ To pick up a draggable item, press the spa…" at bounding box center [862, 112] width 561 height 1498
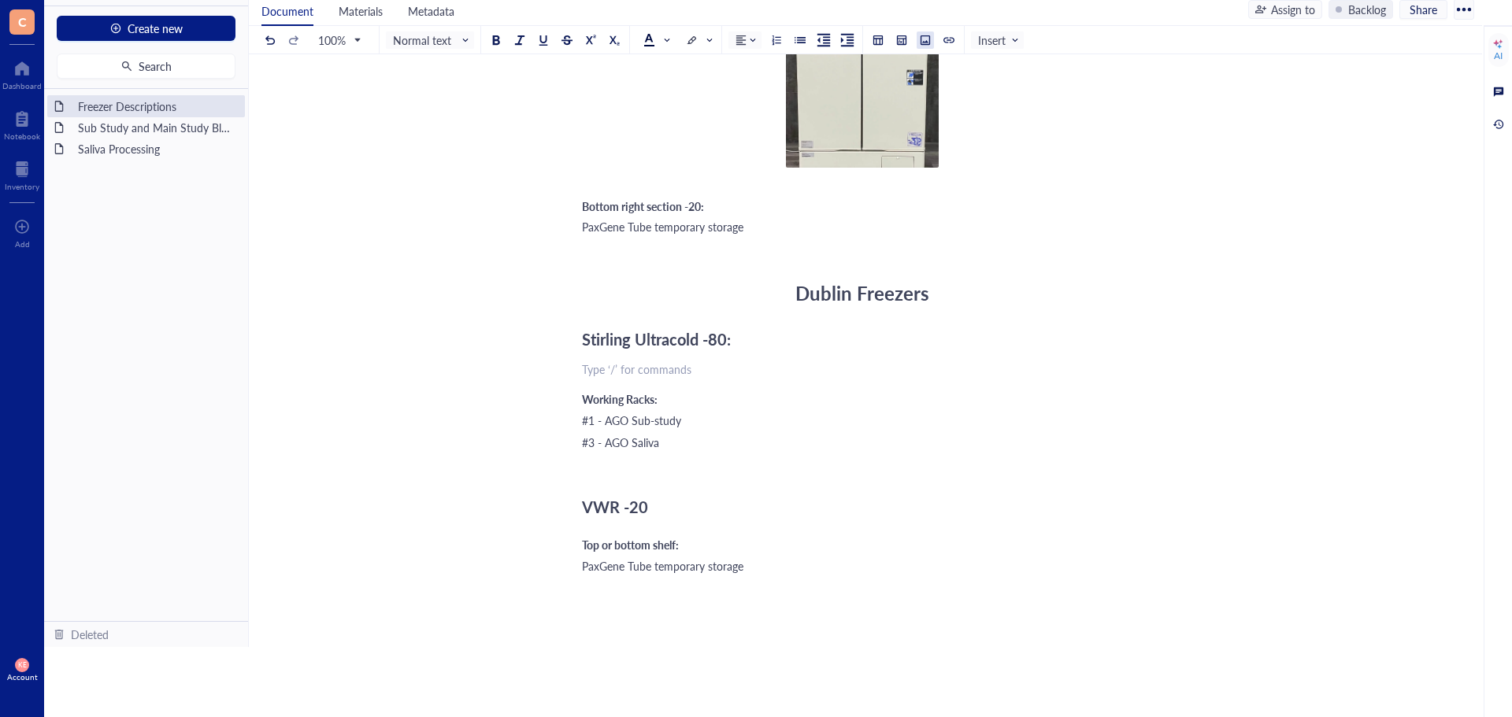
click at [931, 33] on button at bounding box center [925, 39] width 17 height 17
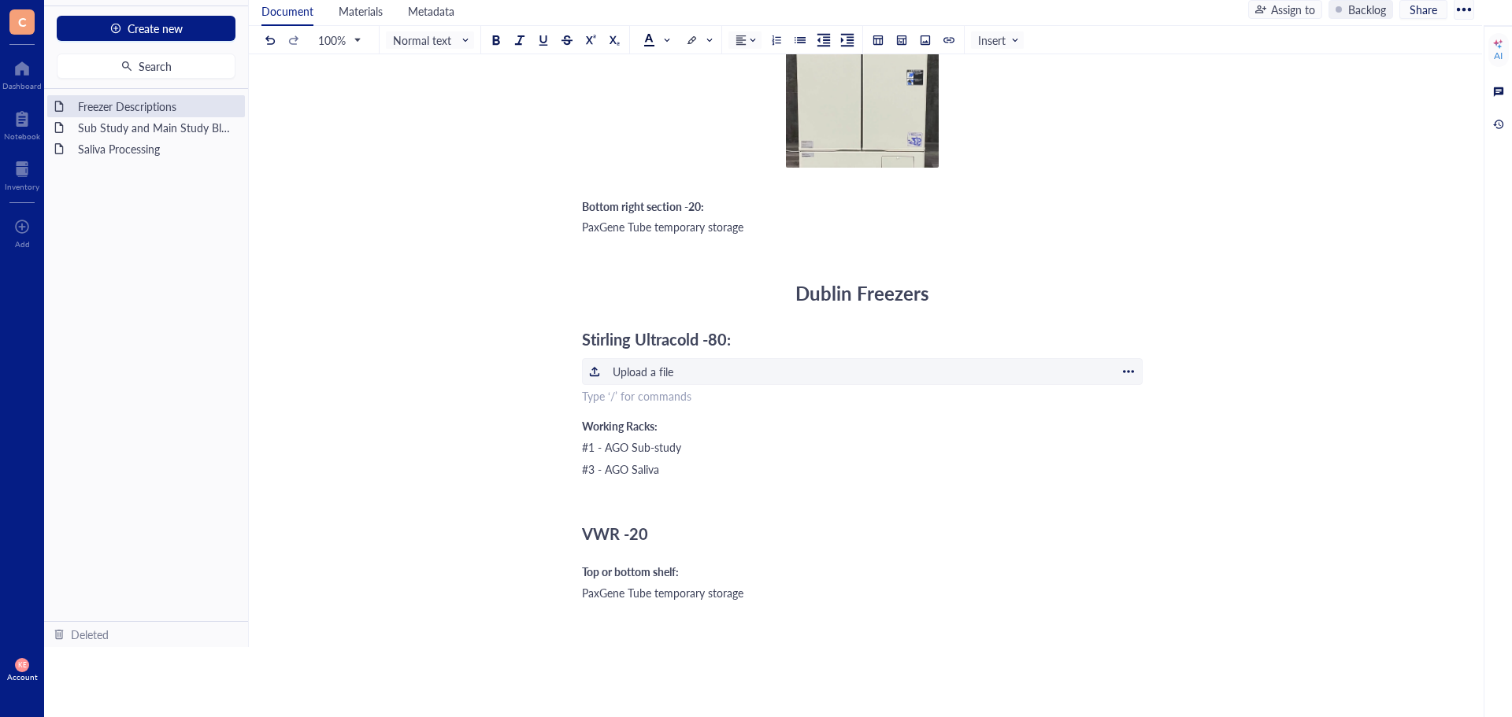
click at [640, 372] on div "Upload a file" at bounding box center [643, 371] width 61 height 17
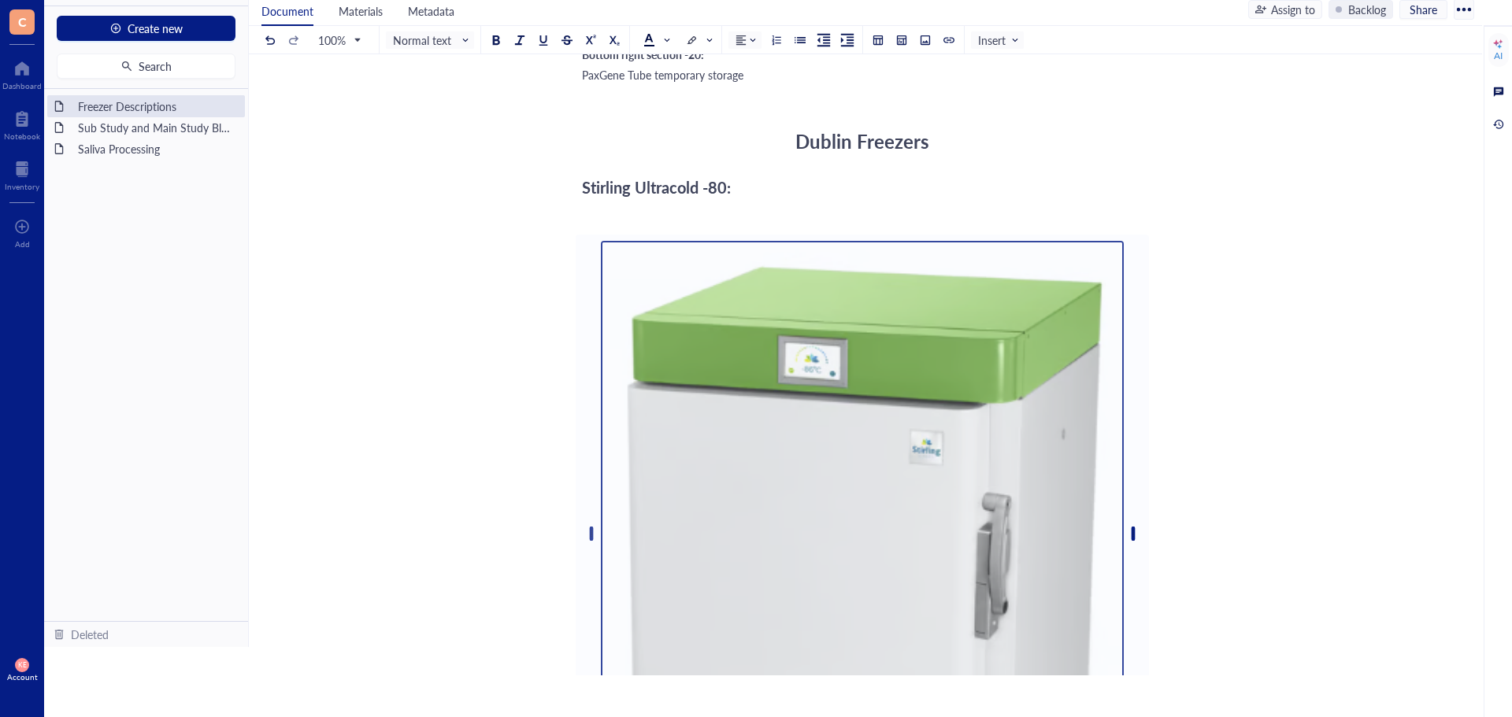
scroll to position [945, 0]
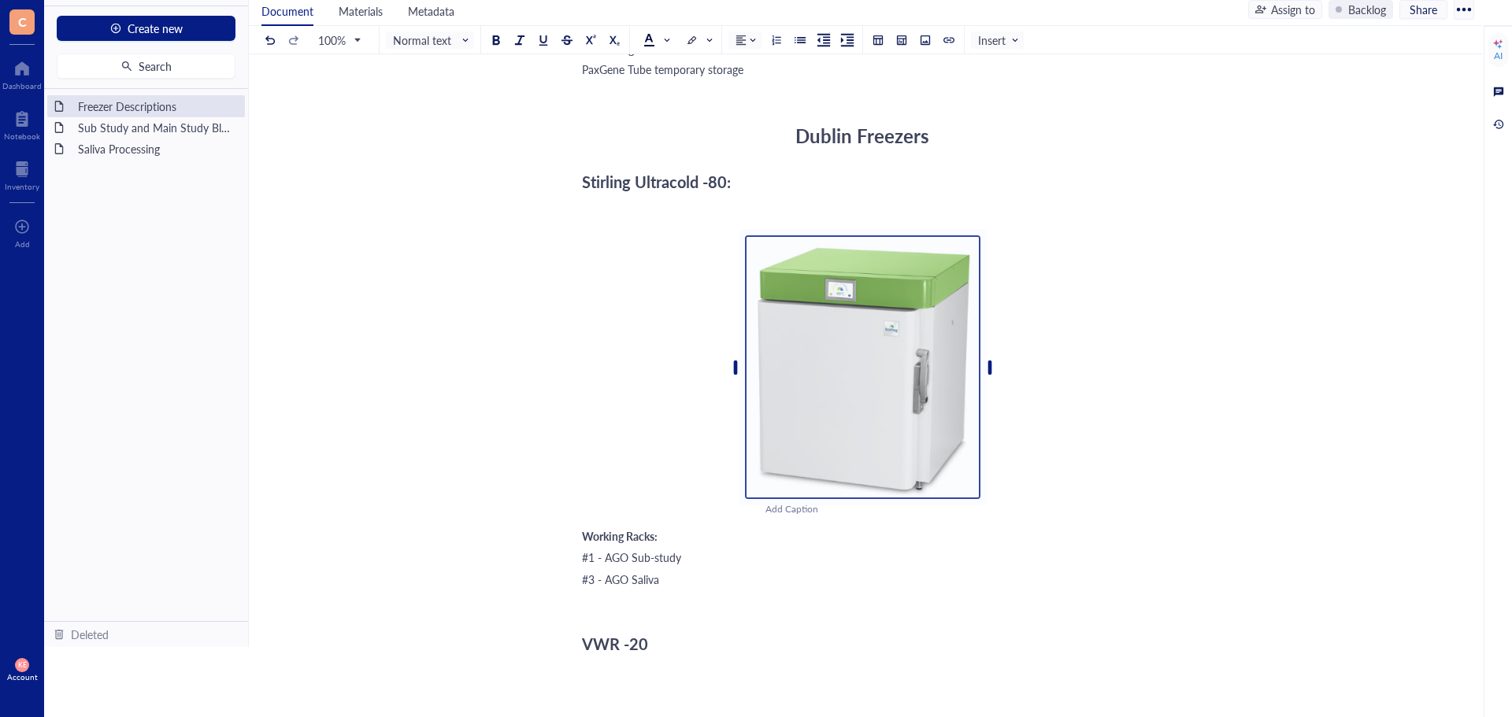
drag, startPoint x: 1135, startPoint y: 529, endPoint x: 810, endPoint y: 497, distance: 326.8
click at [810, 497] on div at bounding box center [862, 367] width 235 height 264
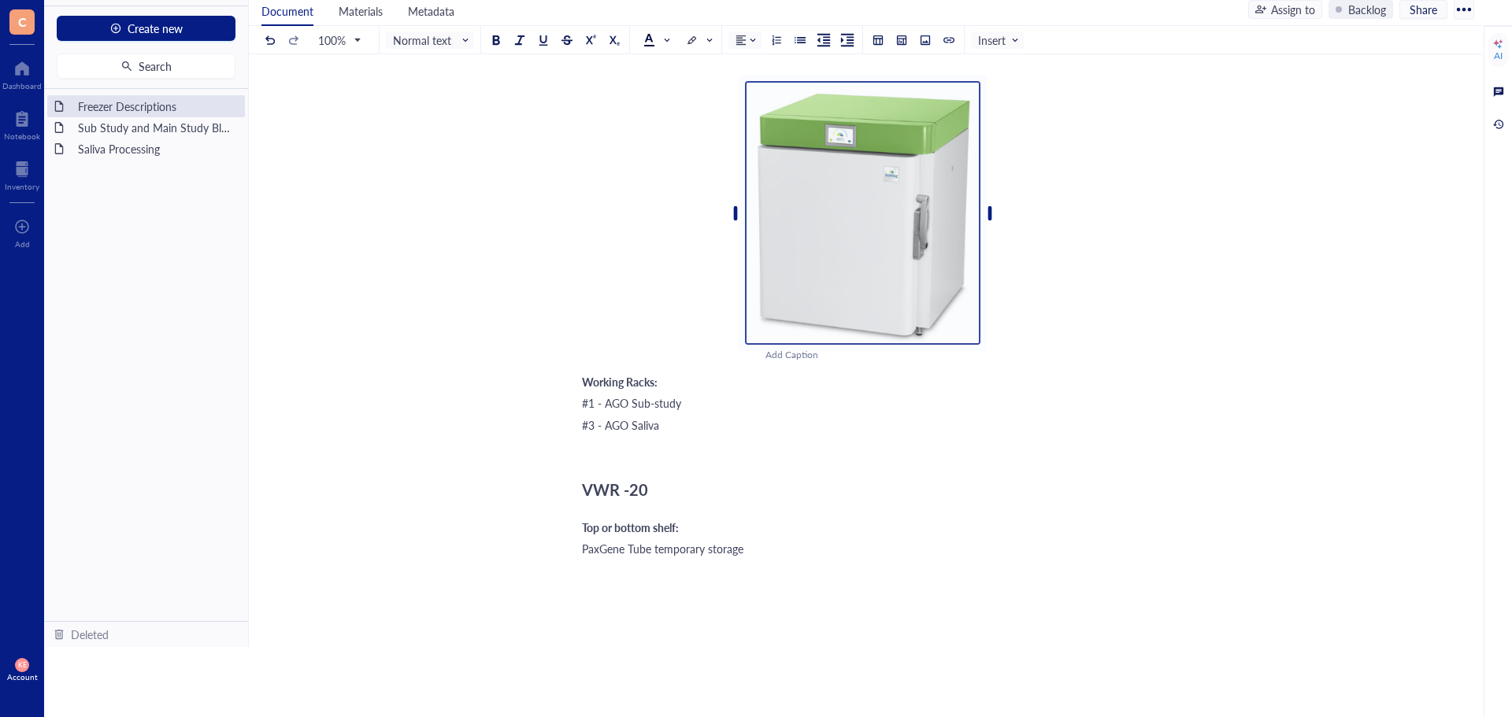
scroll to position [1102, 0]
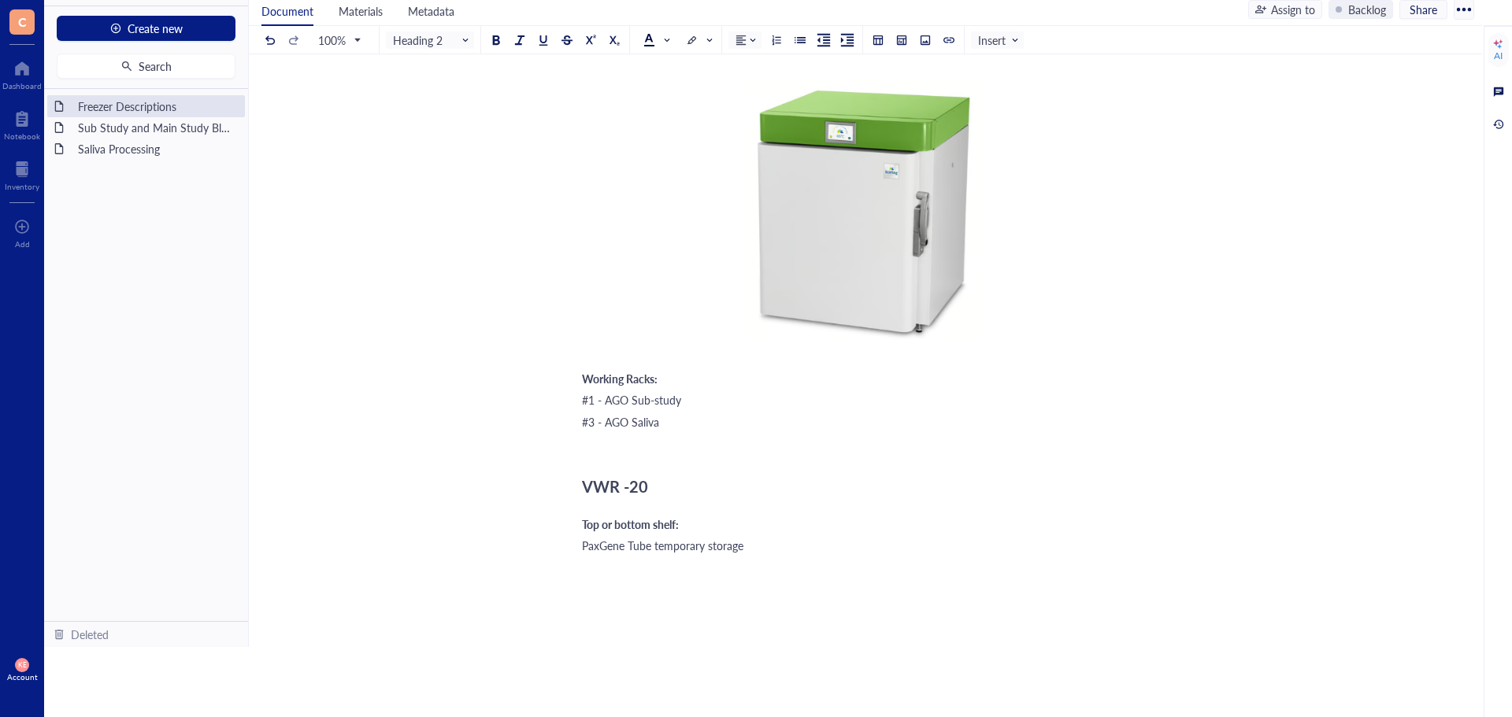
click at [672, 492] on div "VWR -20" at bounding box center [862, 486] width 561 height 31
click at [921, 39] on div at bounding box center [925, 40] width 11 height 11
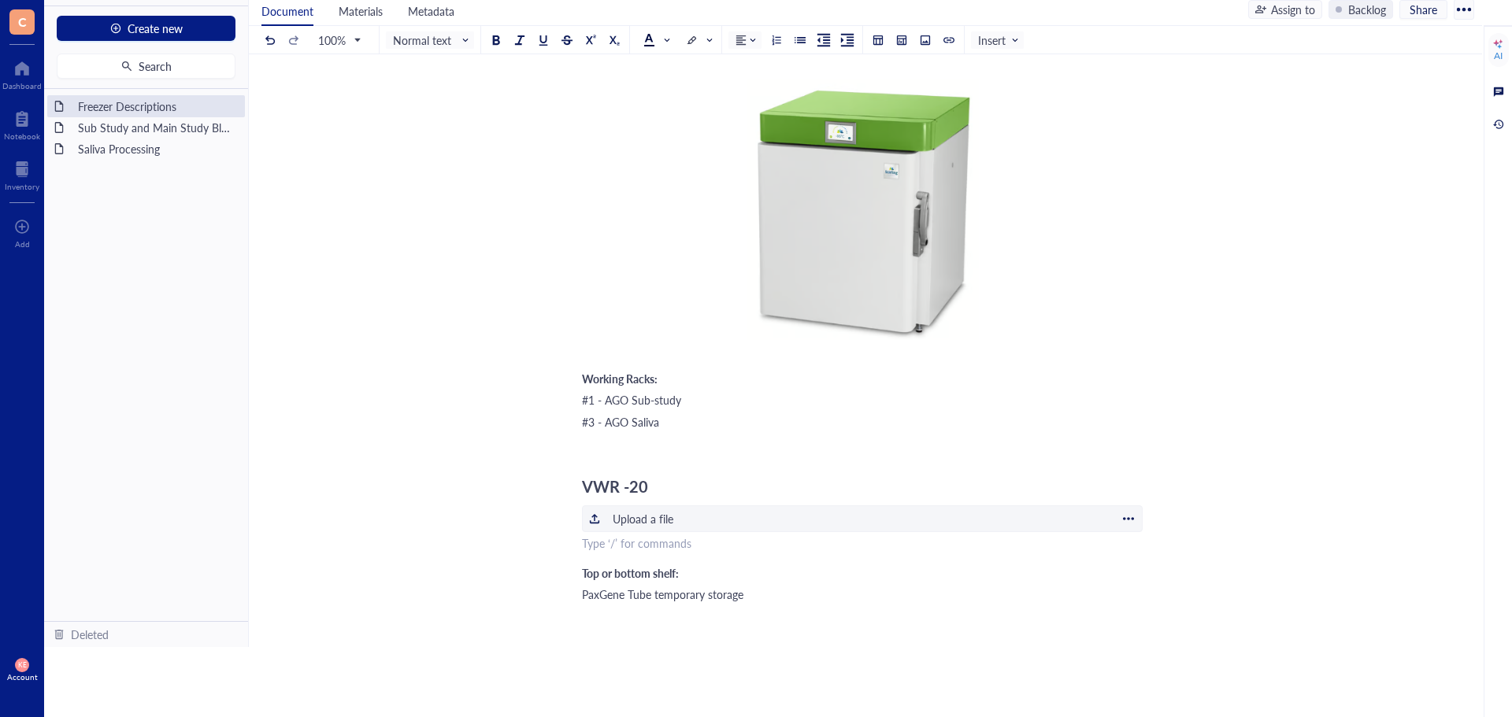
click at [612, 524] on div "﻿ Upload a file" at bounding box center [862, 519] width 561 height 27
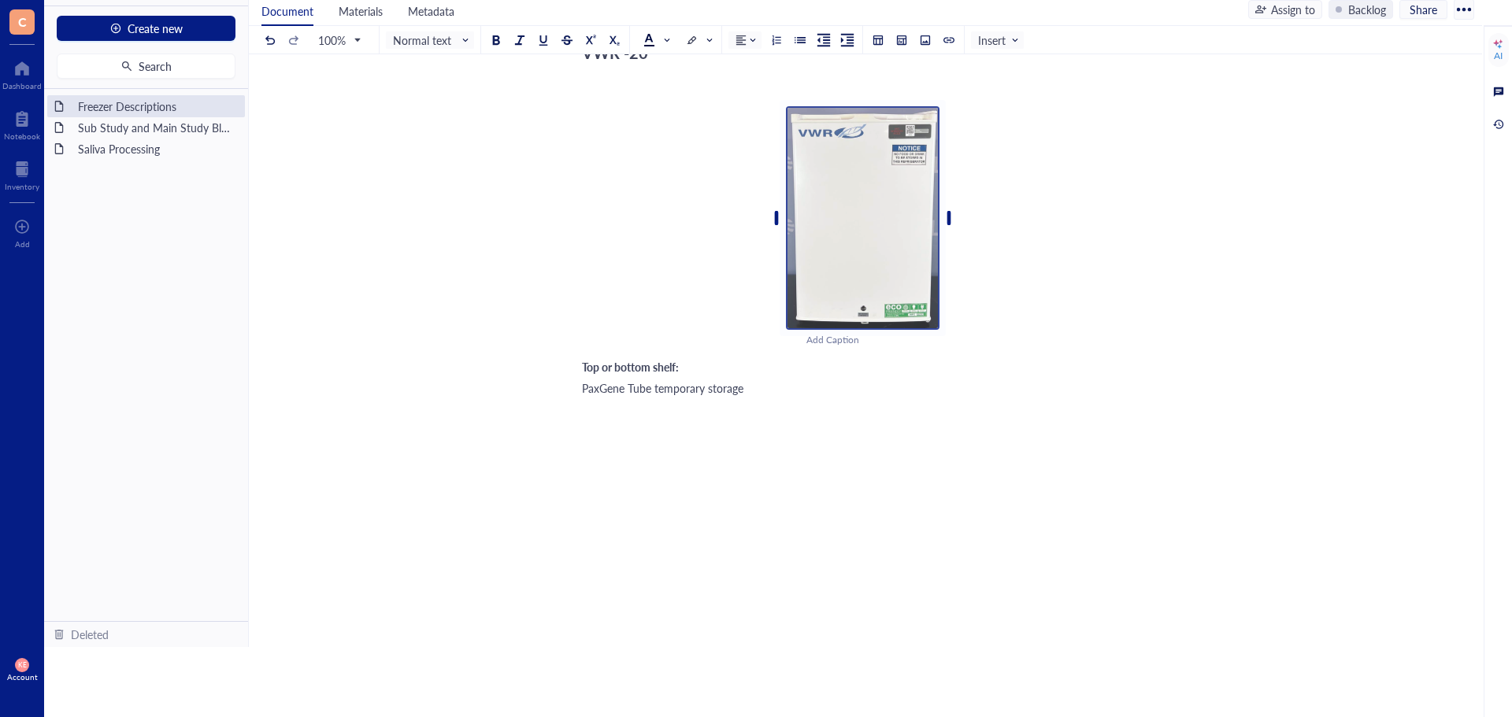
scroll to position [1531, 0]
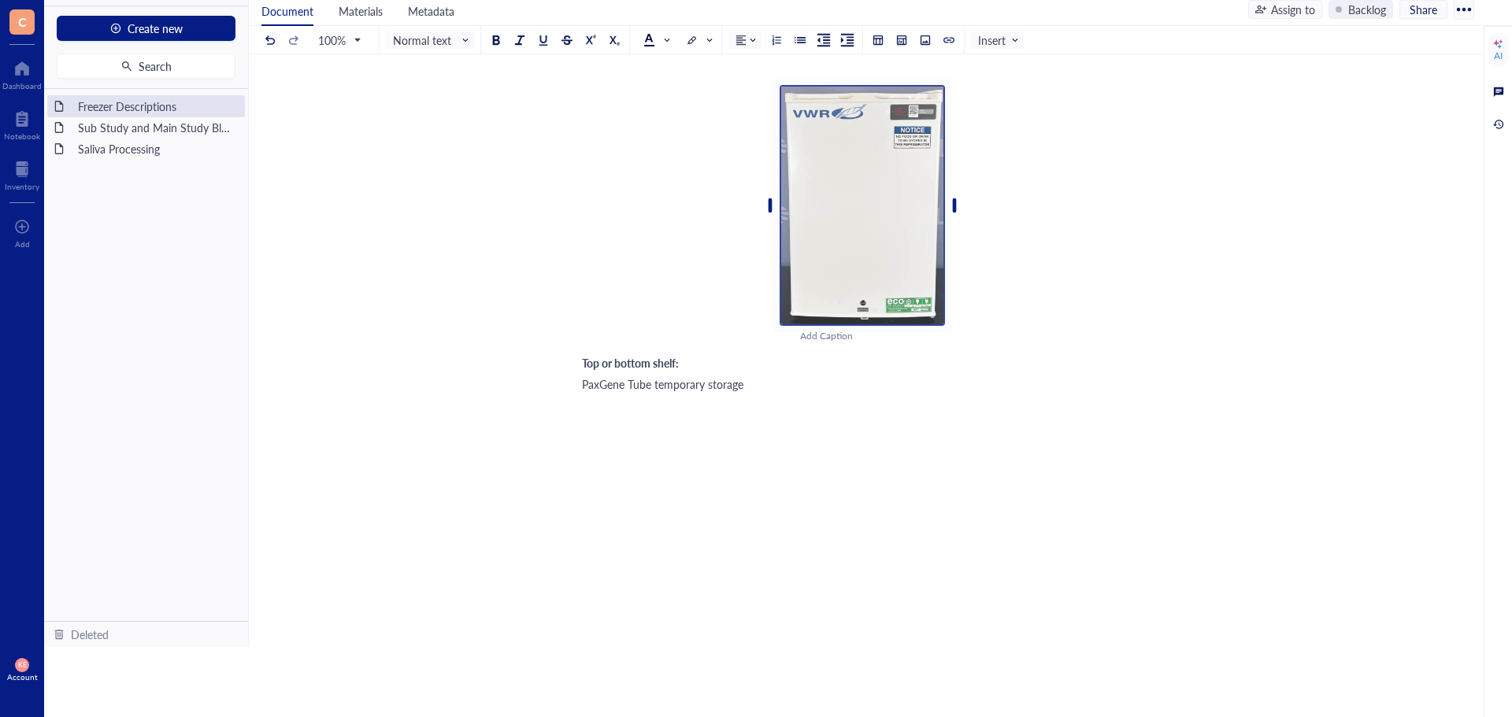
drag, startPoint x: 1139, startPoint y: 452, endPoint x: 741, endPoint y: 370, distance: 406.0
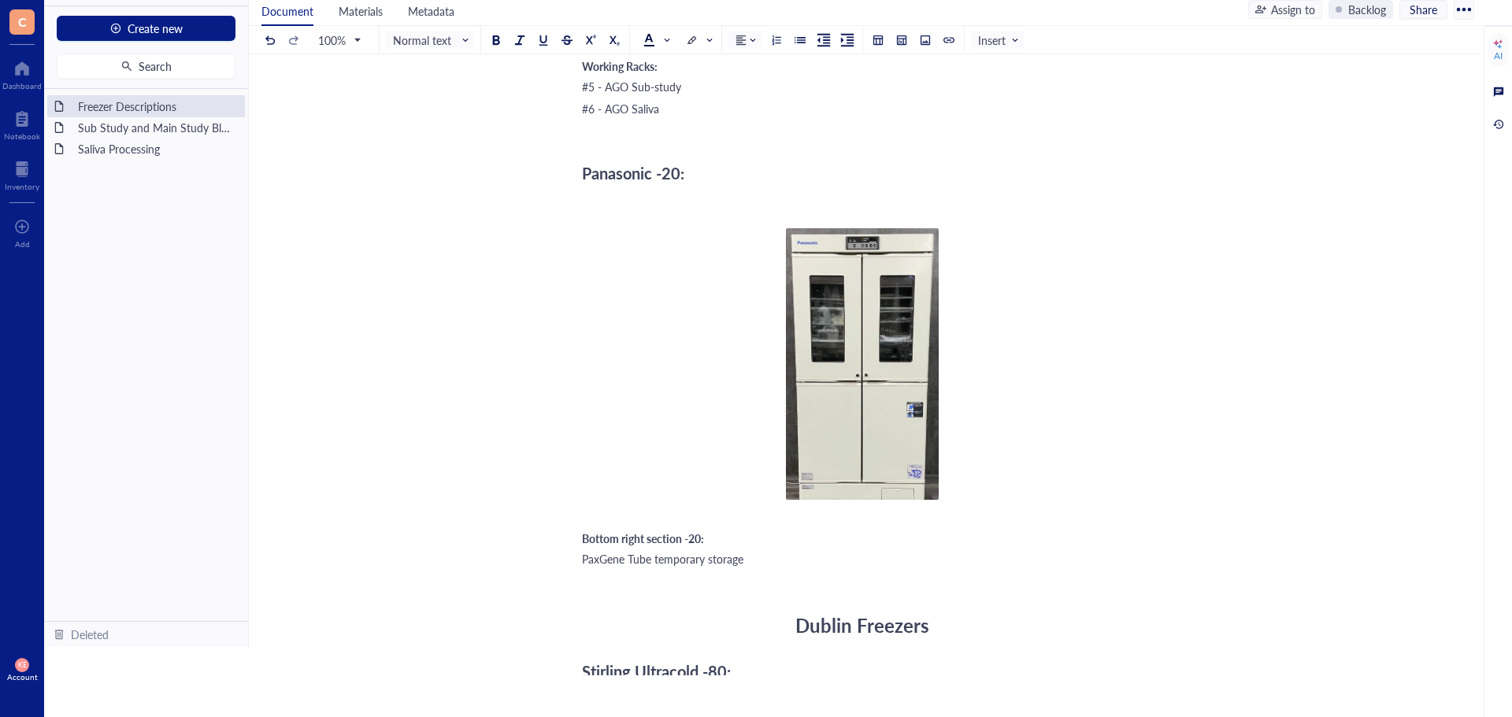
scroll to position [0, 0]
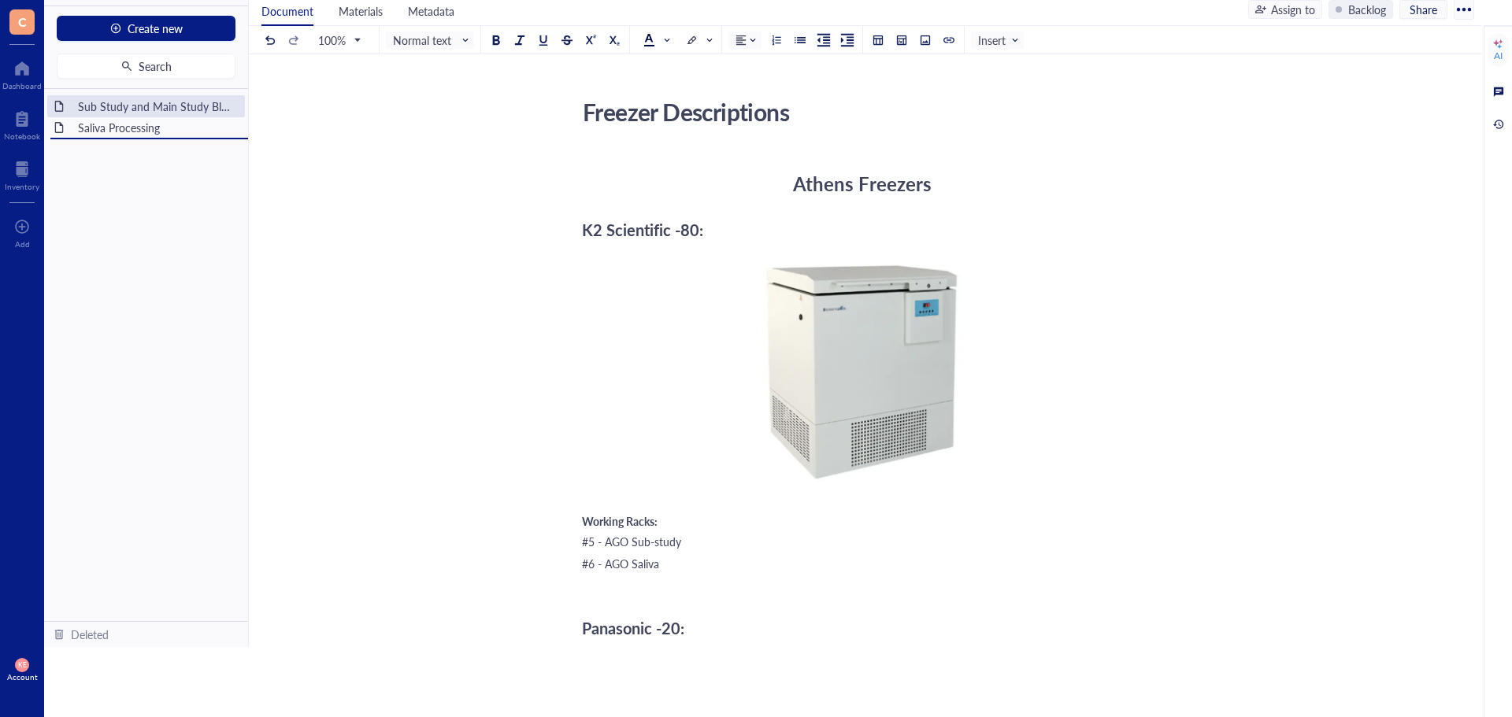
drag, startPoint x: 92, startPoint y: 106, endPoint x: 91, endPoint y: 173, distance: 66.9
click at [25, 122] on div at bounding box center [22, 118] width 36 height 25
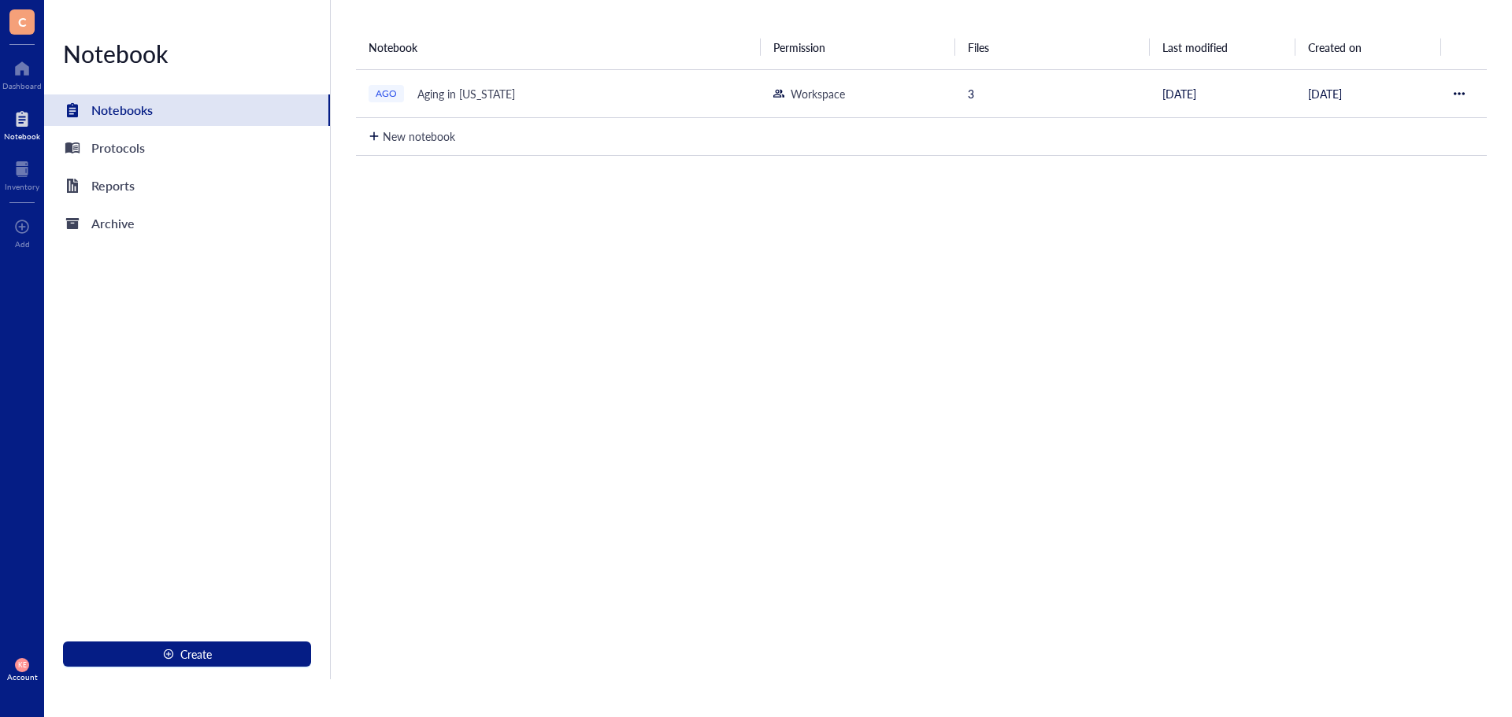
scroll to position [38, 0]
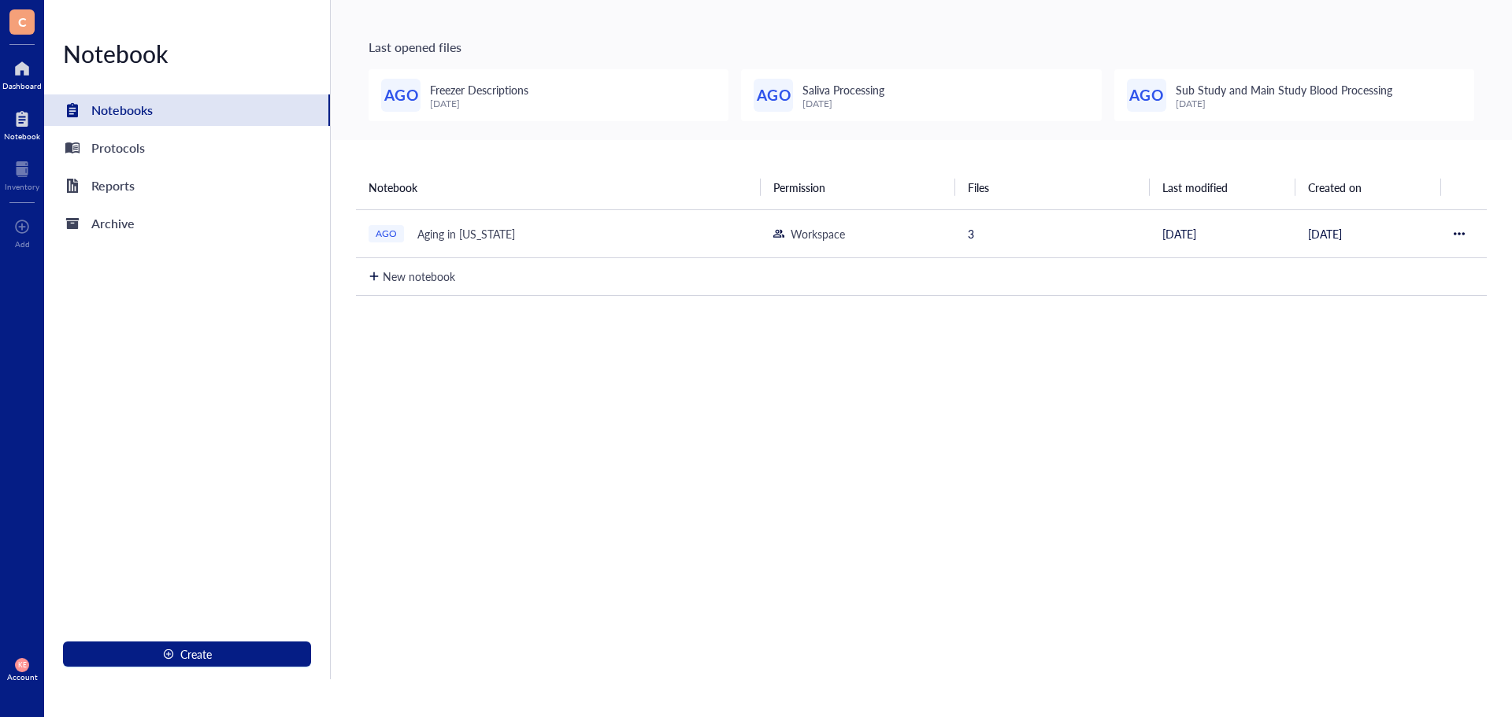
click at [6, 90] on div "Dashboard" at bounding box center [21, 85] width 39 height 9
